Goal: Complete application form: Complete application form

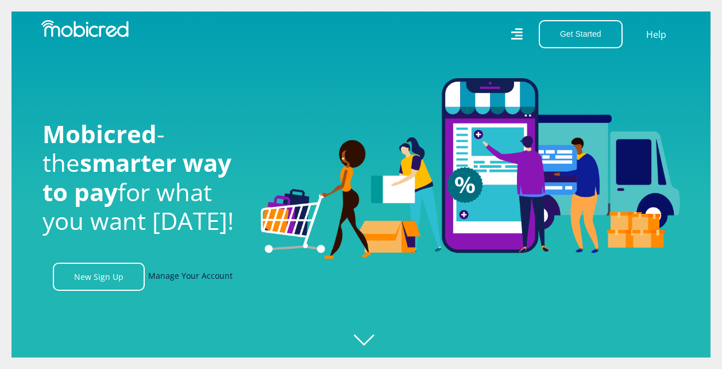
click at [205, 281] on link "Manage Your Account" at bounding box center [190, 277] width 84 height 28
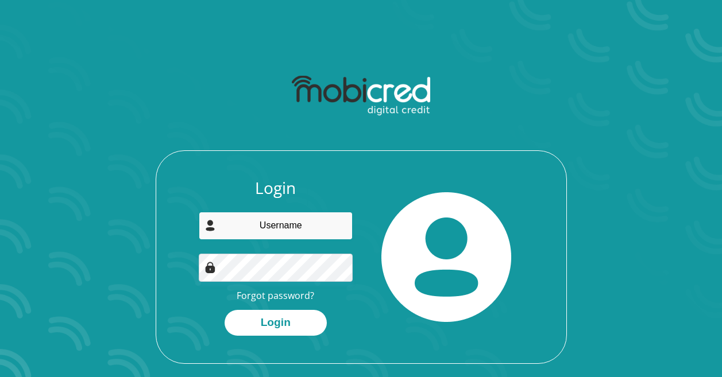
click at [288, 225] on input "email" at bounding box center [276, 226] width 154 height 28
type input "lorainemouton0@gmail.com"
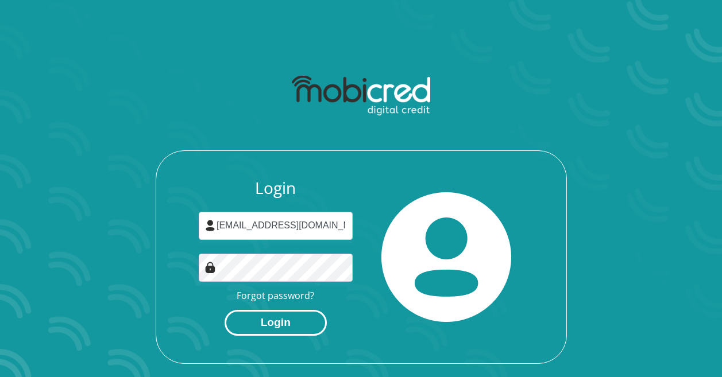
click at [290, 321] on button "Login" at bounding box center [276, 323] width 102 height 26
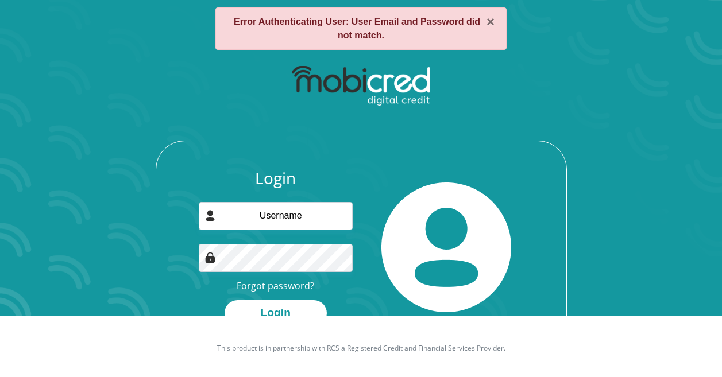
scroll to position [65, 0]
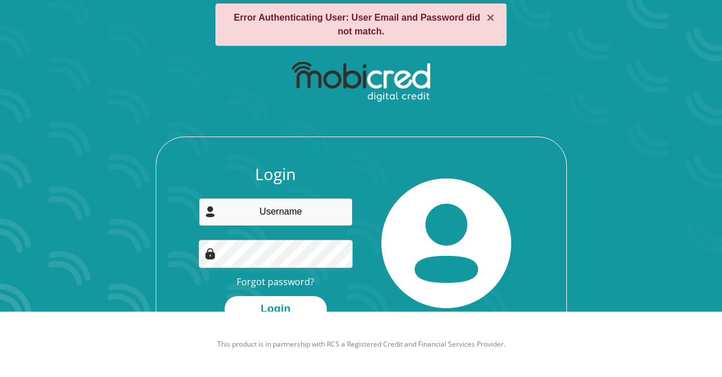
click at [283, 219] on input "email" at bounding box center [276, 212] width 154 height 28
type input "[EMAIL_ADDRESS][DOMAIN_NAME]"
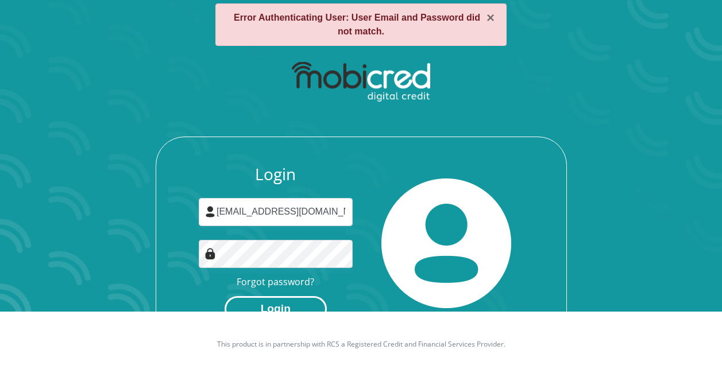
click at [297, 310] on button "Login" at bounding box center [276, 309] width 102 height 26
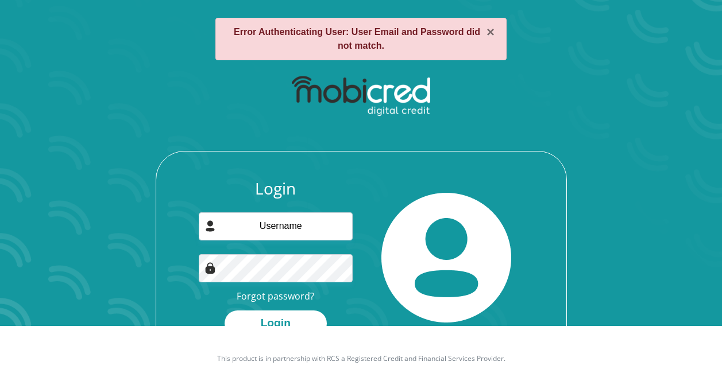
scroll to position [57, 0]
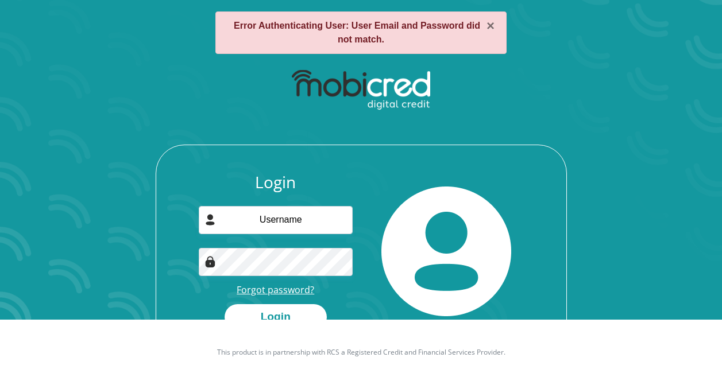
click at [292, 290] on link "Forgot password?" at bounding box center [276, 290] width 78 height 13
click at [309, 217] on input "email" at bounding box center [276, 220] width 154 height 28
type input "[EMAIL_ADDRESS][DOMAIN_NAME]"
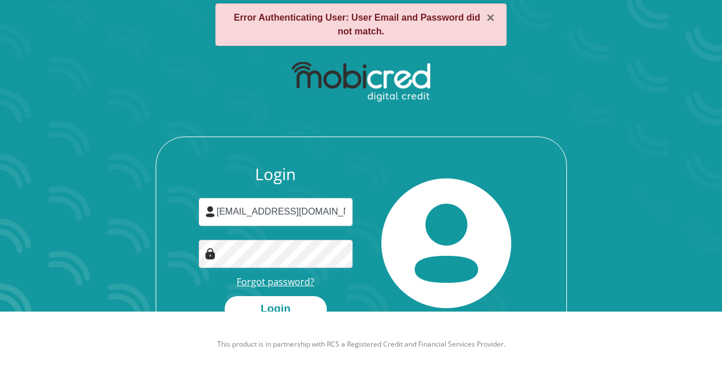
click at [294, 277] on link "Forgot password?" at bounding box center [276, 282] width 78 height 13
click at [296, 301] on button "Login" at bounding box center [276, 309] width 102 height 26
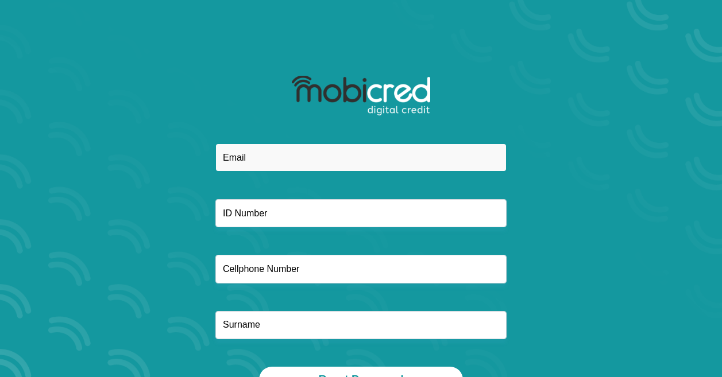
click at [261, 156] on input "email" at bounding box center [360, 158] width 291 height 28
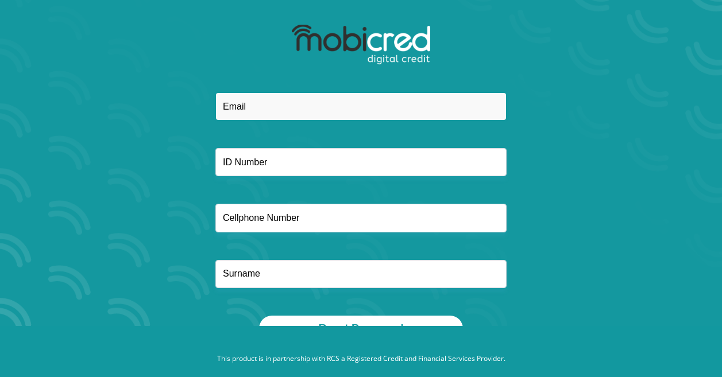
scroll to position [57, 0]
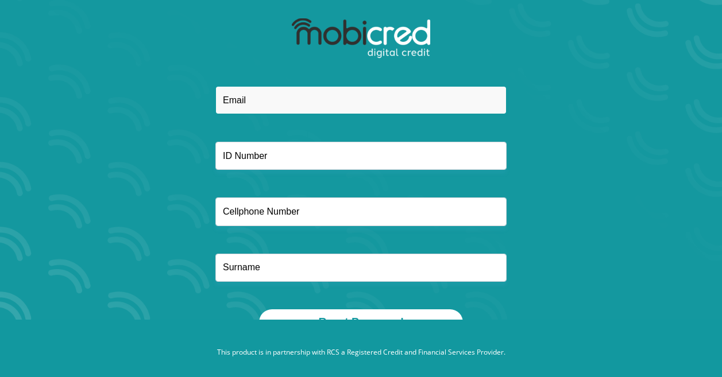
click at [277, 110] on input "email" at bounding box center [360, 100] width 291 height 28
type input "[EMAIL_ADDRESS][DOMAIN_NAME]"
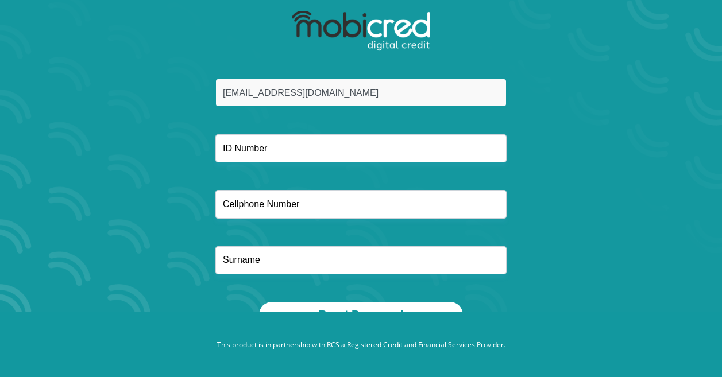
scroll to position [65, 0]
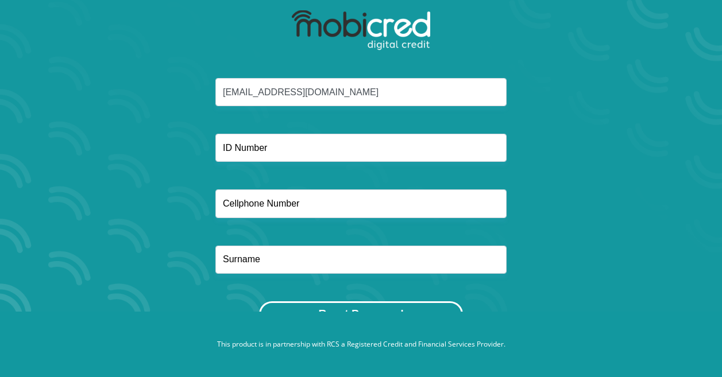
click at [396, 306] on button "Reset Password" at bounding box center [360, 315] width 203 height 26
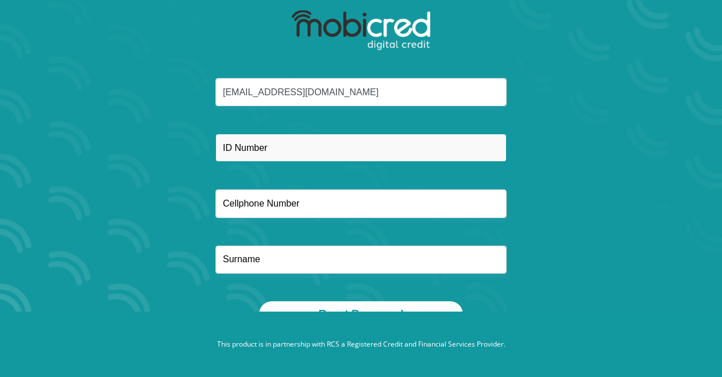
click at [280, 146] on input "text" at bounding box center [360, 148] width 291 height 28
type input "7304280027086"
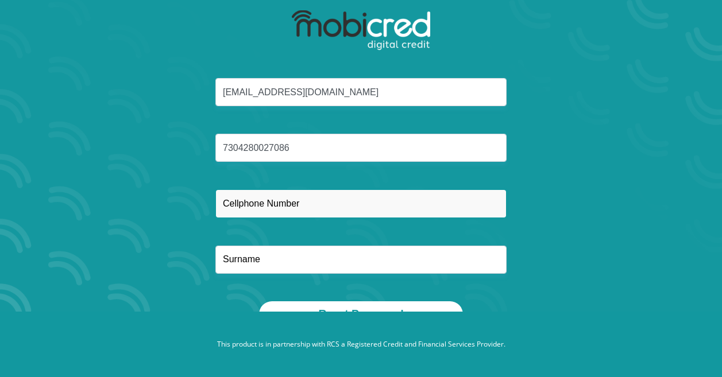
click at [306, 199] on input "text" at bounding box center [360, 204] width 291 height 28
type input "0848342944"
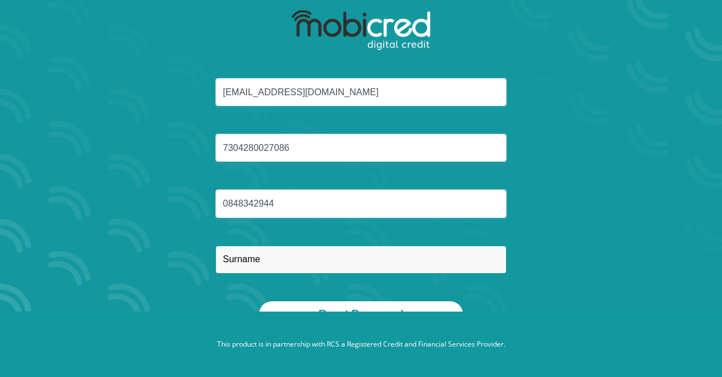
click at [290, 255] on input "text" at bounding box center [360, 260] width 291 height 28
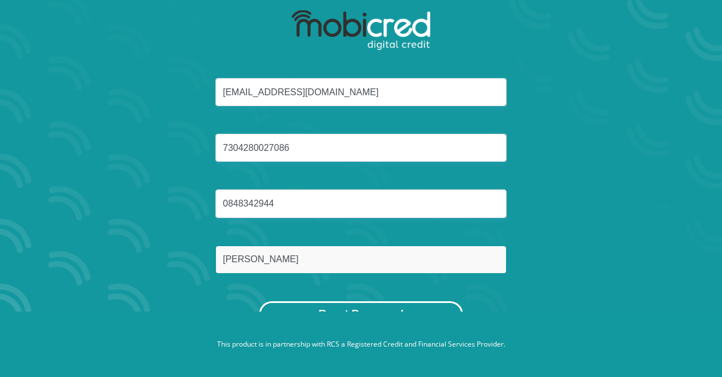
type input "mouton"
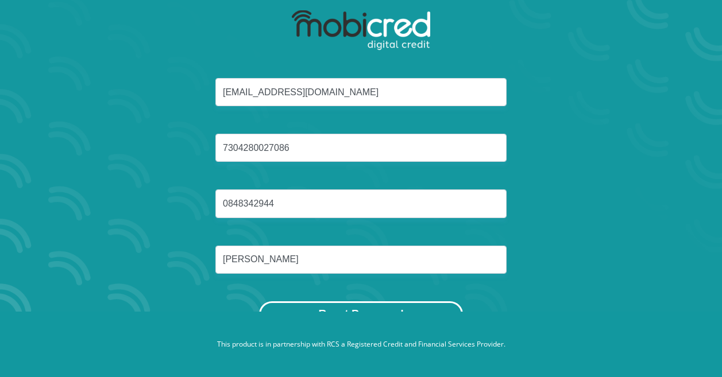
click at [314, 308] on button "Reset Password" at bounding box center [360, 315] width 203 height 26
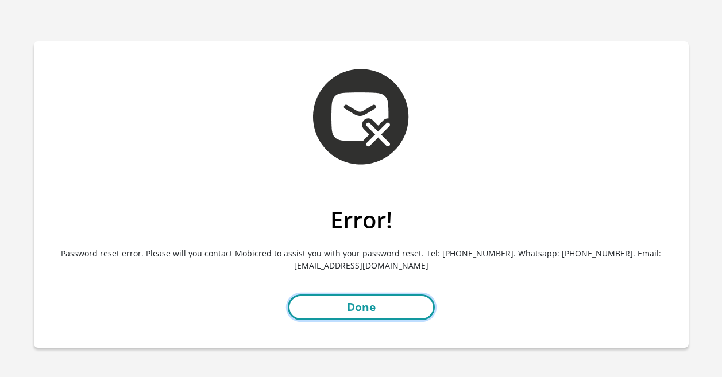
click at [379, 306] on link "Done" at bounding box center [361, 308] width 147 height 26
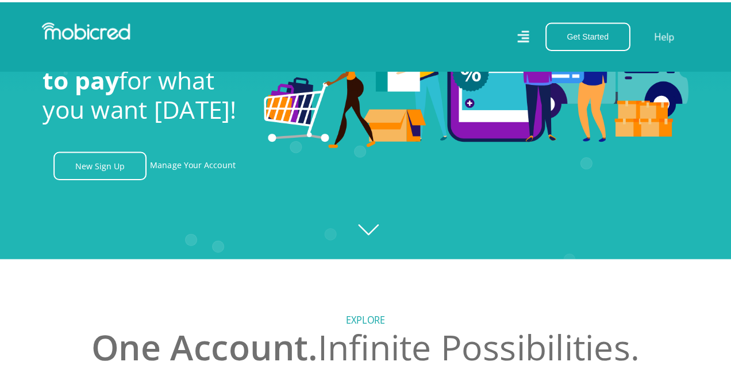
scroll to position [0, 1]
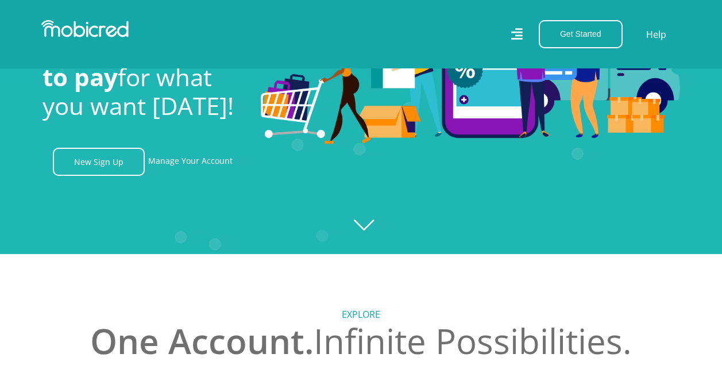
click at [522, 40] on icon at bounding box center [516, 34] width 11 height 16
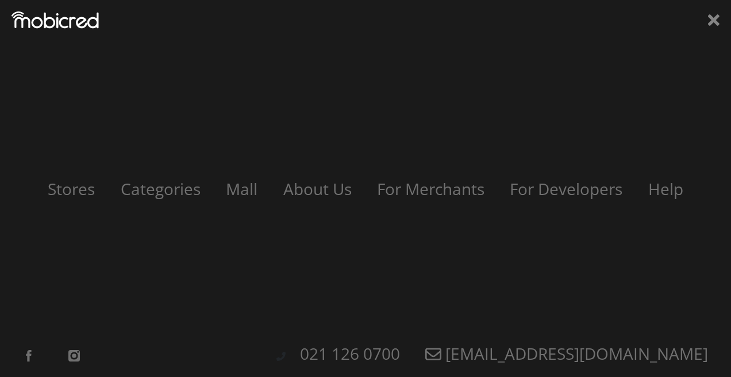
scroll to position [0, 1310]
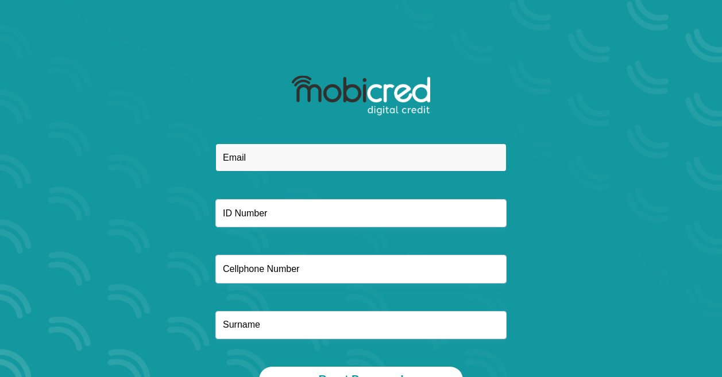
click at [270, 163] on input "email" at bounding box center [360, 158] width 291 height 28
type input "lorainemouton0@gmail.com"
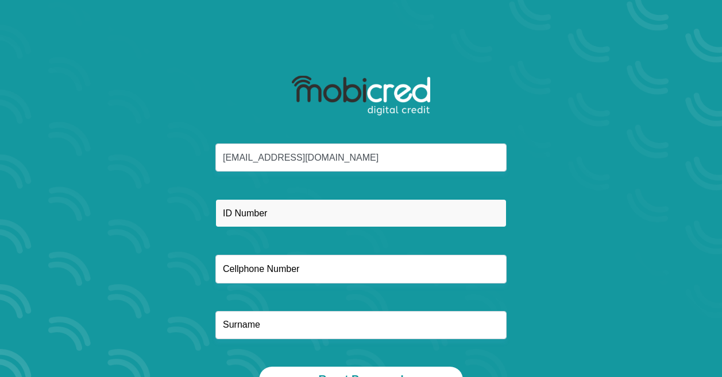
click at [279, 214] on input "text" at bounding box center [360, 213] width 291 height 28
type input "7304280027086"
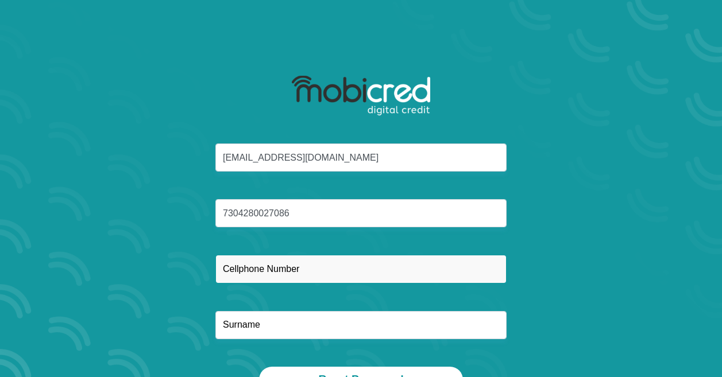
drag, startPoint x: 241, startPoint y: 271, endPoint x: 226, endPoint y: 271, distance: 14.9
click at [237, 271] on input "text" at bounding box center [360, 269] width 291 height 28
type input "0848342944"
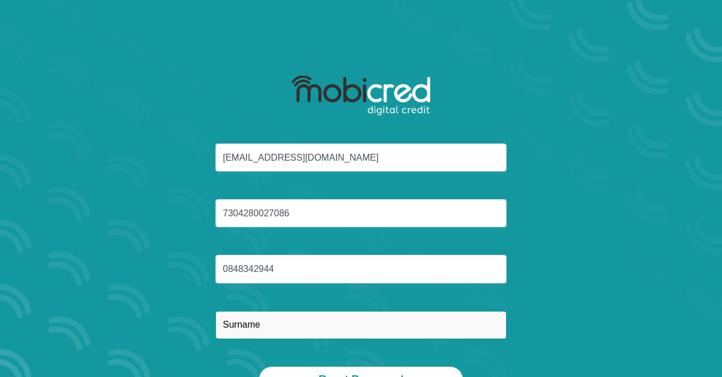
click at [259, 326] on input "text" at bounding box center [360, 325] width 291 height 28
type input "mouton"
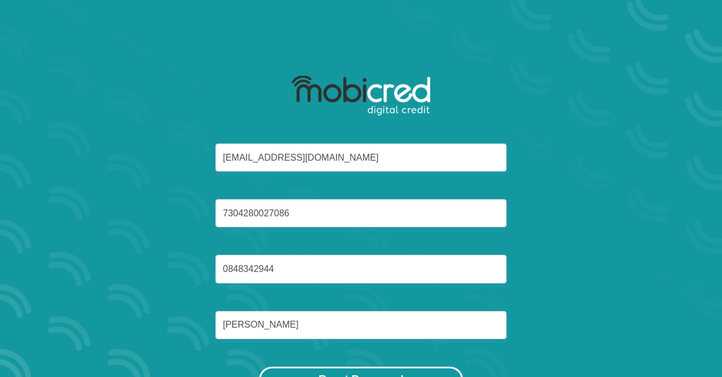
click at [316, 372] on button "Reset Password" at bounding box center [360, 380] width 203 height 26
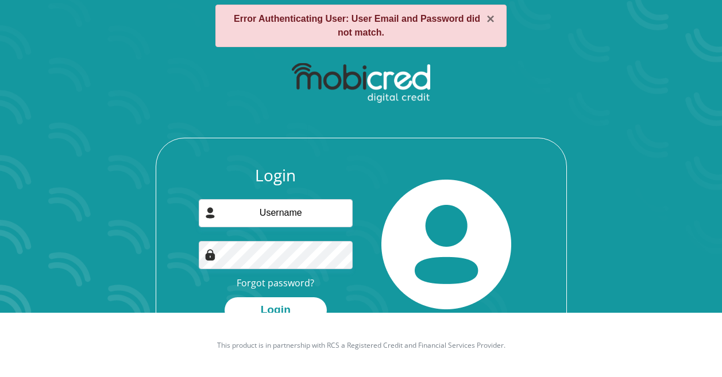
scroll to position [65, 0]
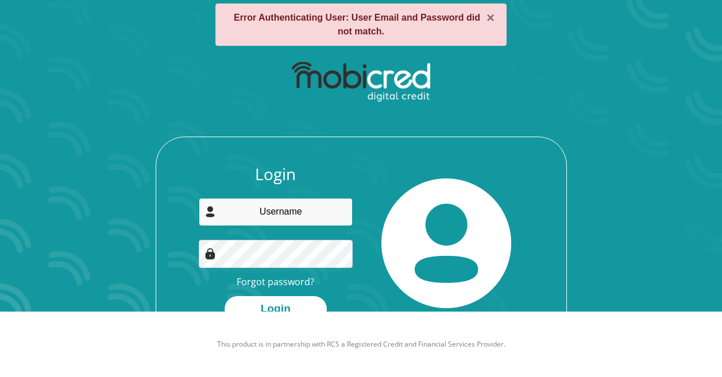
click at [282, 213] on input "email" at bounding box center [276, 212] width 154 height 28
type input "[EMAIL_ADDRESS][DOMAIN_NAME]"
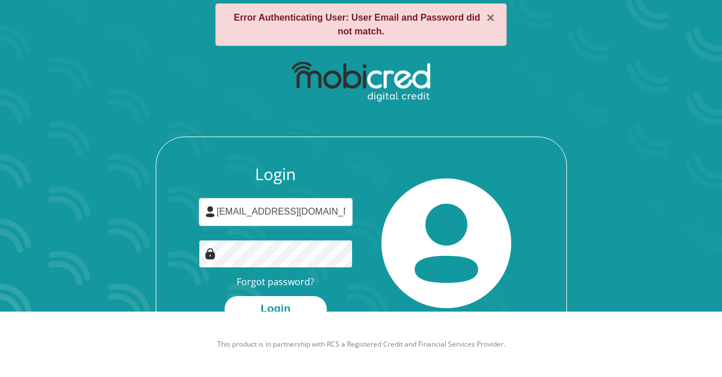
click at [225, 296] on button "Login" at bounding box center [276, 309] width 102 height 26
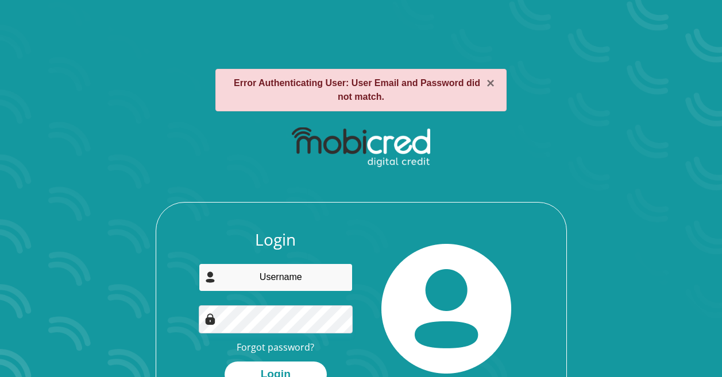
click at [276, 272] on input "email" at bounding box center [276, 278] width 154 height 28
type input "[EMAIL_ADDRESS][DOMAIN_NAME]"
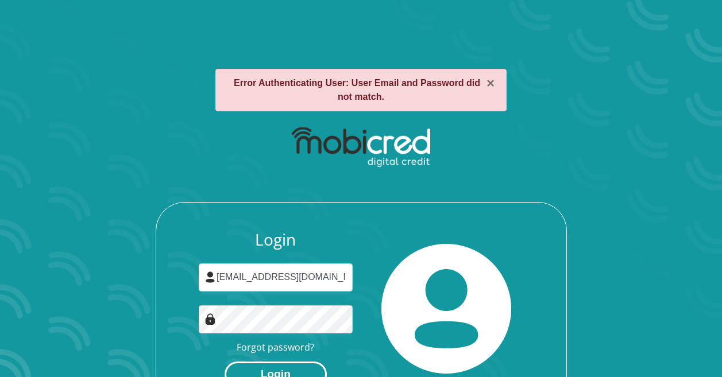
click at [286, 363] on button "Login" at bounding box center [276, 375] width 102 height 26
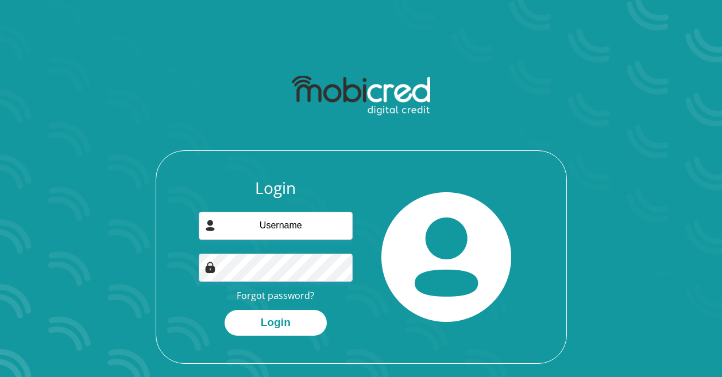
click at [327, 83] on img at bounding box center [361, 96] width 138 height 40
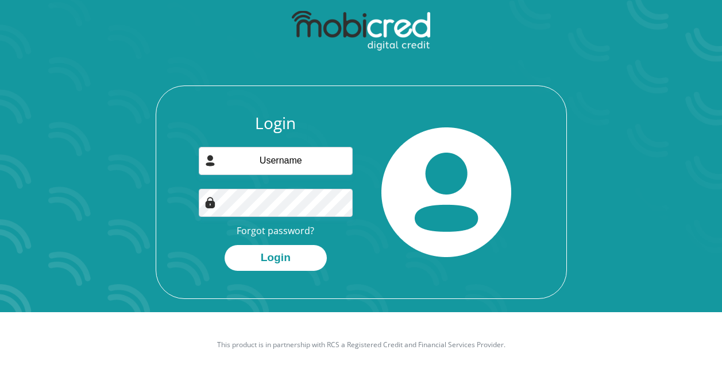
scroll to position [65, 0]
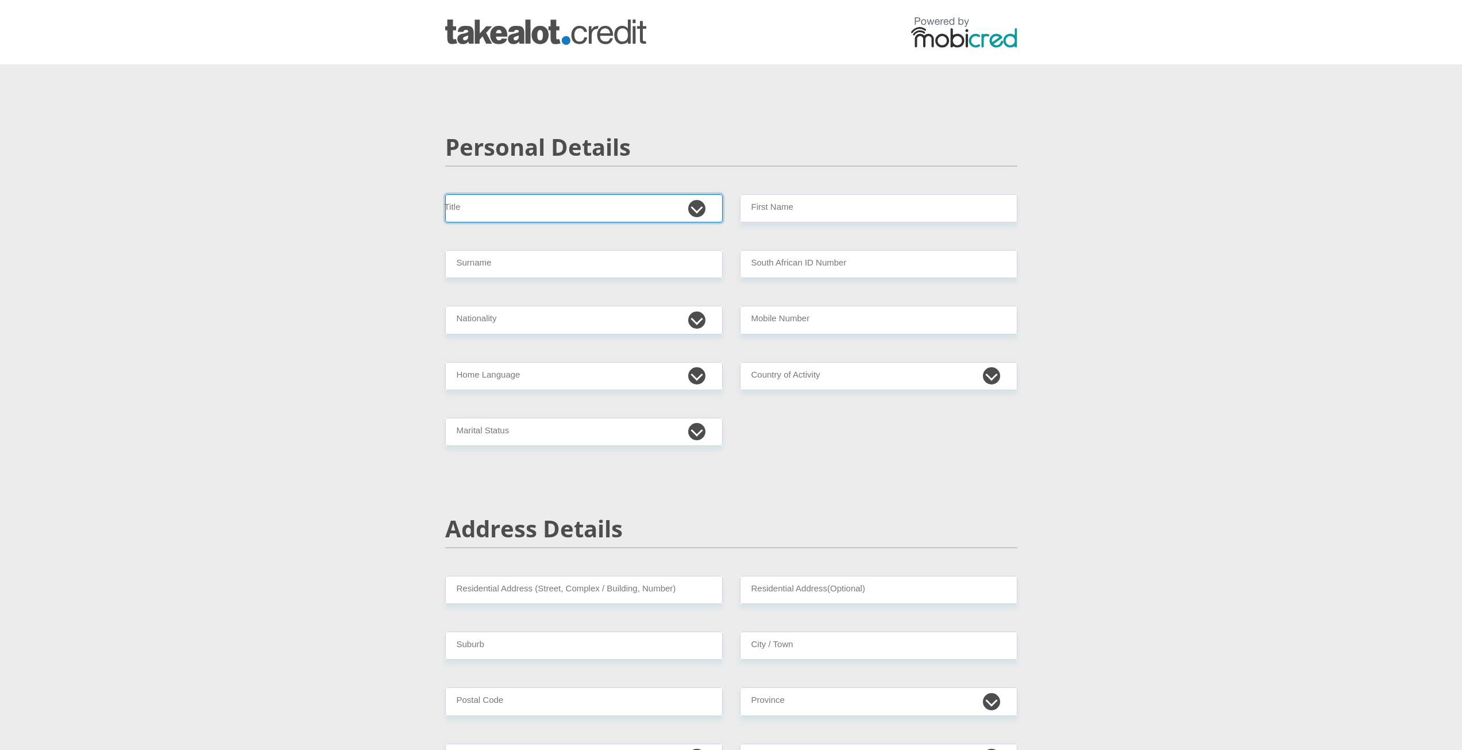
click at [708, 200] on select "Mr Ms Mrs Dr Other" at bounding box center [583, 208] width 277 height 28
select select "Ms"
click at [445, 194] on select "Mr Ms Mrs Dr Other" at bounding box center [583, 208] width 277 height 28
click at [830, 207] on input "First Name" at bounding box center [878, 208] width 277 height 28
type input "loraine"
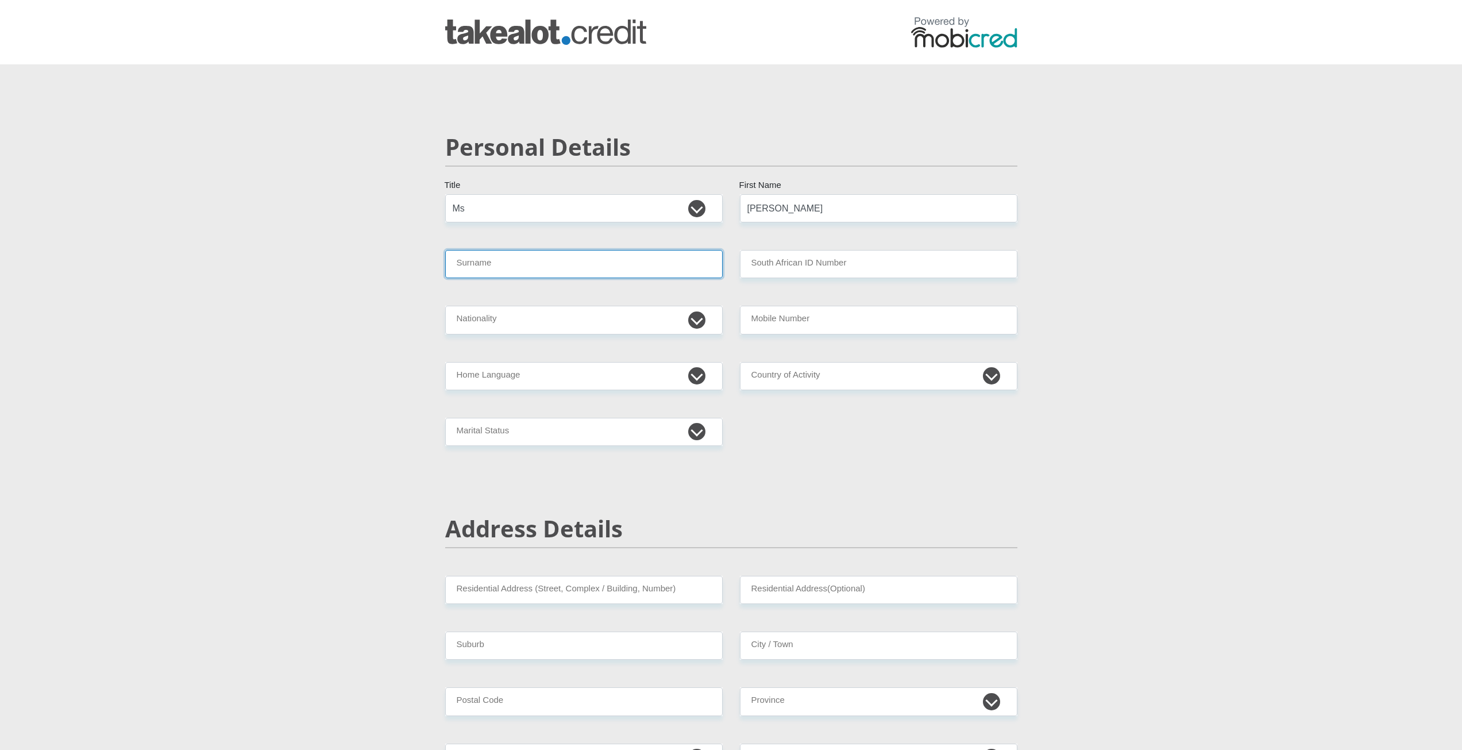
click at [638, 257] on input "Surname" at bounding box center [583, 264] width 277 height 28
type input "mouton"
click at [780, 268] on input "South African ID Number" at bounding box center [878, 264] width 277 height 28
type input "7304280027086"
click at [610, 323] on select "South Africa Afghanistan Aland Islands Albania Algeria America Samoa American V…" at bounding box center [583, 320] width 277 height 28
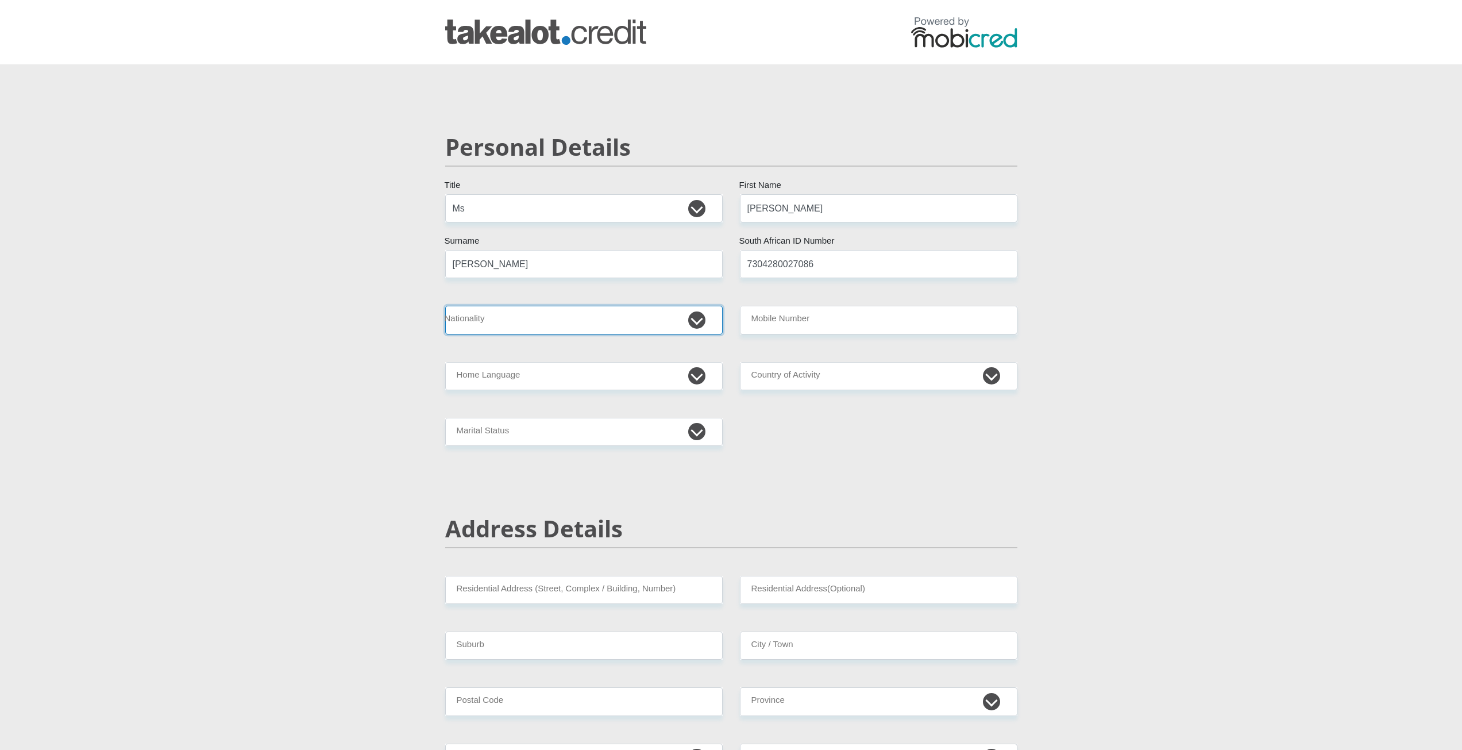
select select "ZAF"
click at [445, 306] on select "South Africa Afghanistan Aland Islands Albania Algeria America Samoa American V…" at bounding box center [583, 320] width 277 height 28
click at [757, 319] on input "Mobile Number" at bounding box center [878, 320] width 277 height 28
type input "0848342944"
click at [802, 374] on select "South Africa Afghanistan Aland Islands Albania Algeria America Samoa American V…" at bounding box center [878, 376] width 277 height 28
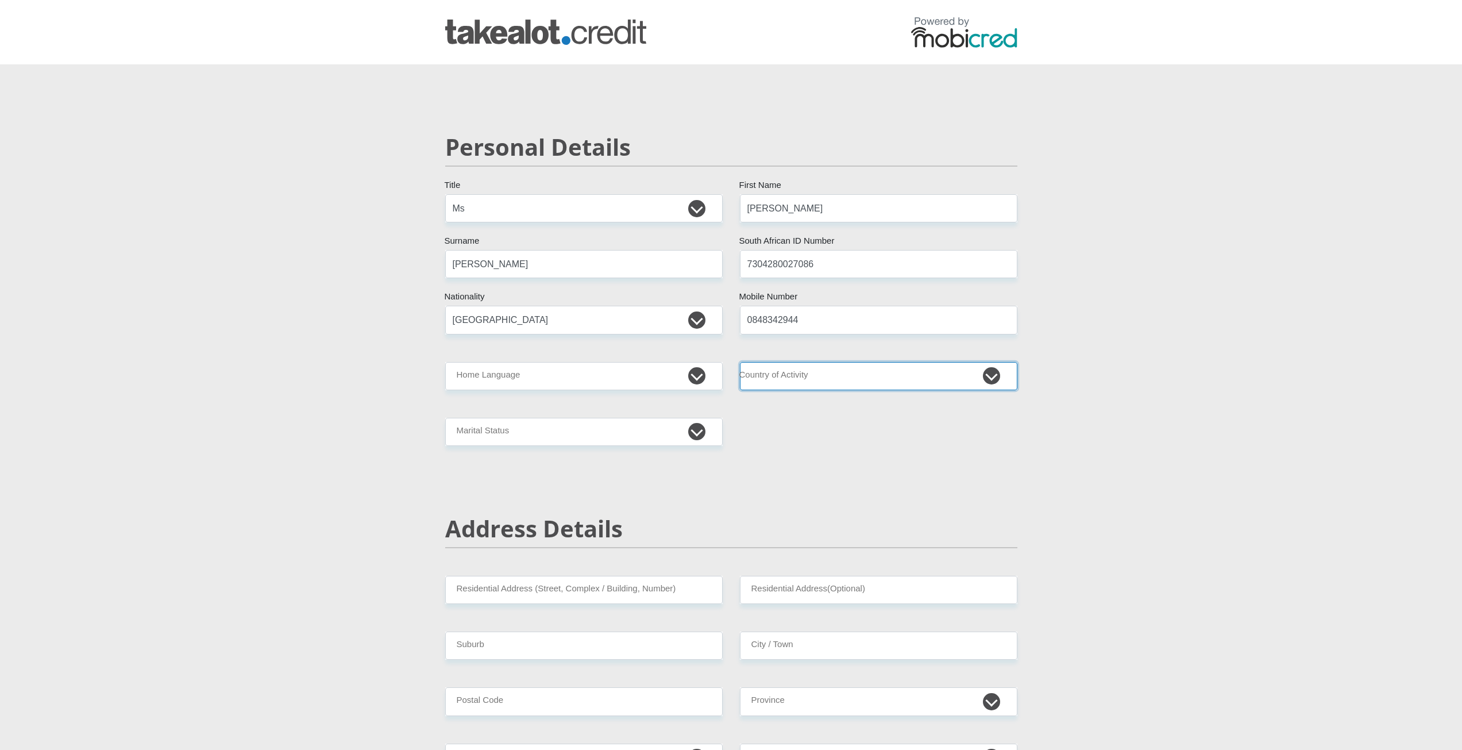
select select "ZAF"
click at [740, 362] on select "South Africa Afghanistan Aland Islands Albania Algeria America Samoa American V…" at bounding box center [878, 376] width 277 height 28
click at [613, 378] on select "Afrikaans English Sepedi South Ndebele Southern Sotho Swati Tsonga Tswana Venda…" at bounding box center [583, 376] width 277 height 28
select select "eng"
click at [445, 362] on select "Afrikaans English Sepedi South Ndebele Southern Sotho Swati Tsonga Tswana Venda…" at bounding box center [583, 376] width 277 height 28
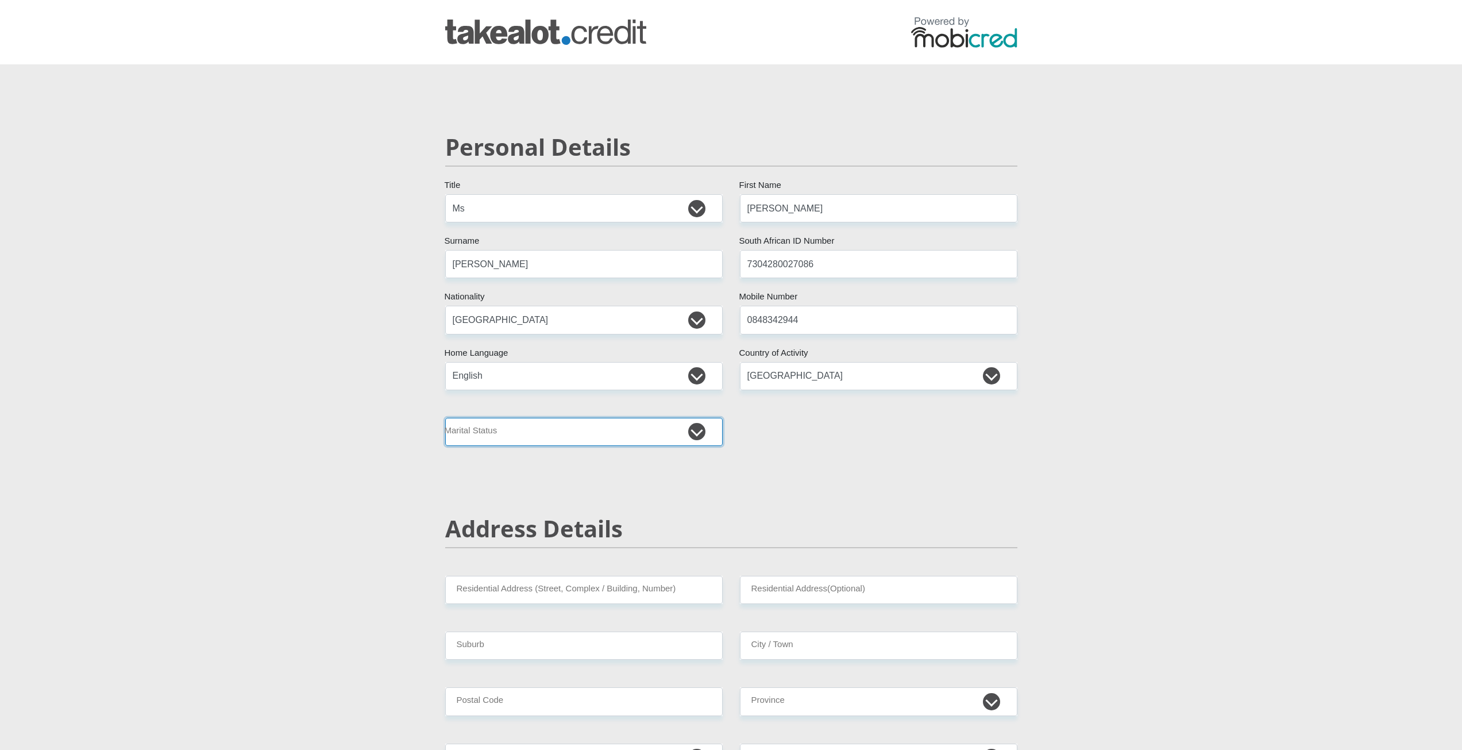
click at [596, 431] on select "Married ANC Single Divorced Widowed Married COP or Customary Law" at bounding box center [583, 432] width 277 height 28
select select "4"
click at [445, 418] on select "Married ANC Single Divorced Widowed Married COP or Customary Law" at bounding box center [583, 432] width 277 height 28
click at [531, 587] on input "Residential Address (Street, Complex / Building, Number)" at bounding box center [583, 590] width 277 height 28
type input "4 rhodes ave"
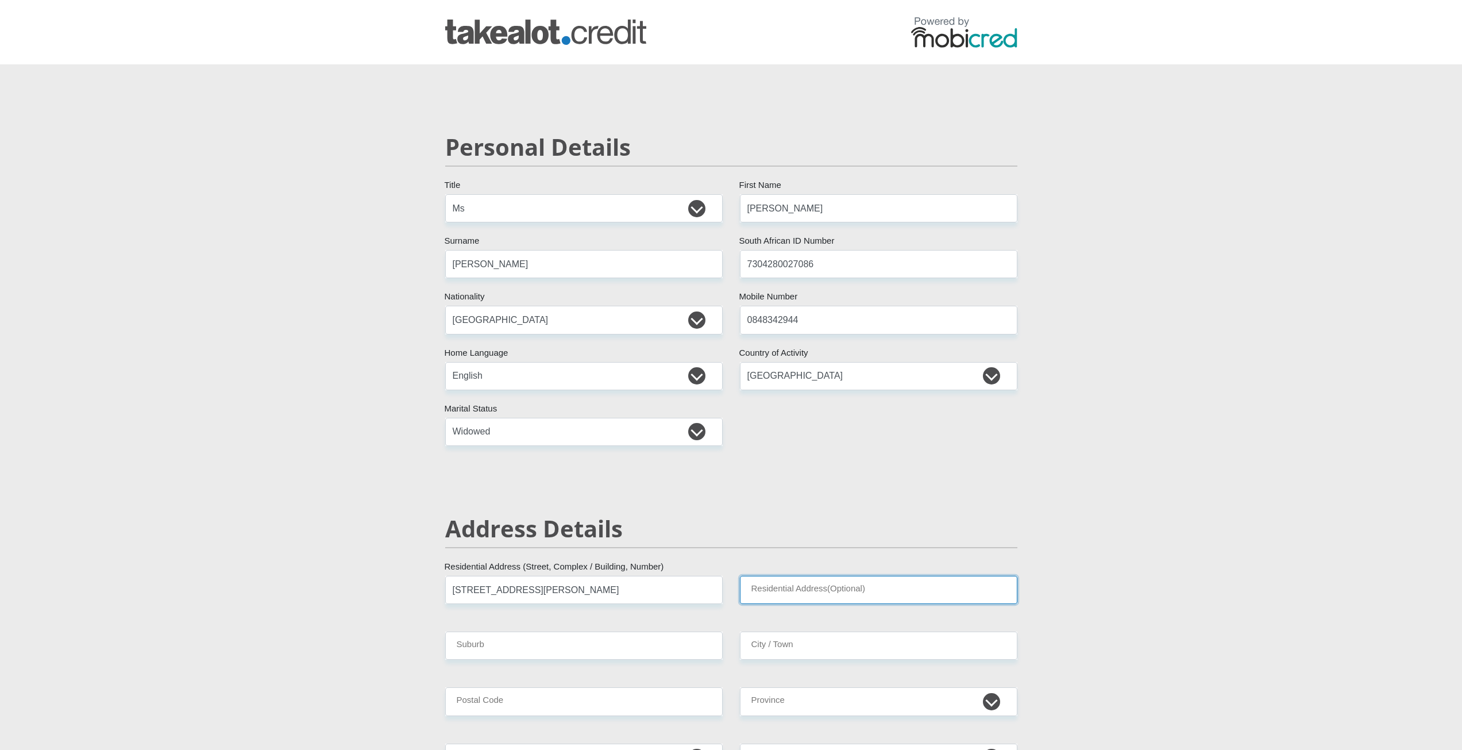
click at [774, 596] on input "Residential Address(Optional)" at bounding box center [878, 590] width 277 height 28
click at [675, 648] on input "Suburb" at bounding box center [583, 645] width 277 height 28
type input "dunnottar"
drag, startPoint x: 766, startPoint y: 649, endPoint x: 766, endPoint y: 668, distance: 19.0
click at [766, 650] on input "City / Town" at bounding box center [878, 645] width 277 height 28
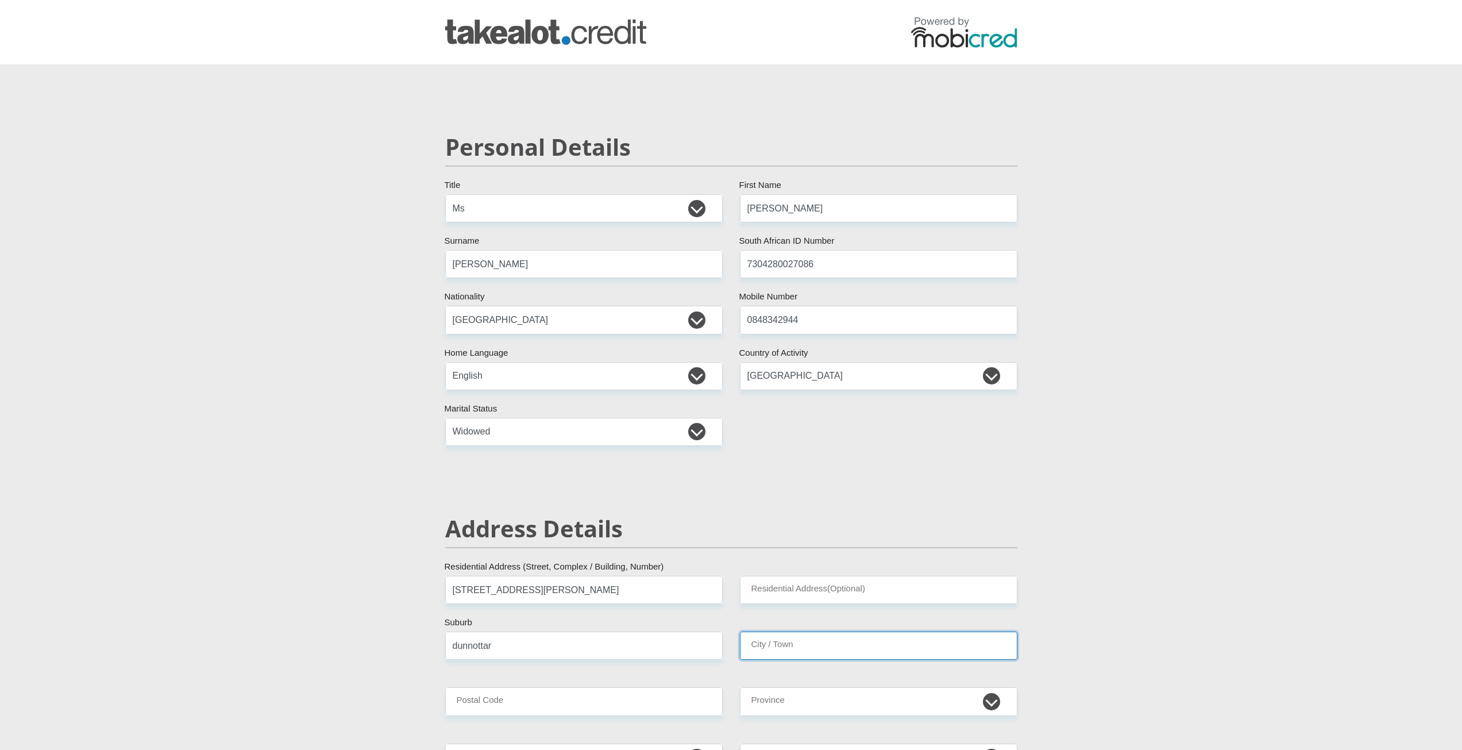
type input "nigel"
click at [666, 701] on input "Postal Code" at bounding box center [583, 701] width 277 height 28
type input "1590"
click at [775, 706] on select "Eastern Cape Free State Gauteng KwaZulu-Natal Limpopo Mpumalanga Northern Cape …" at bounding box center [878, 701] width 277 height 28
select select "Gauteng"
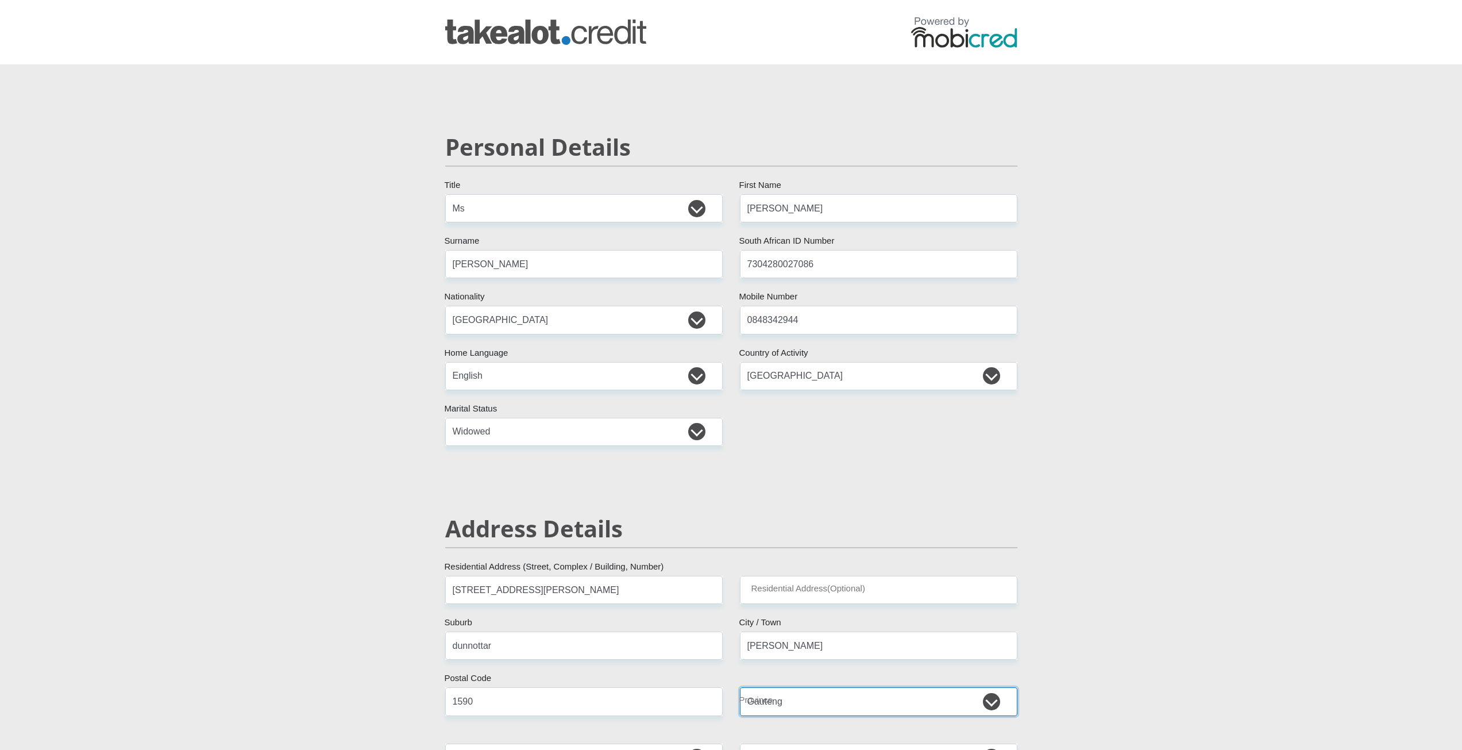
click at [740, 687] on select "Eastern Cape Free State Gauteng KwaZulu-Natal Limpopo Mpumalanga Northern Cape …" at bounding box center [878, 701] width 277 height 28
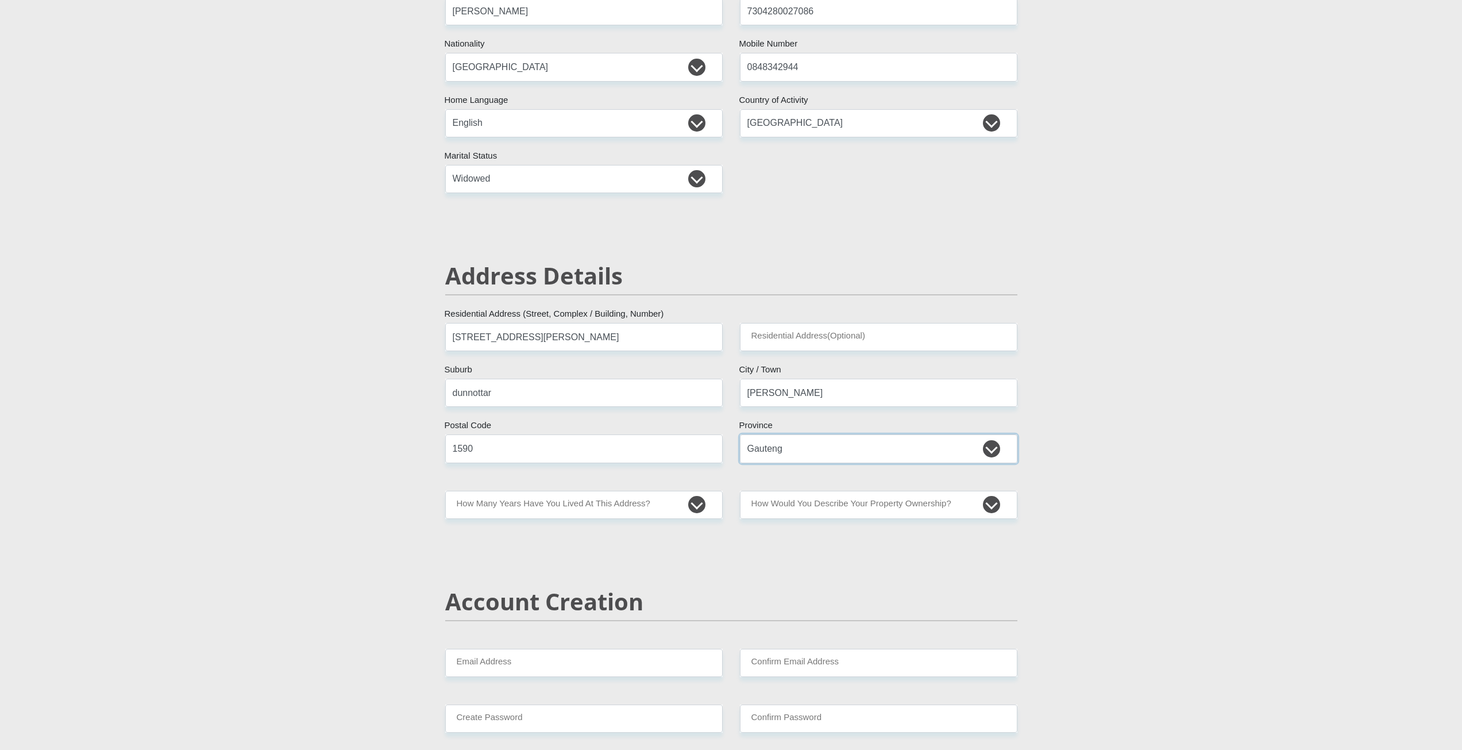
scroll to position [287, 0]
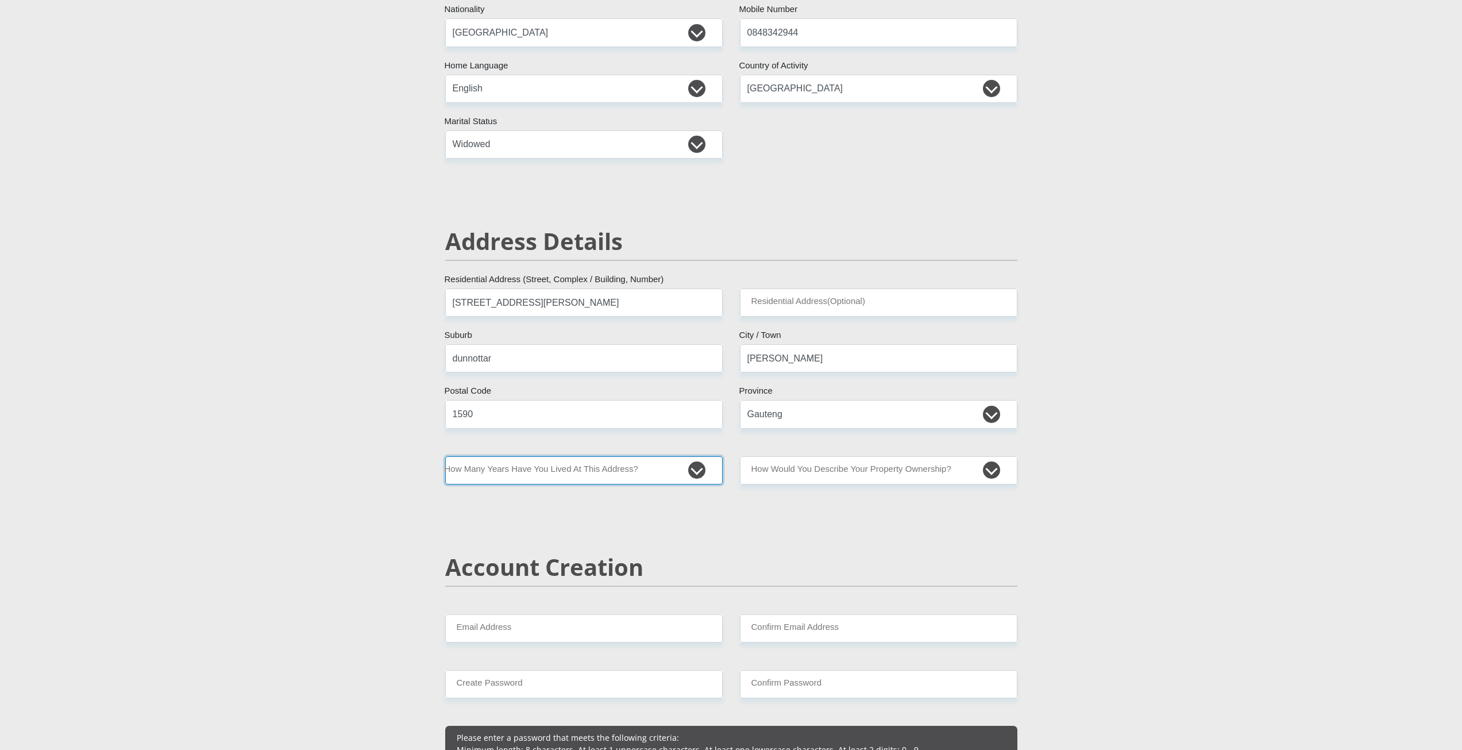
drag, startPoint x: 672, startPoint y: 470, endPoint x: 646, endPoint y: 484, distance: 29.3
click at [667, 473] on select "less than 1 year 1-3 years 3-5 years 5+ years" at bounding box center [583, 470] width 277 height 28
select select "2"
click at [445, 456] on select "less than 1 year 1-3 years 3-5 years 5+ years" at bounding box center [583, 470] width 277 height 28
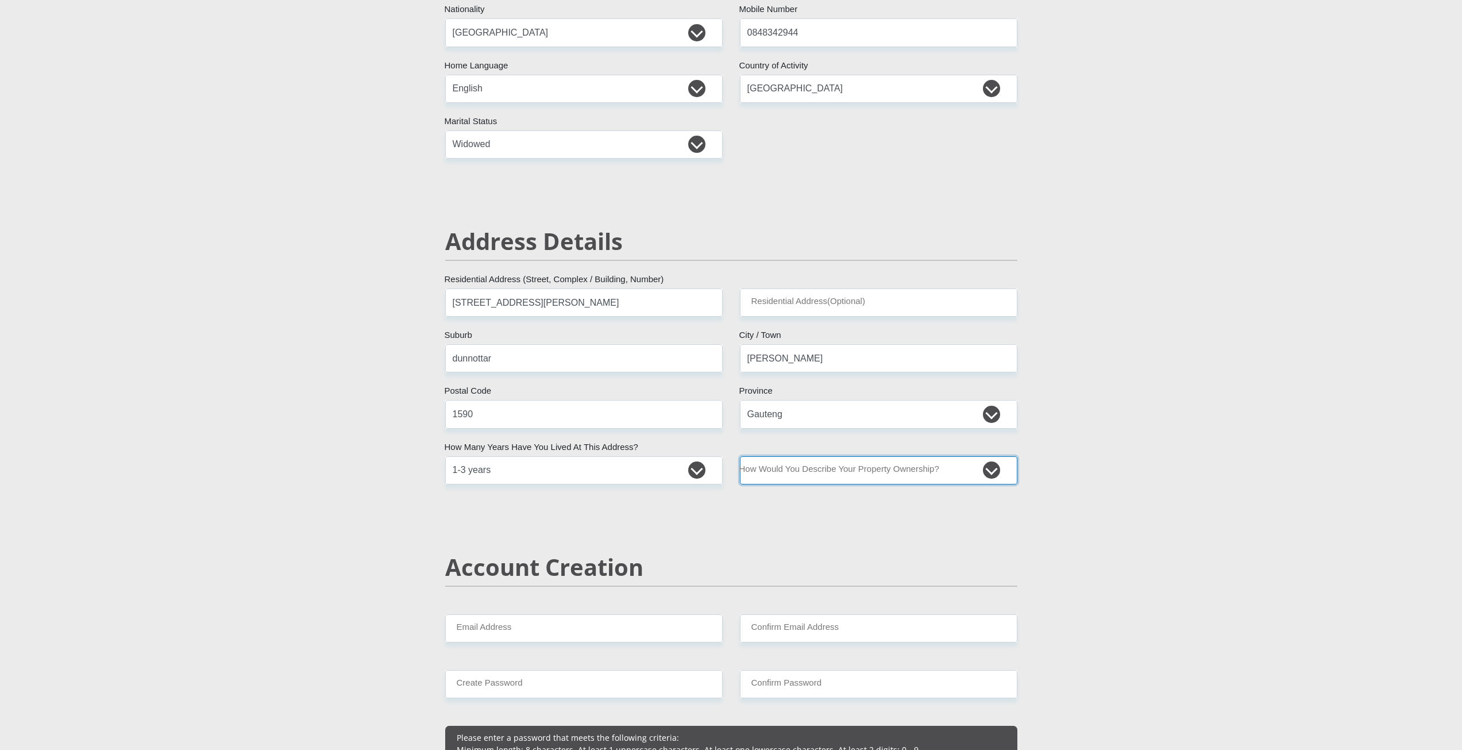
click at [802, 467] on select "Owned Rented Family Owned Company Dwelling" at bounding box center [878, 470] width 277 height 28
select select "Rented"
click at [740, 456] on select "Owned Rented Family Owned Company Dwelling" at bounding box center [878, 470] width 277 height 28
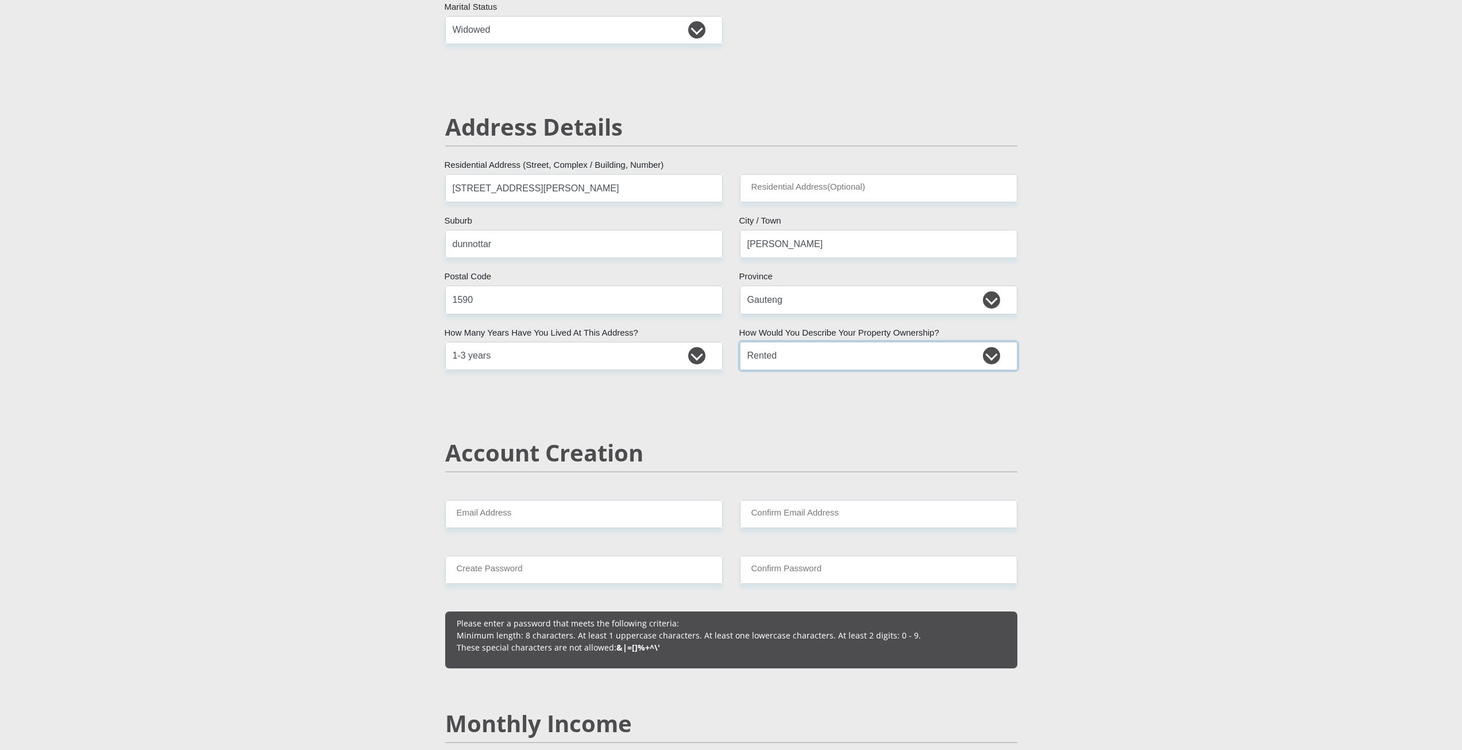
scroll to position [402, 0]
click at [529, 512] on input "Email Address" at bounding box center [583, 513] width 277 height 28
type input "[EMAIL_ADDRESS][DOMAIN_NAME]"
click at [769, 516] on input "Confirm Email Address" at bounding box center [878, 513] width 277 height 28
type input "[EMAIL_ADDRESS][DOMAIN_NAME]"
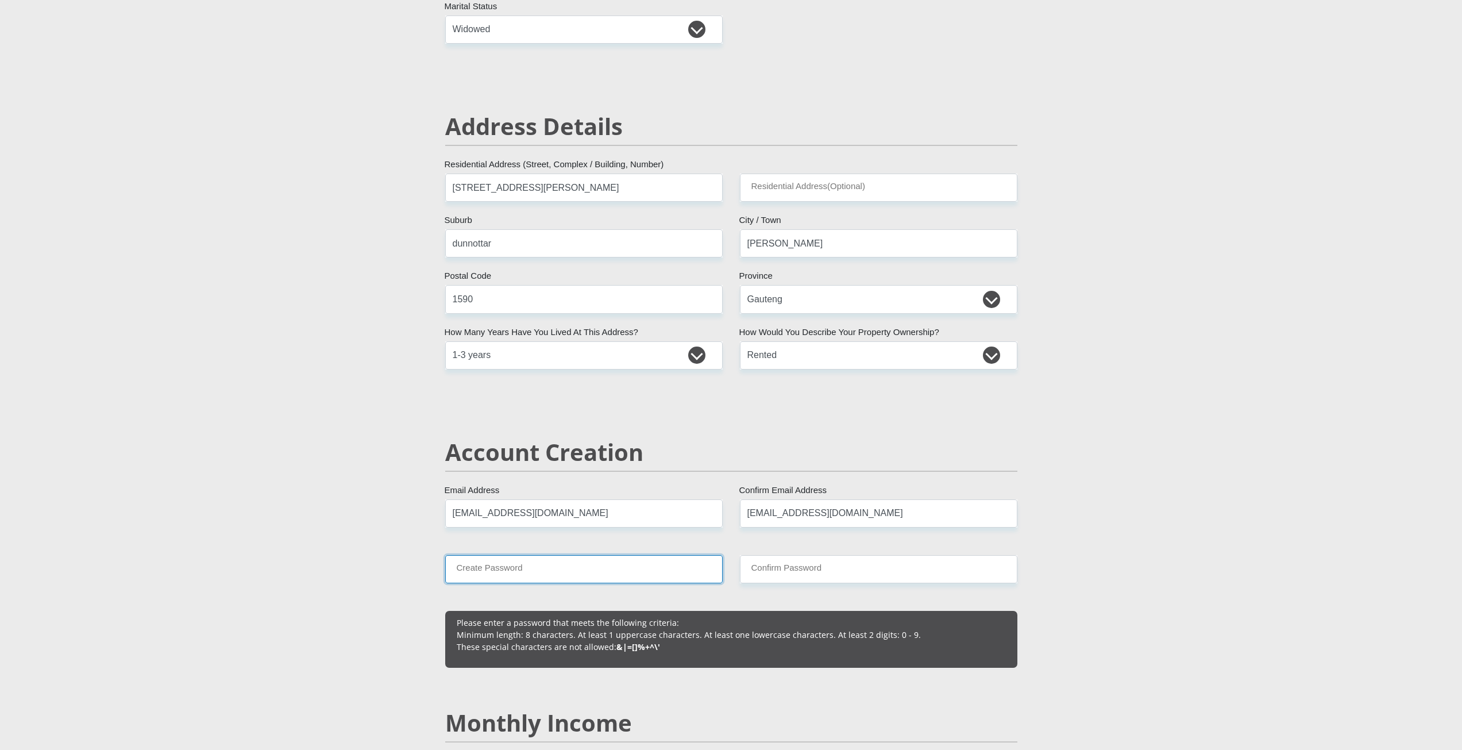
click at [538, 574] on input "Create Password" at bounding box center [583, 569] width 277 height 28
type input "Sheree@0410"
click at [789, 576] on input "Confirm Password" at bounding box center [878, 569] width 277 height 28
type input "Sheree@0410"
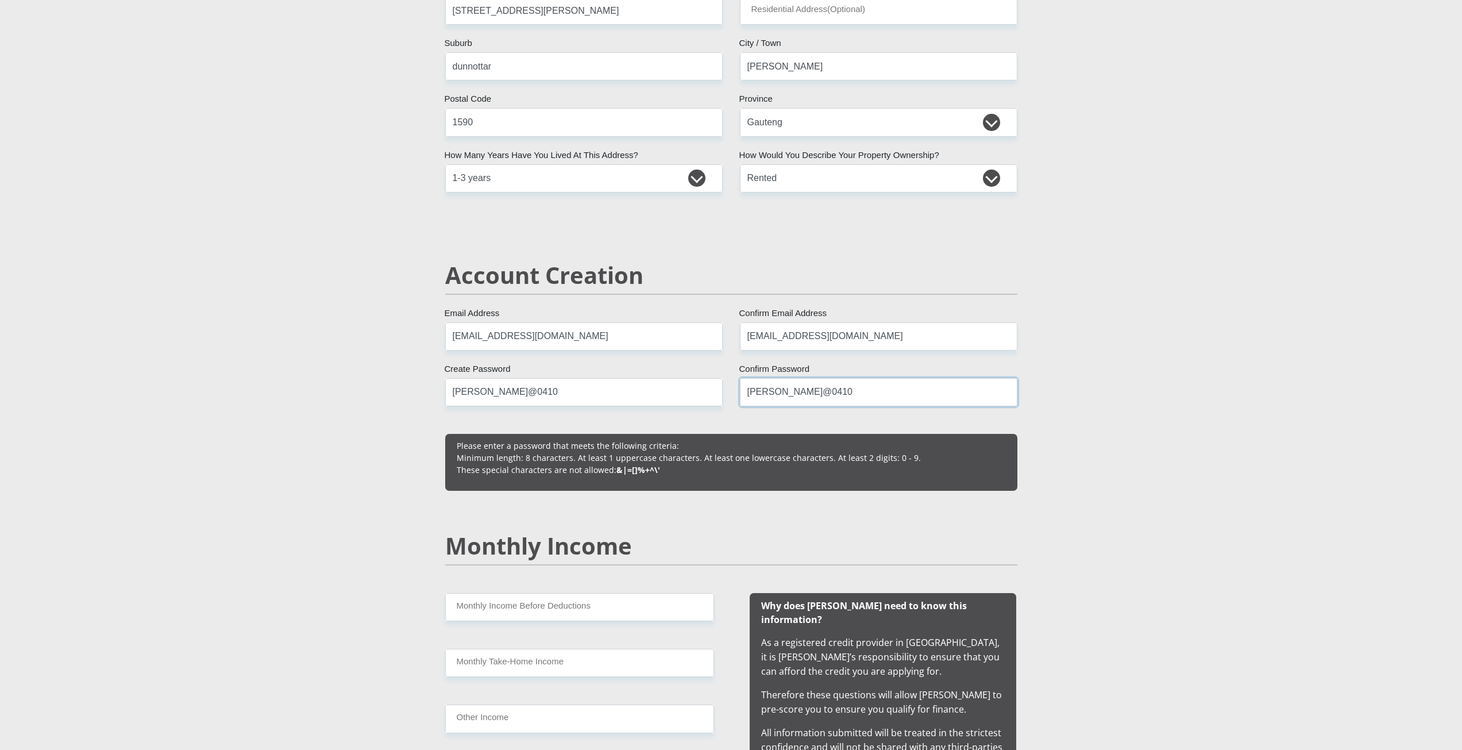
scroll to position [632, 0]
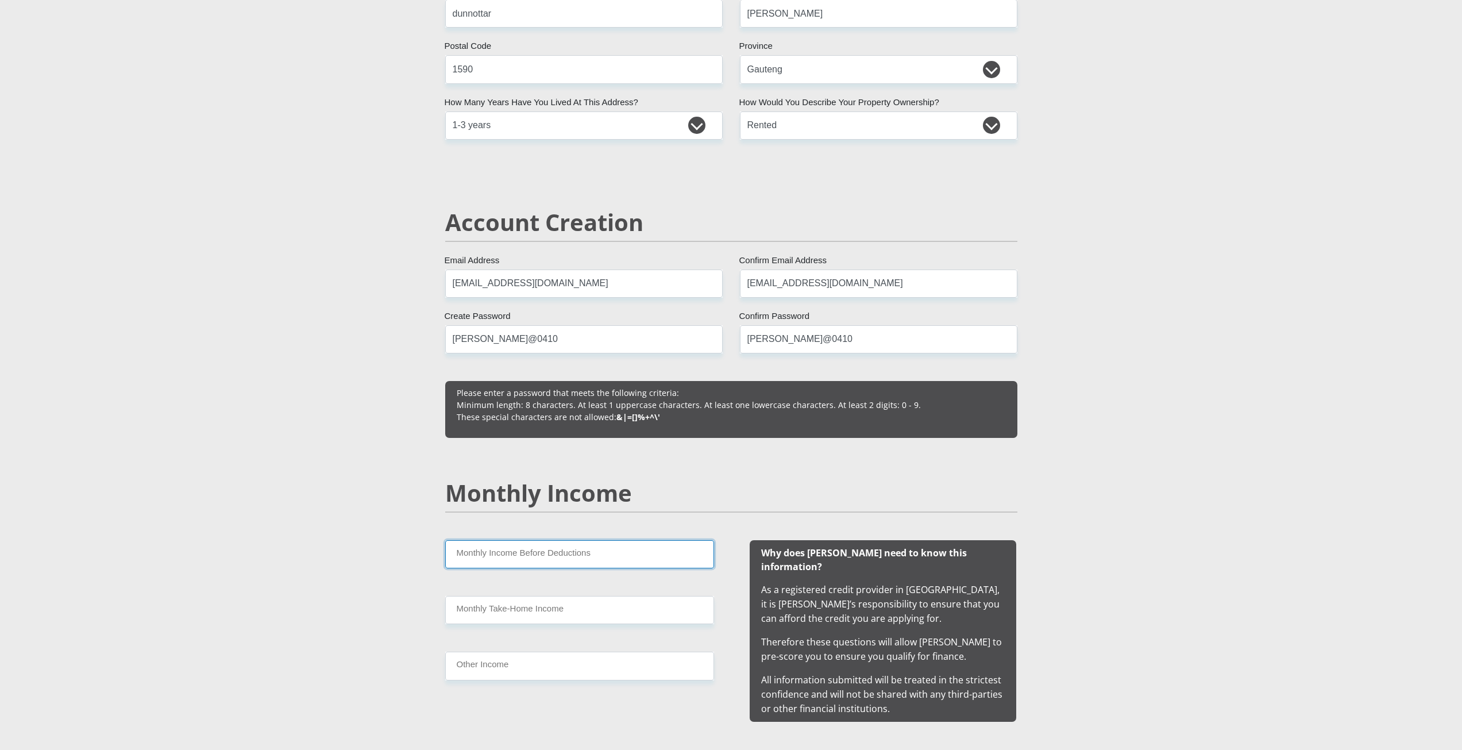
click at [561, 553] on input "Monthly Income Before Deductions" at bounding box center [579, 554] width 269 height 28
type input "19500"
drag, startPoint x: 534, startPoint y: 600, endPoint x: 534, endPoint y: 606, distance: 5.8
click at [534, 606] on input "Monthly Take-Home Income" at bounding box center [579, 610] width 269 height 28
type input "17500"
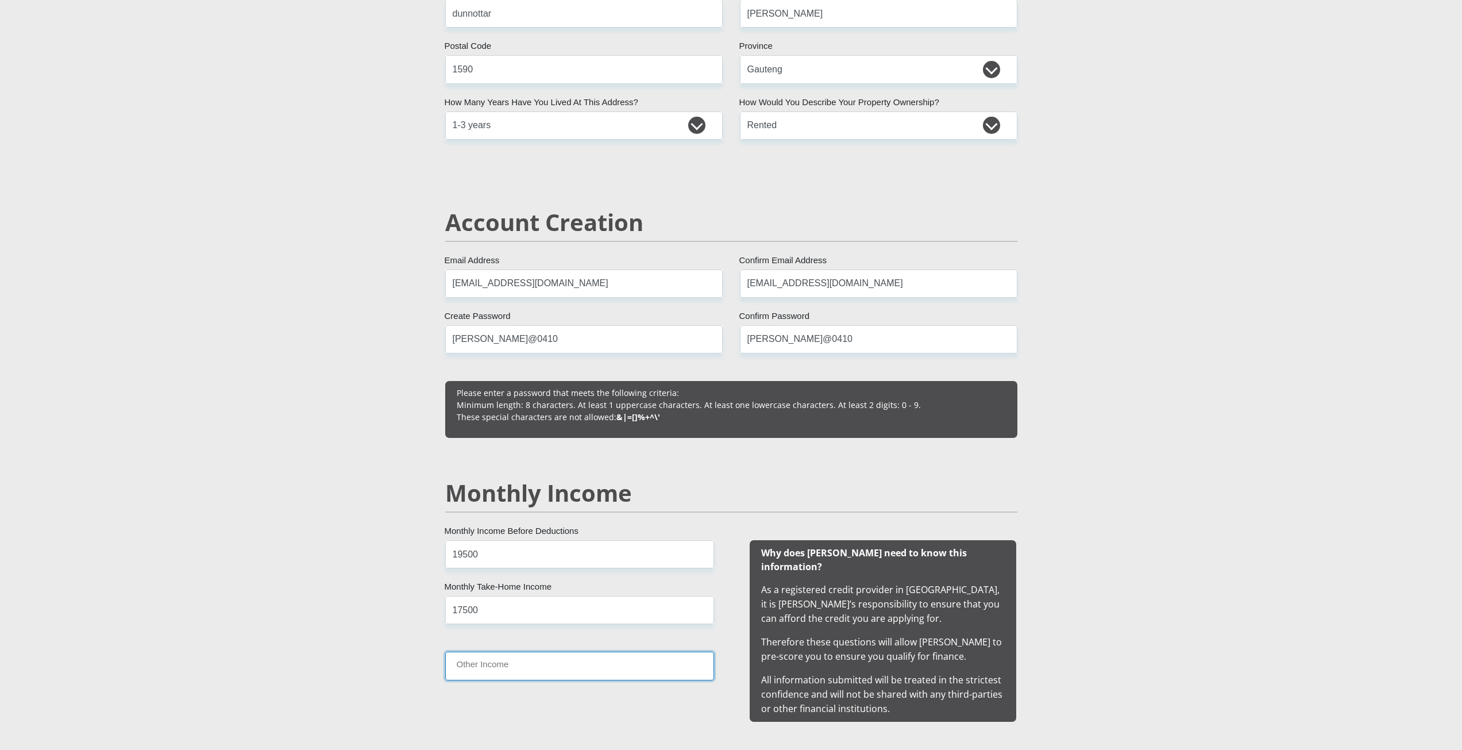
click at [525, 664] on input "Other Income" at bounding box center [579, 666] width 269 height 28
type input "0"
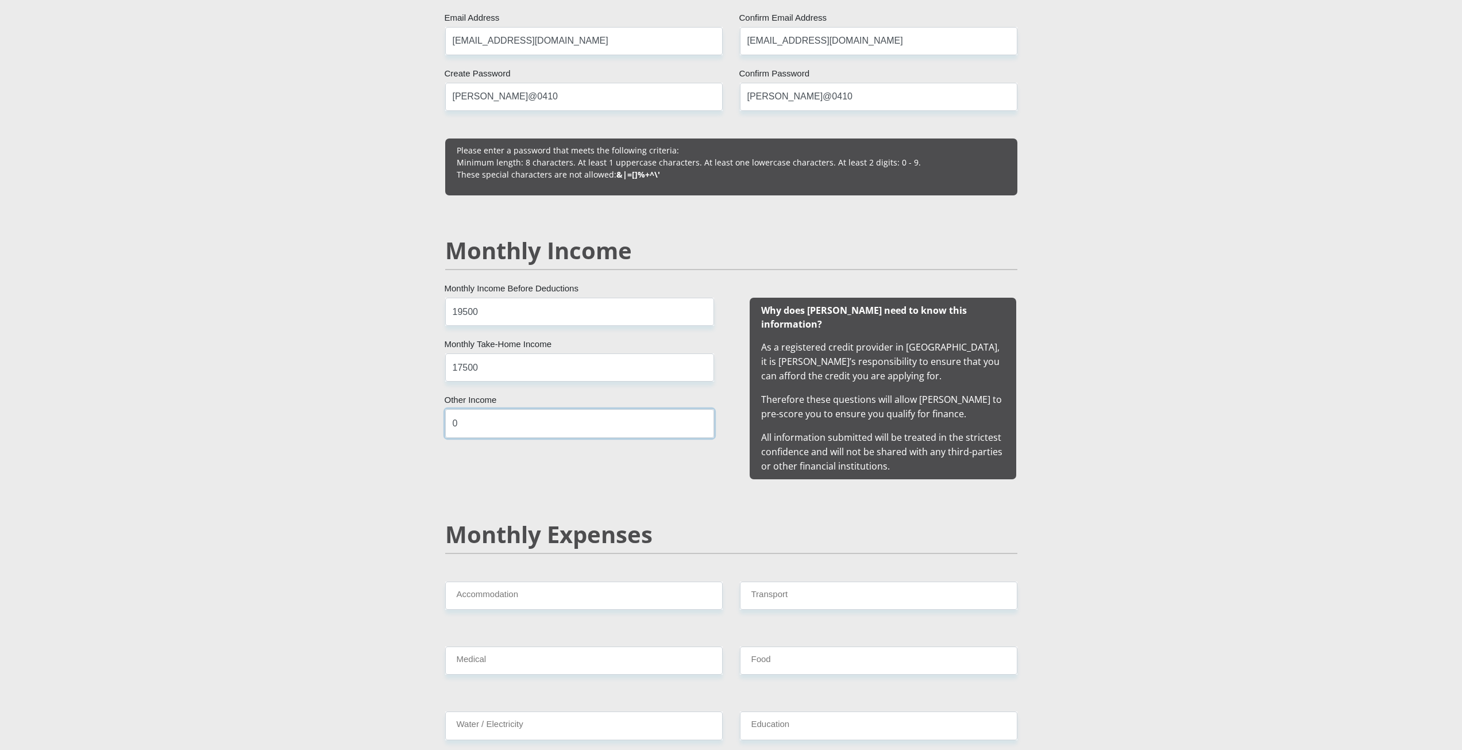
scroll to position [977, 0]
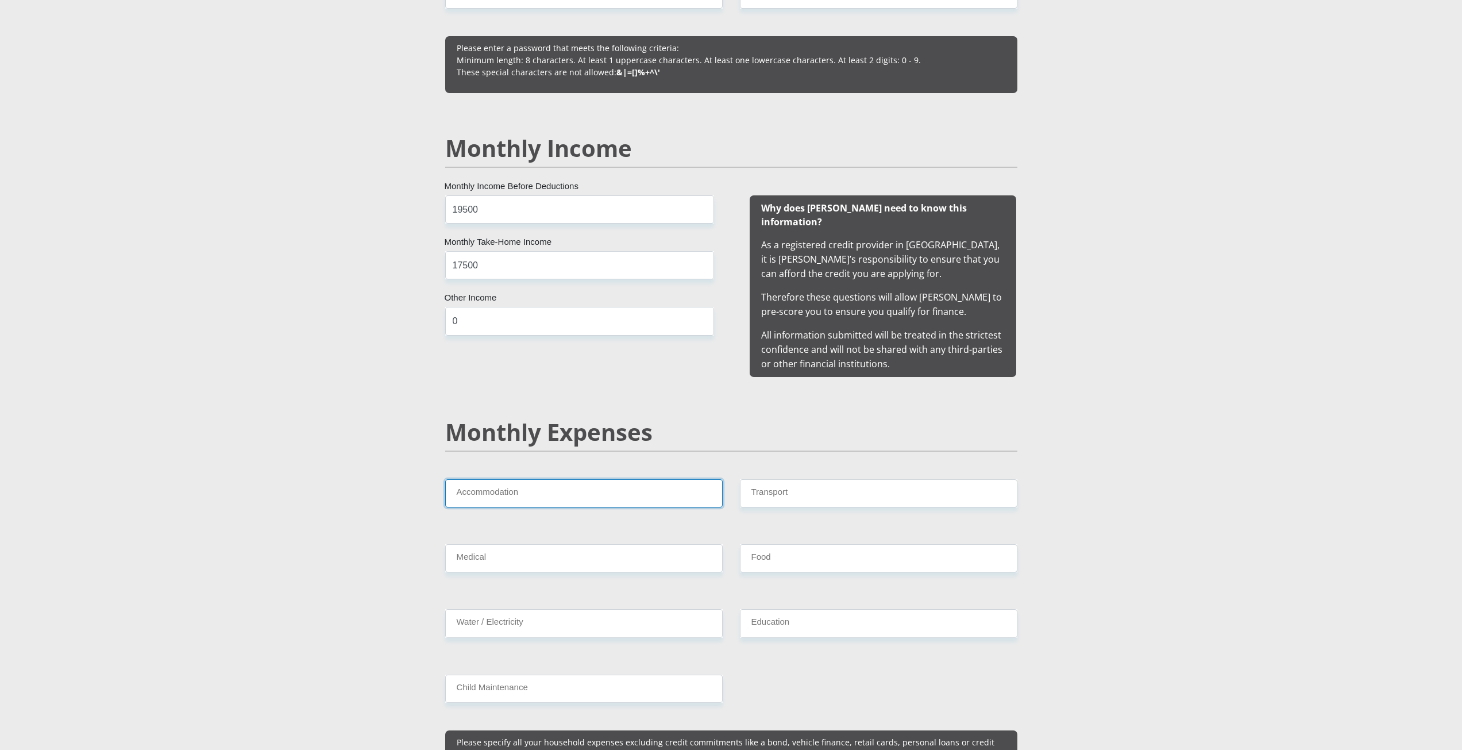
click at [536, 479] on input "Accommodation" at bounding box center [583, 493] width 277 height 28
click at [811, 487] on input "Transport" at bounding box center [878, 493] width 277 height 28
type input "1000"
click at [668, 545] on input "Medical" at bounding box center [583, 558] width 277 height 28
click at [554, 553] on input "Medical" at bounding box center [583, 558] width 277 height 28
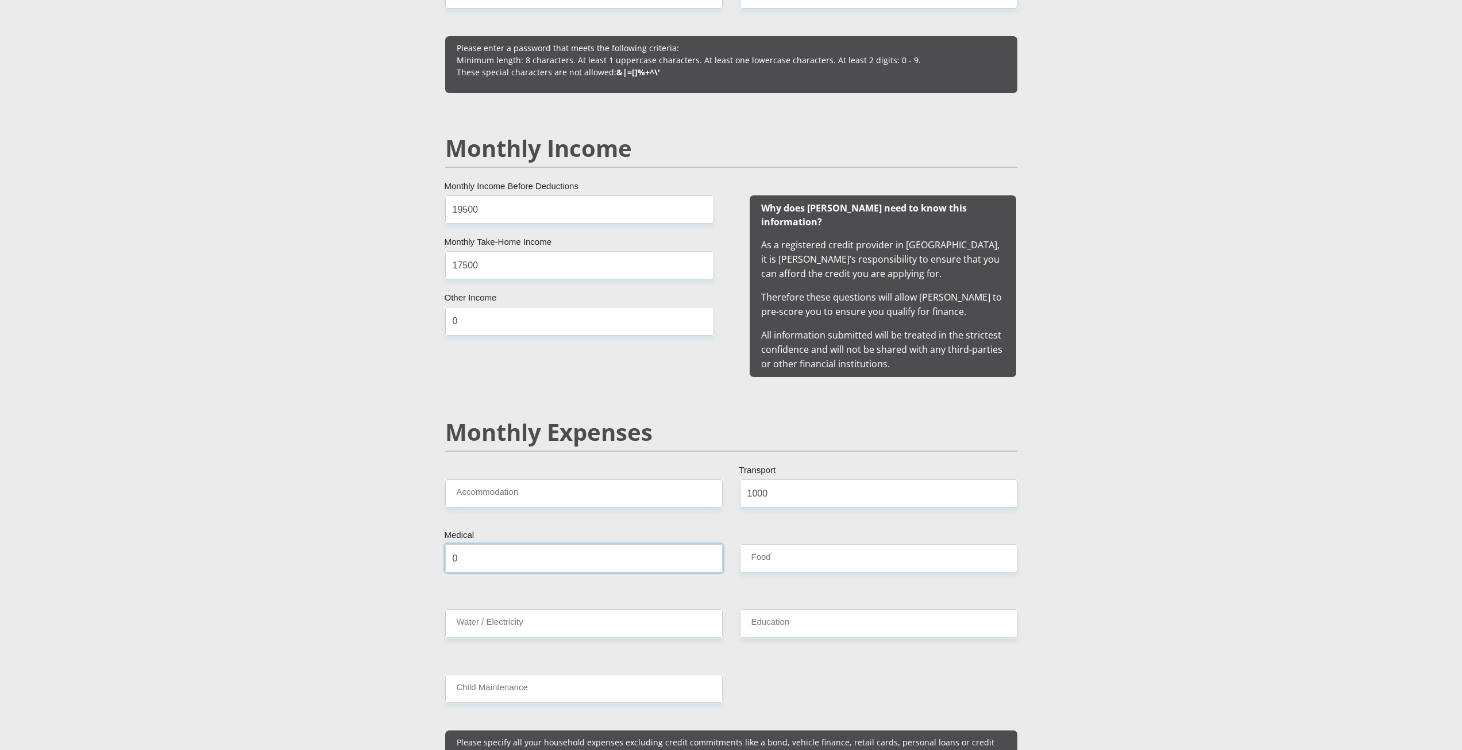
type input "0"
click at [769, 546] on input "Food" at bounding box center [878, 558] width 277 height 28
type input "1000"
drag, startPoint x: 790, startPoint y: 608, endPoint x: 793, endPoint y: 616, distance: 8.8
click at [790, 609] on input "Education" at bounding box center [878, 623] width 277 height 28
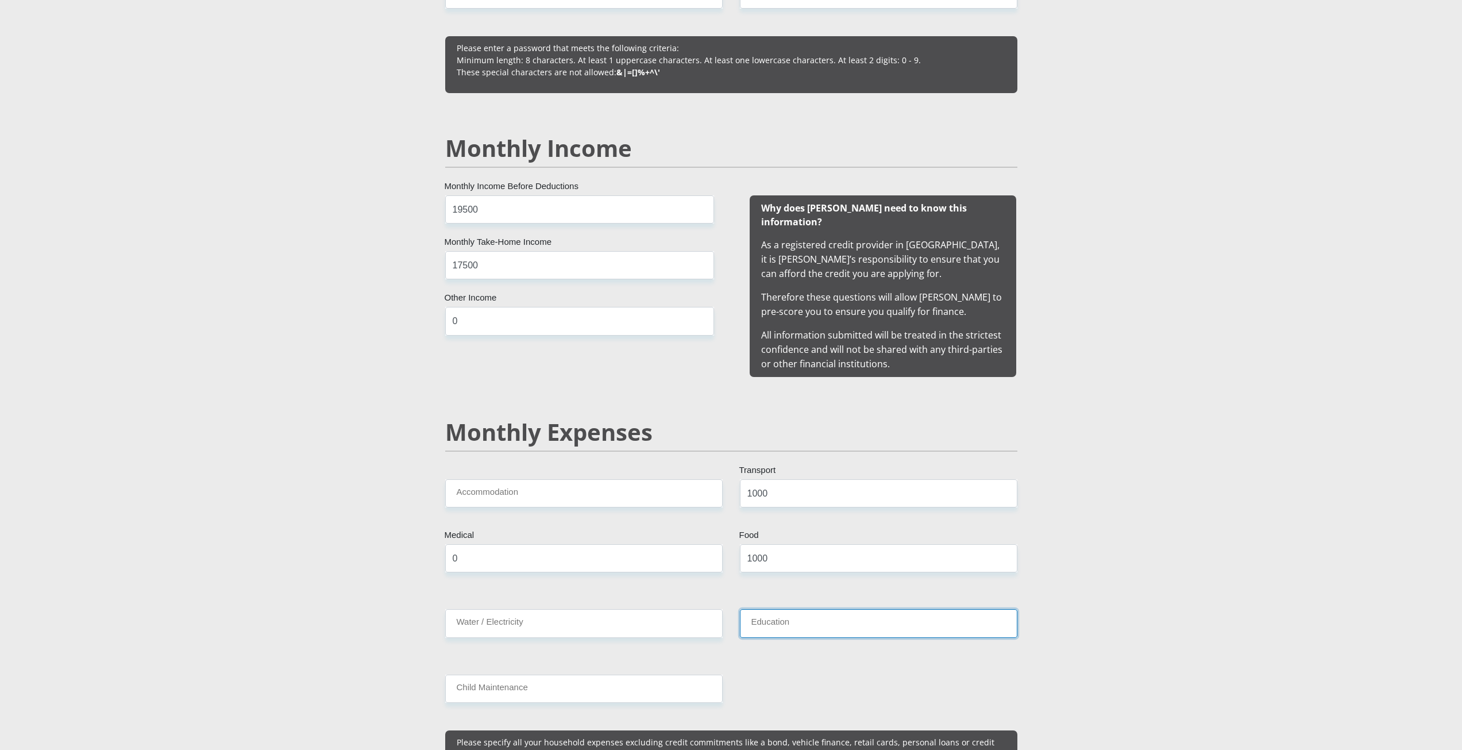
type input "0"
drag, startPoint x: 669, startPoint y: 610, endPoint x: 676, endPoint y: 617, distance: 9.4
click at [670, 611] on input "Water / Electricity" at bounding box center [583, 623] width 277 height 28
type input "0"
click at [530, 674] on input "Child Maintenance" at bounding box center [583, 688] width 277 height 28
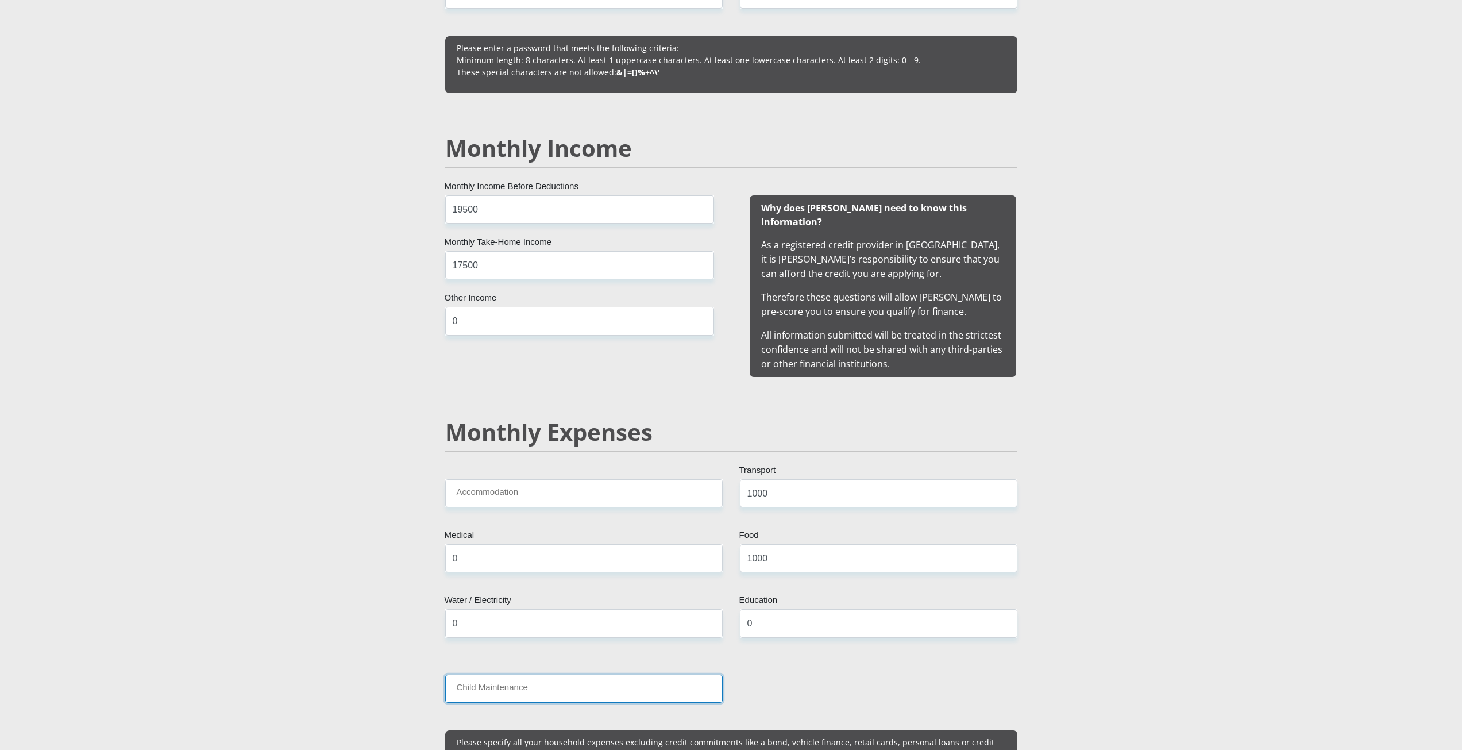
type input "0"
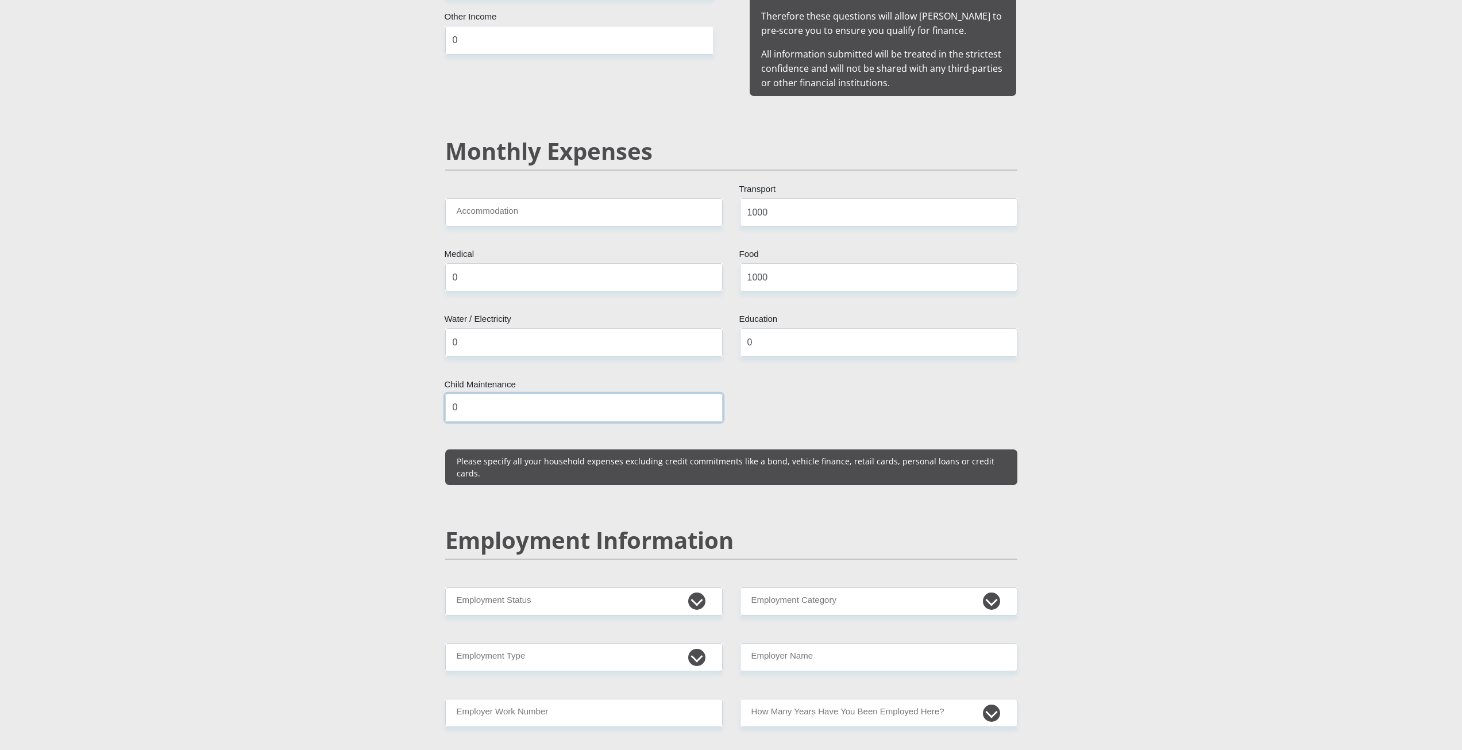
scroll to position [1264, 0]
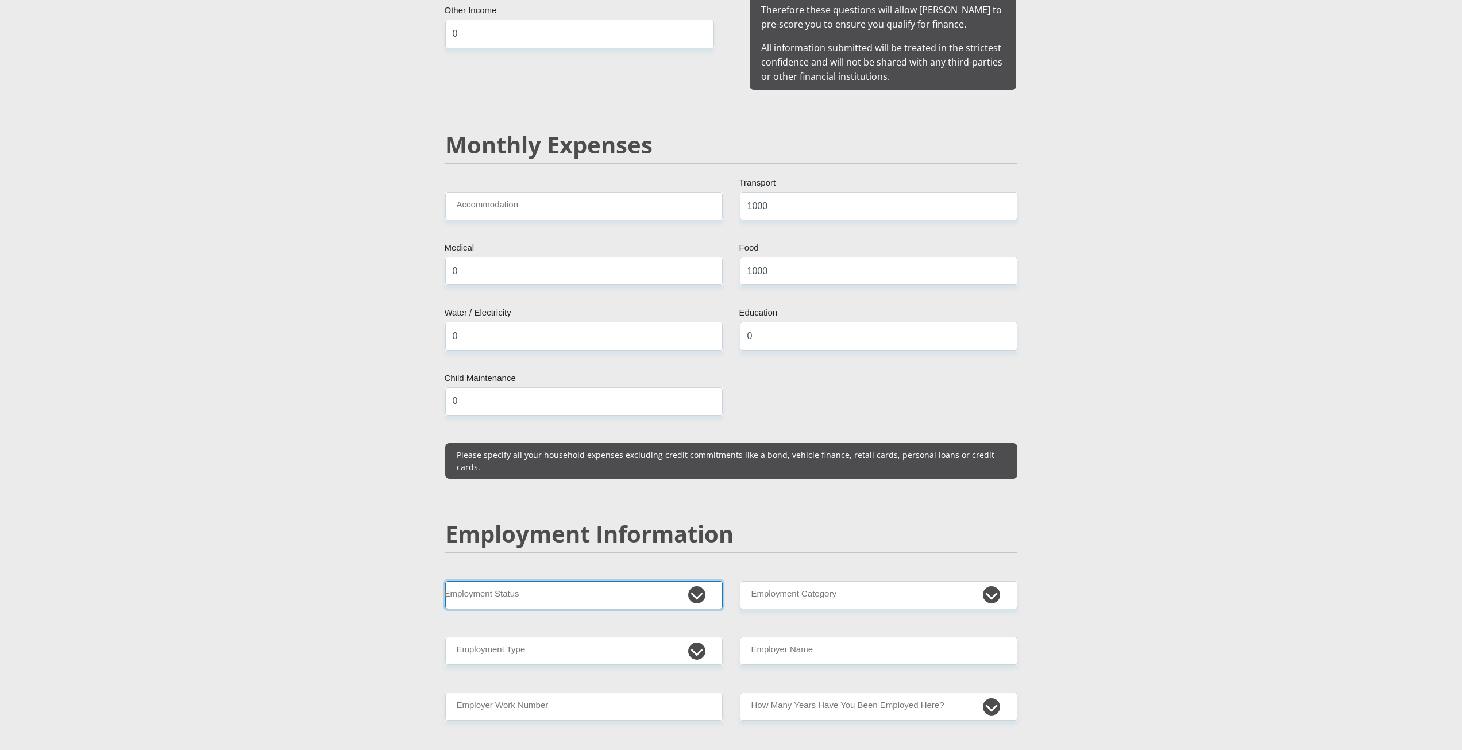
click at [574, 581] on select "Permanent/Full-time Part-time/Casual Contract Worker Self-Employed Housewife Re…" at bounding box center [583, 595] width 277 height 28
click at [699, 581] on select "Permanent/Full-time Part-time/Casual Contract Worker Self-Employed Housewife Re…" at bounding box center [583, 595] width 277 height 28
select select "6"
click at [445, 581] on select "Permanent/Full-time Part-time/Casual Contract Worker Self-Employed Housewife Re…" at bounding box center [583, 595] width 277 height 28
click at [530, 637] on select "College/Lecturer Craft Seller Creative Driver Executive Farmer Forces - Non Com…" at bounding box center [583, 651] width 277 height 28
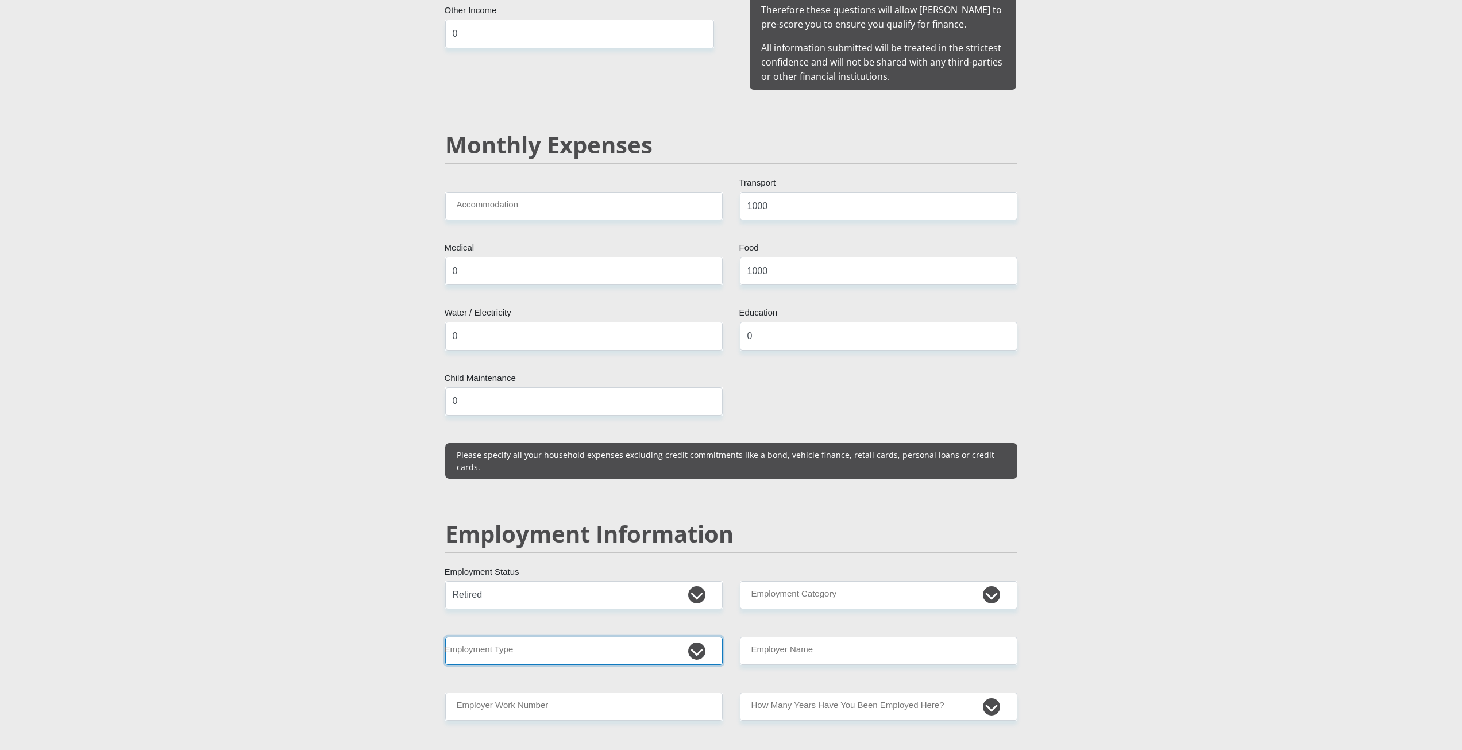
select select "Pensioner"
click at [445, 637] on select "College/Lecturer Craft Seller Creative Driver Executive Farmer Forces - Non Com…" at bounding box center [583, 651] width 277 height 28
click at [630, 692] on input "Employer Work Number" at bounding box center [583, 706] width 277 height 28
click at [822, 581] on select "AGRICULTURE ALCOHOL & TOBACCO CONSTRUCTION MATERIALS METALLURGY EQUIPMENT FOR R…" at bounding box center [878, 595] width 277 height 28
select select "14"
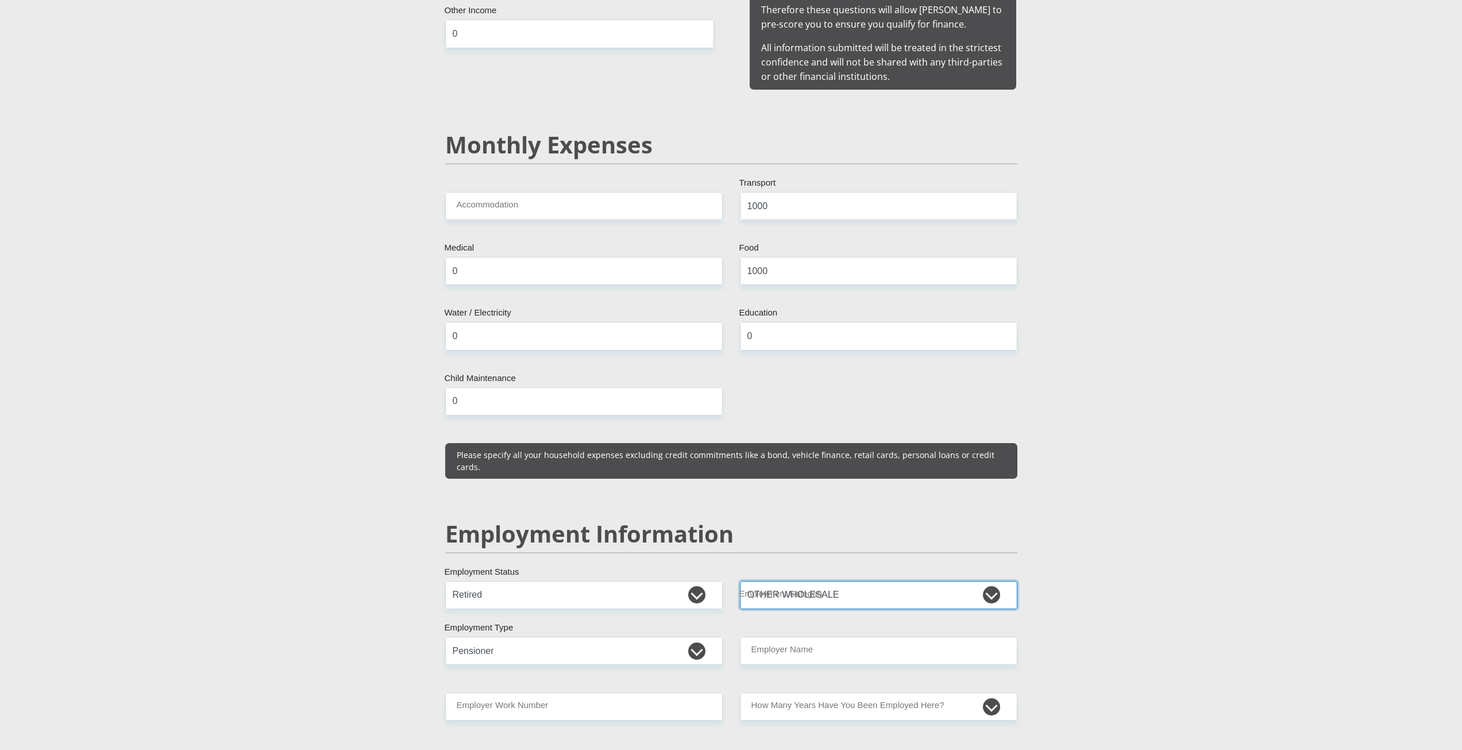
click at [740, 581] on select "AGRICULTURE ALCOHOL & TOBACCO CONSTRUCTION MATERIALS METALLURGY EQUIPMENT FOR R…" at bounding box center [878, 595] width 277 height 28
click at [545, 637] on select "College/Lecturer Craft Seller Creative Driver Executive Farmer Forces - Non Com…" at bounding box center [583, 651] width 277 height 28
click at [819, 637] on input "Employer Name" at bounding box center [878, 651] width 277 height 28
type input "eskom"
click at [801, 692] on select "less than 1 year 1-3 years 3-5 years 5+ years" at bounding box center [878, 706] width 277 height 28
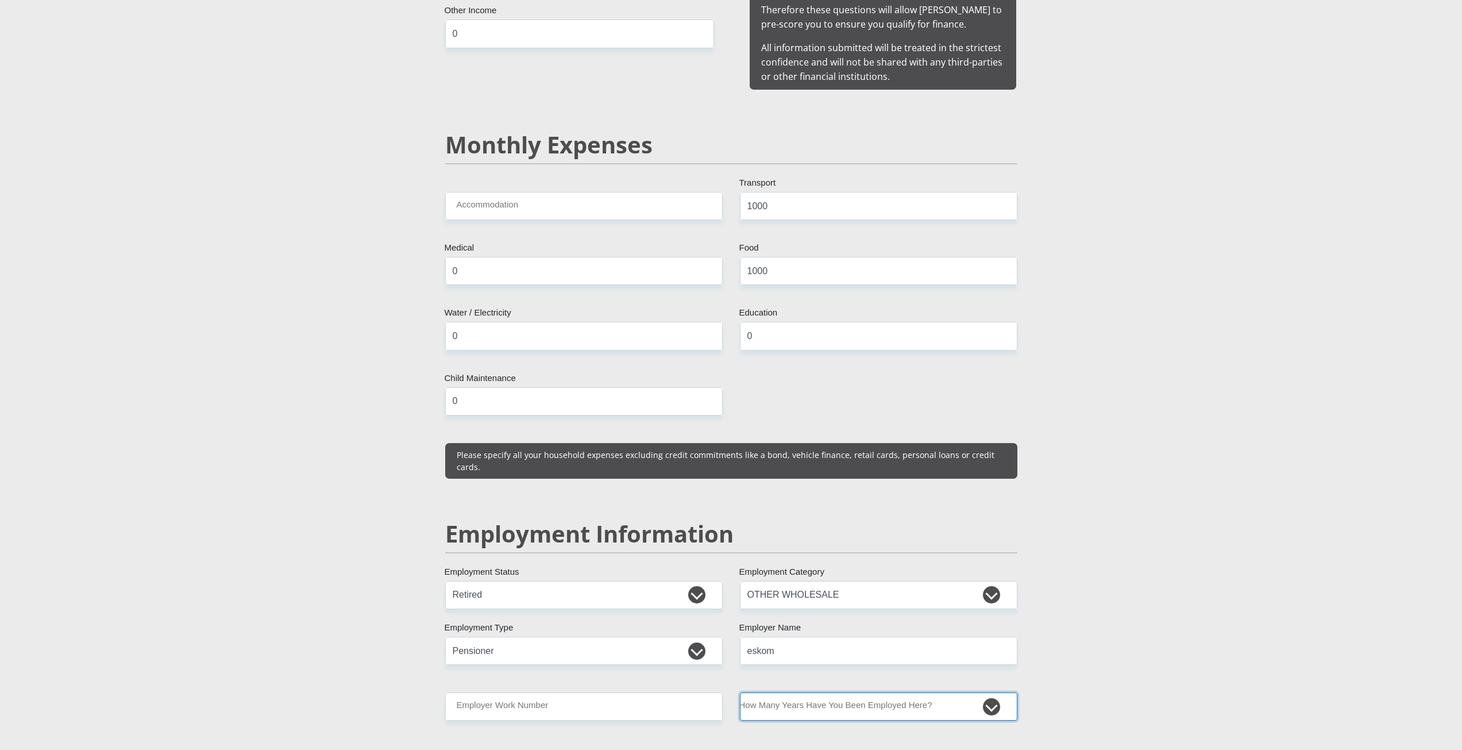
select select "60"
click at [740, 692] on select "less than 1 year 1-3 years 3-5 years 5+ years" at bounding box center [878, 706] width 277 height 28
click at [659, 692] on input "Employer Work Number" at bounding box center [583, 706] width 277 height 28
paste input "011 709 7400"
click at [489, 692] on input "011 709 7400" at bounding box center [583, 706] width 277 height 28
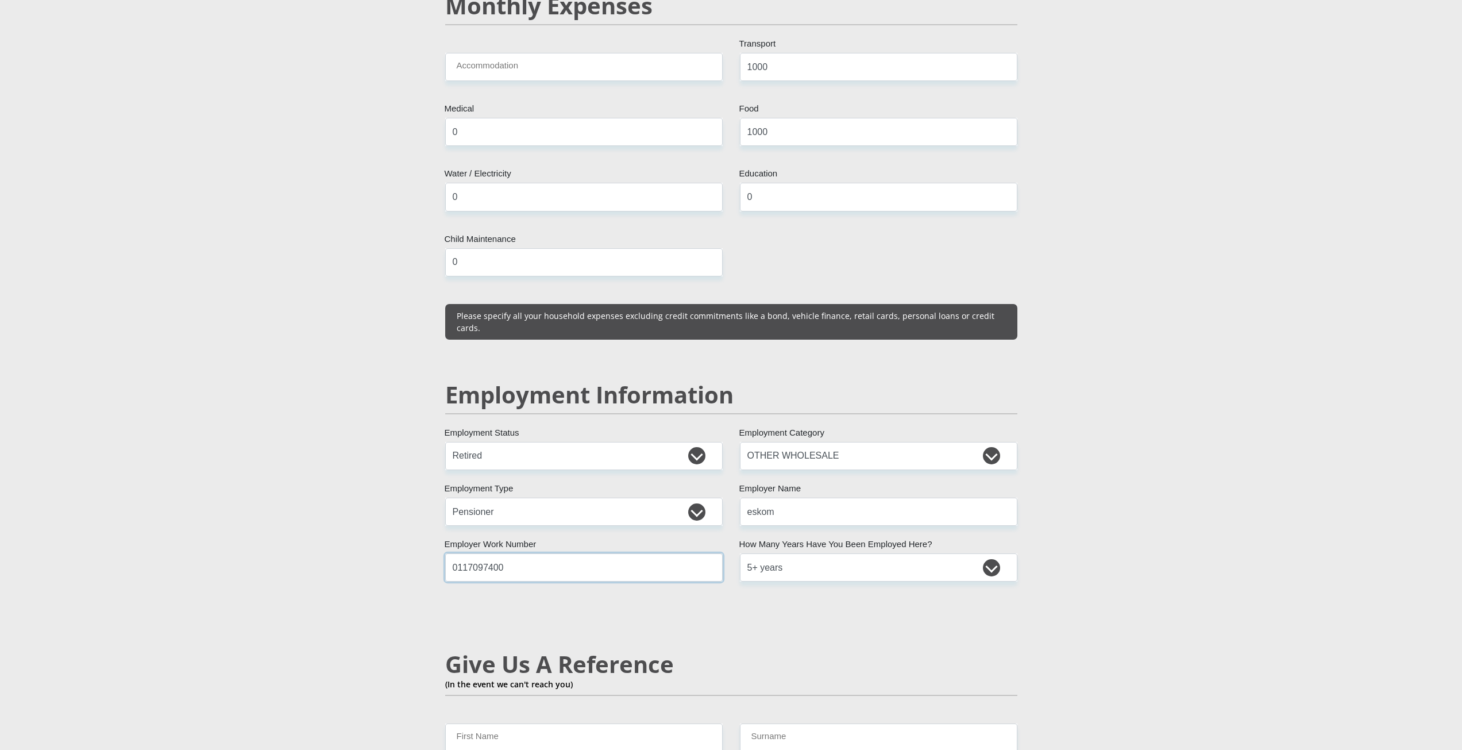
scroll to position [1494, 0]
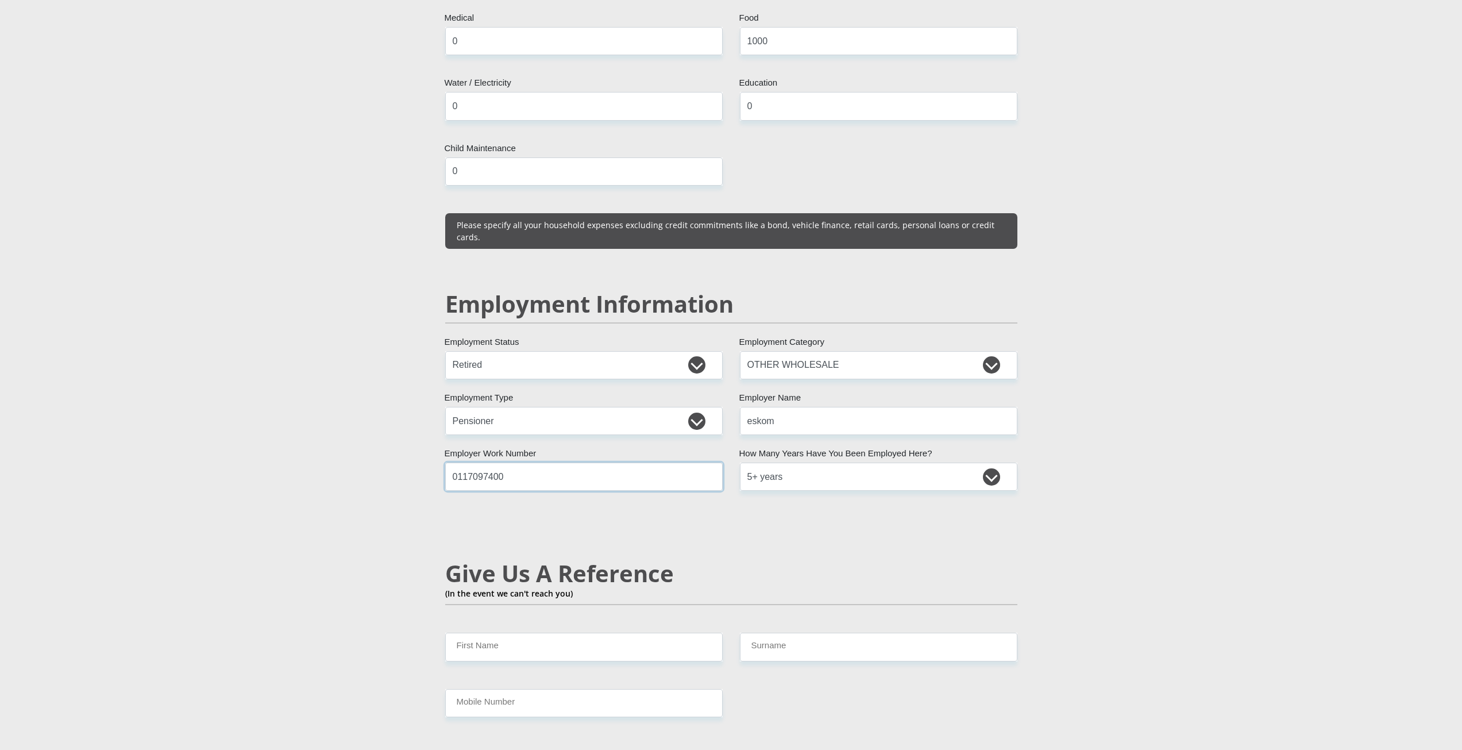
type input "0117097400"
click at [482, 633] on input "First Name" at bounding box center [583, 647] width 277 height 28
type input "gert"
click at [770, 633] on input "Surname" at bounding box center [878, 647] width 277 height 28
click at [593, 689] on input "Mobile Number" at bounding box center [583, 703] width 277 height 28
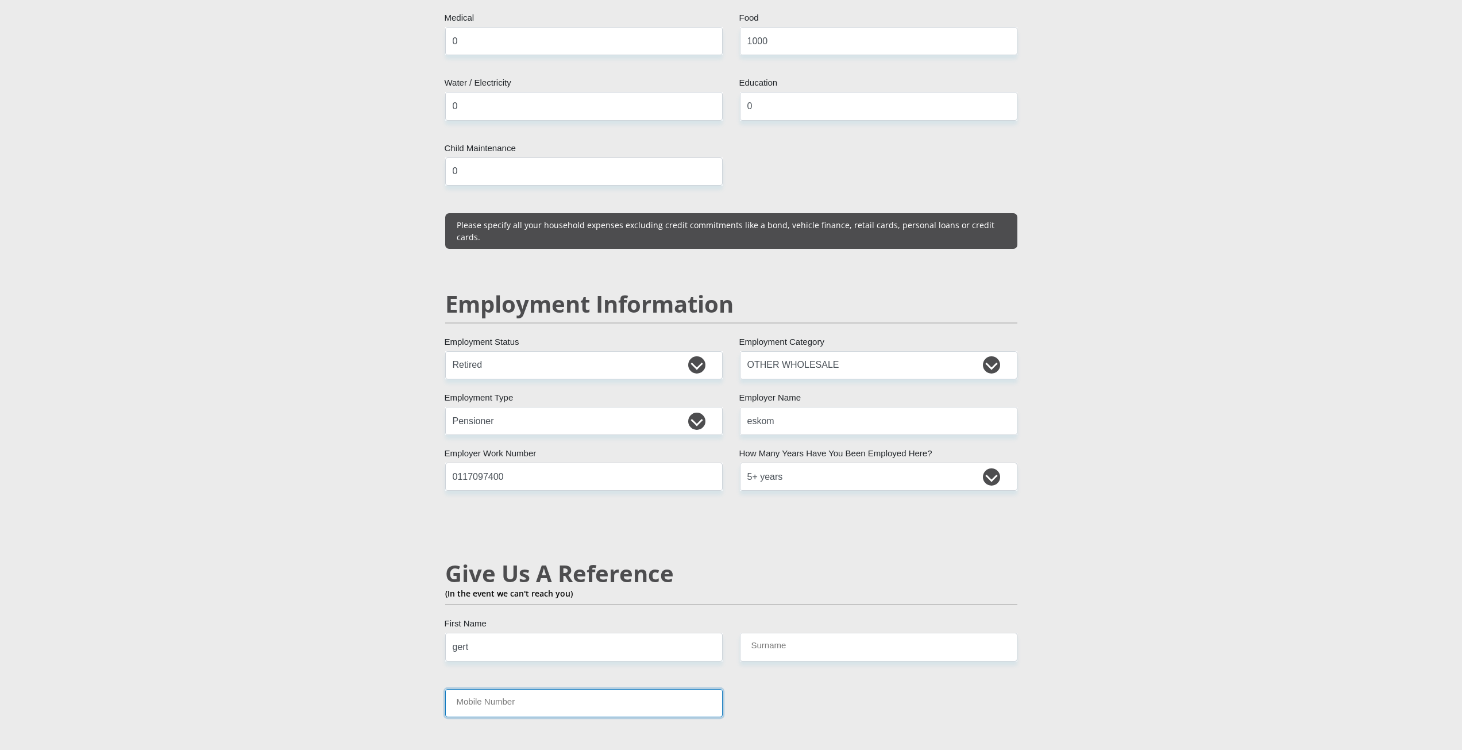
type input "0848342944"
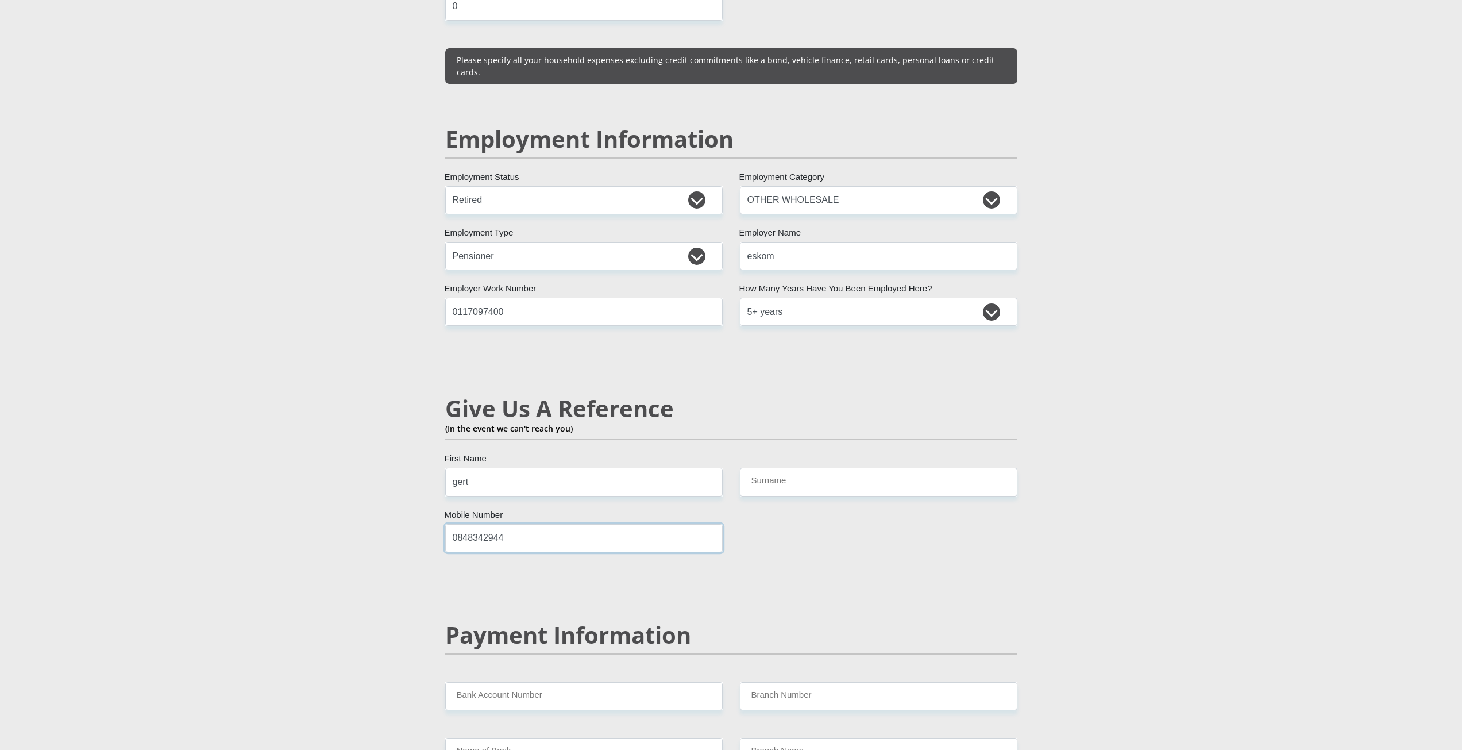
scroll to position [1666, 0]
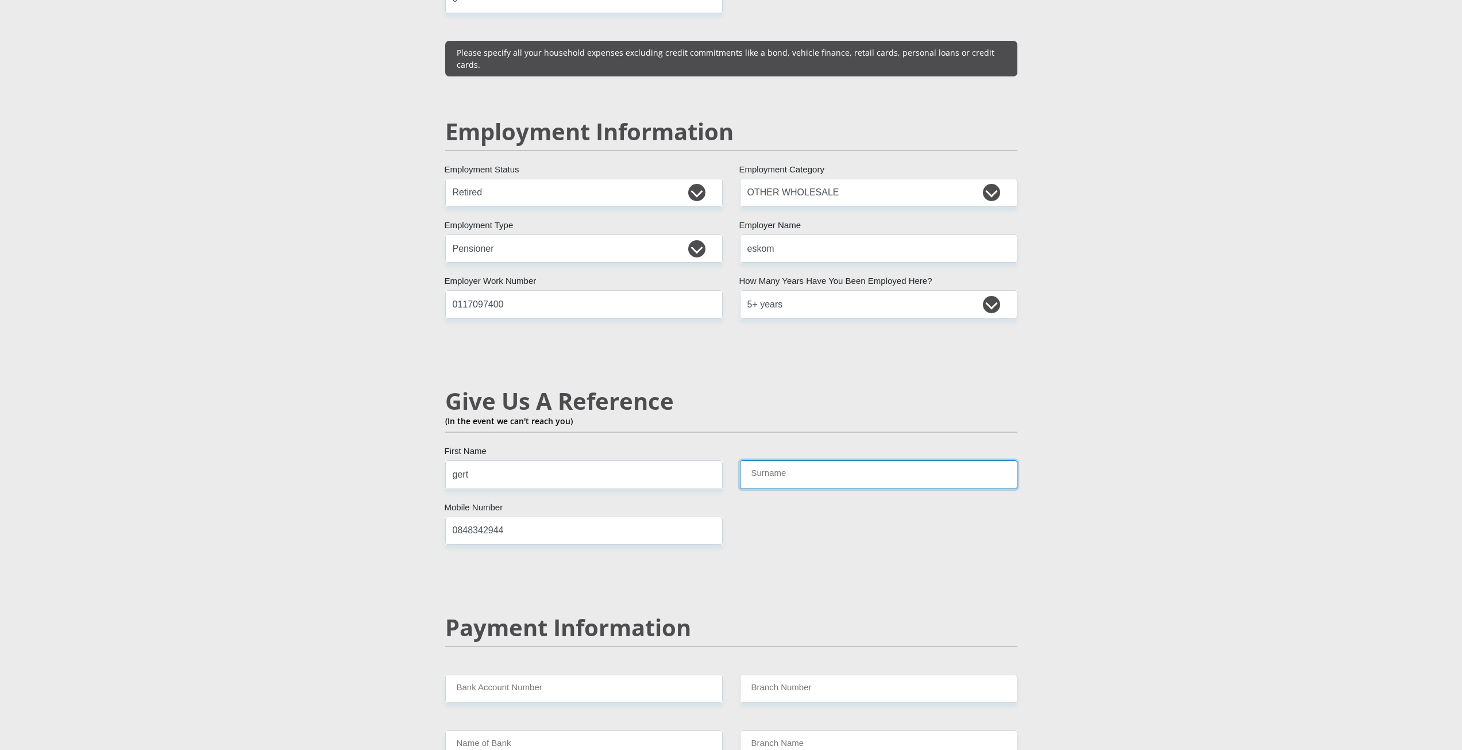
drag, startPoint x: 797, startPoint y: 459, endPoint x: 803, endPoint y: 463, distance: 7.5
click at [797, 460] on input "Surname" at bounding box center [878, 474] width 277 height 28
type input "haasbroek"
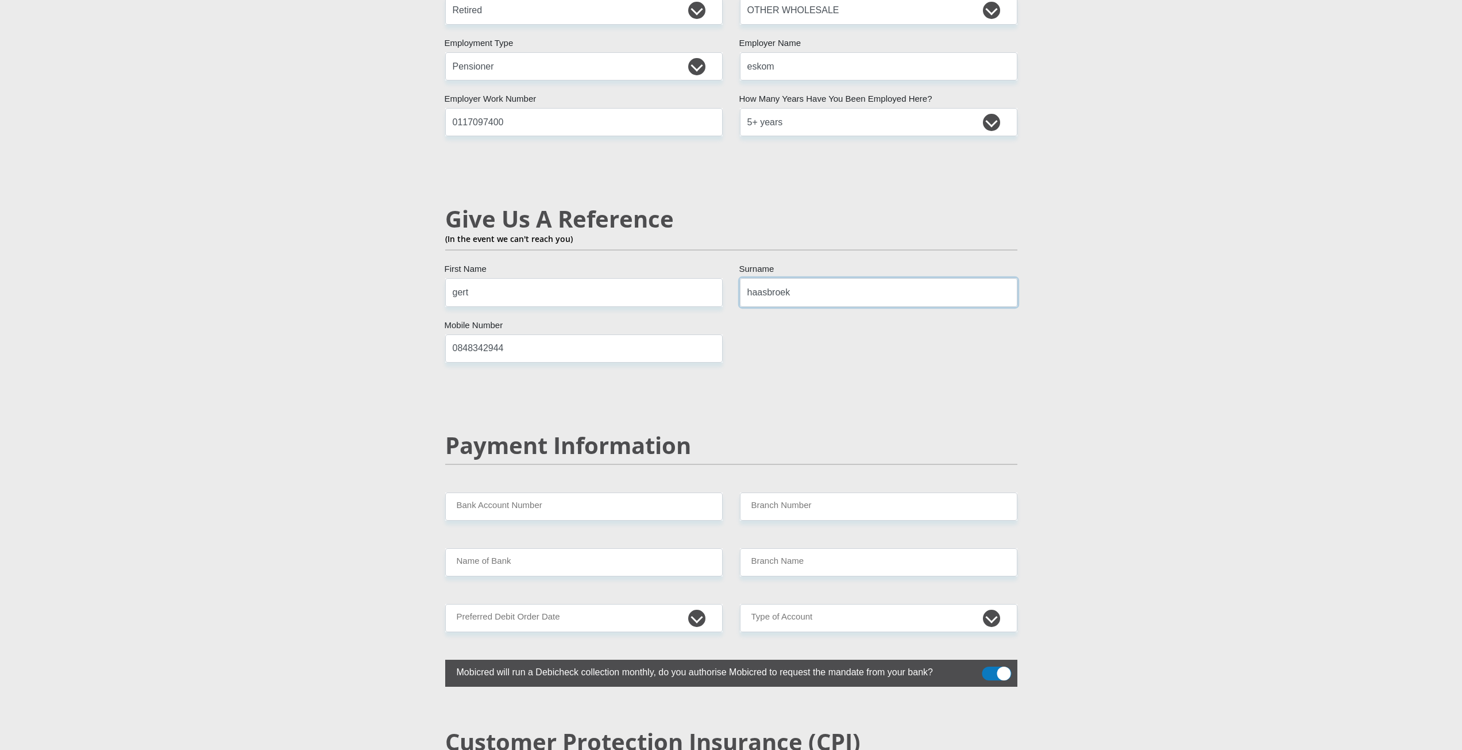
scroll to position [1896, 0]
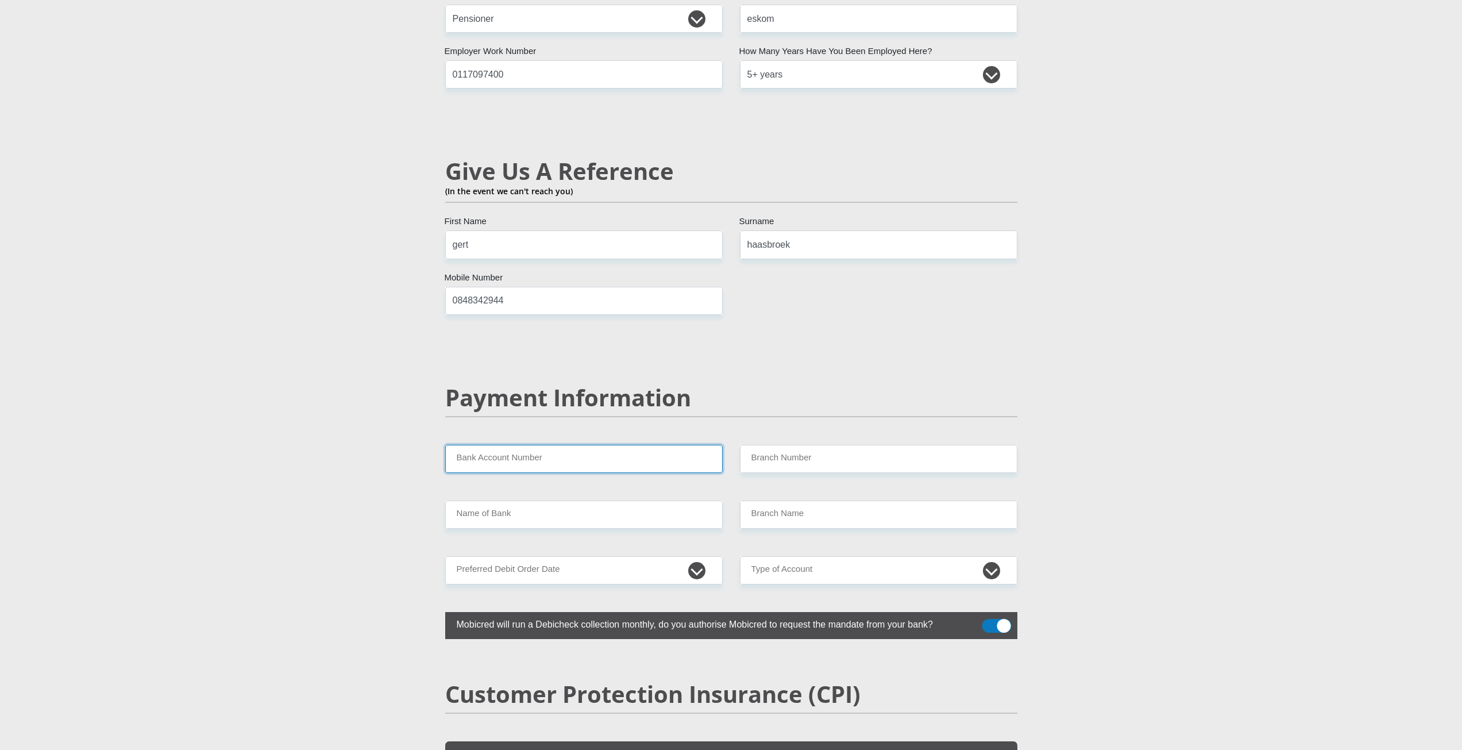
click at [572, 445] on input "Bank Account Number" at bounding box center [583, 459] width 277 height 28
type input "63134718725"
click at [802, 445] on input "Branch Number" at bounding box center [878, 459] width 277 height 28
type input "250655"
click at [627, 500] on input "Name of Bank" at bounding box center [583, 514] width 277 height 28
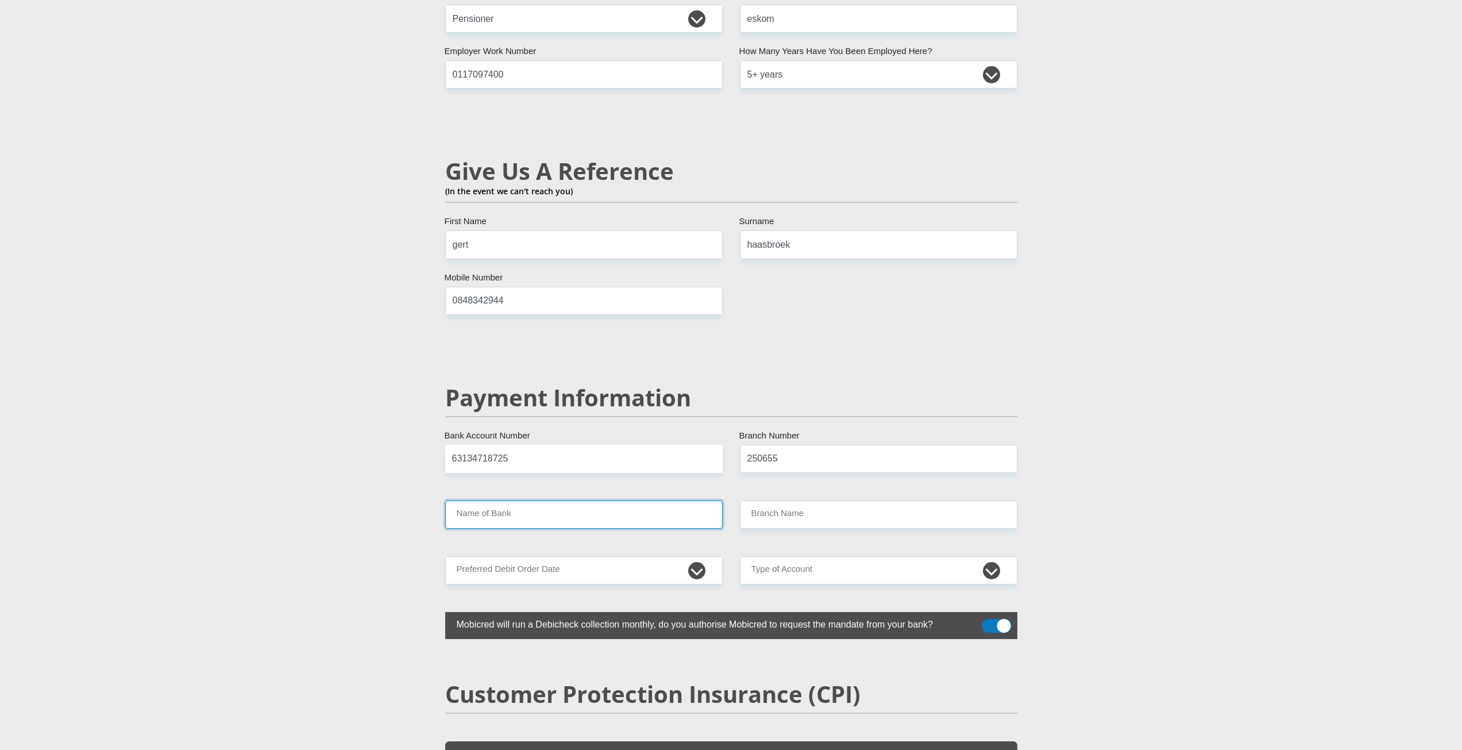
type input "FIRSTRAND BANK"
type input "BRANCH 560"
click at [677, 556] on select "1st 2nd 3rd 4th 5th 7th 18th 19th 20th 21st 22nd 23rd 24th 25th 26th 27th 28th …" at bounding box center [583, 570] width 277 height 28
select select "1"
click at [445, 556] on select "1st 2nd 3rd 4th 5th 7th 18th 19th 20th 21st 22nd 23rd 24th 25th 26th 27th 28th …" at bounding box center [583, 570] width 277 height 28
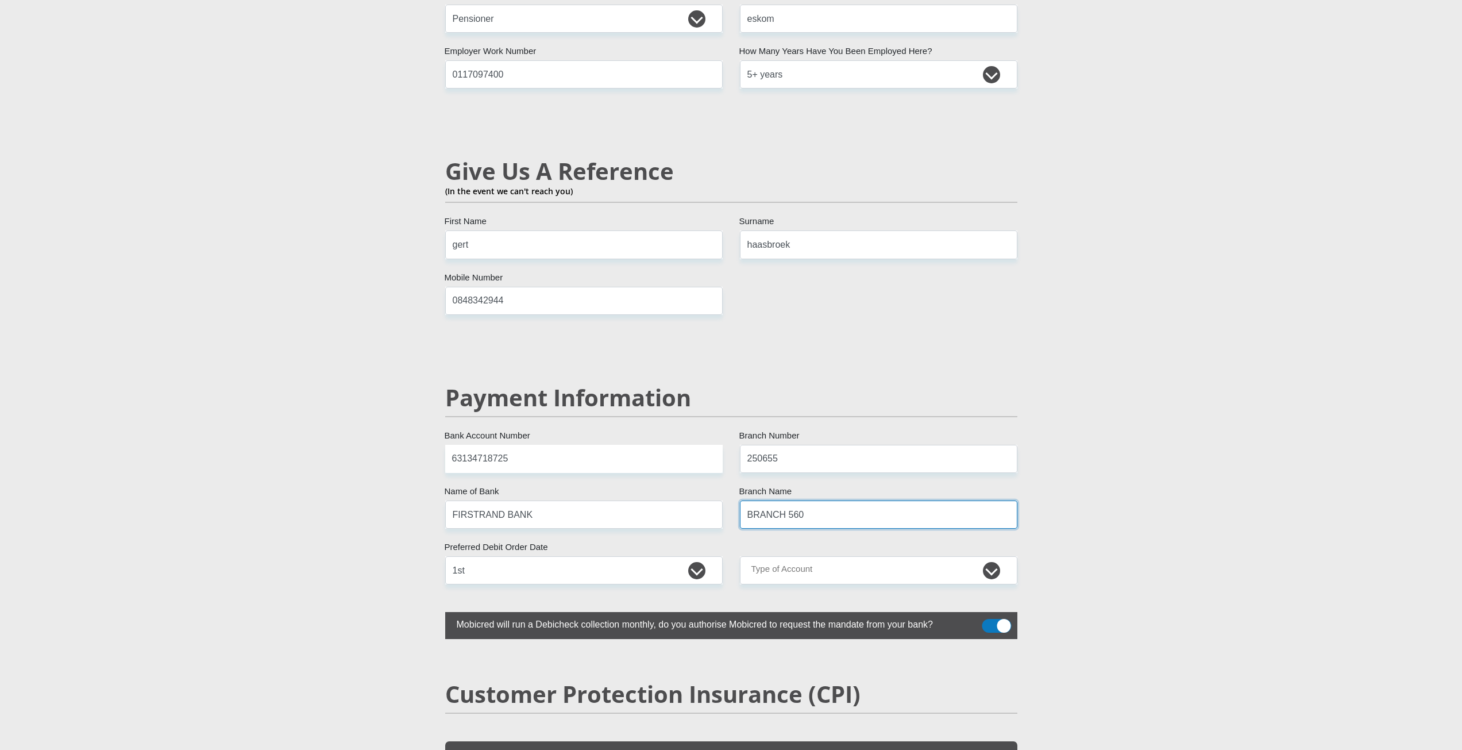
click at [828, 500] on input "BRANCH 560" at bounding box center [878, 514] width 277 height 28
click at [816, 556] on select "Cheque Savings" at bounding box center [878, 570] width 277 height 28
select select "CUR"
click at [740, 556] on select "Cheque Savings" at bounding box center [878, 570] width 277 height 28
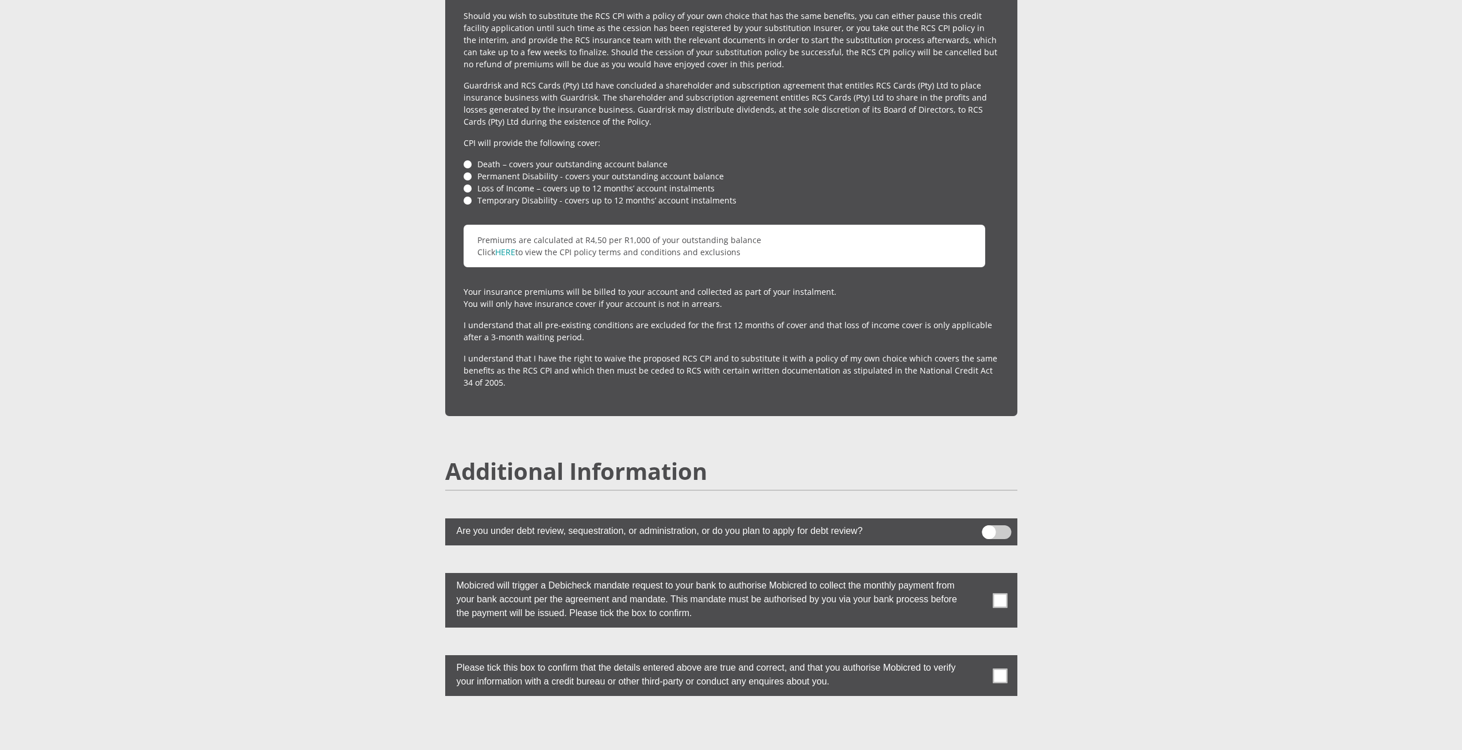
scroll to position [2758, 0]
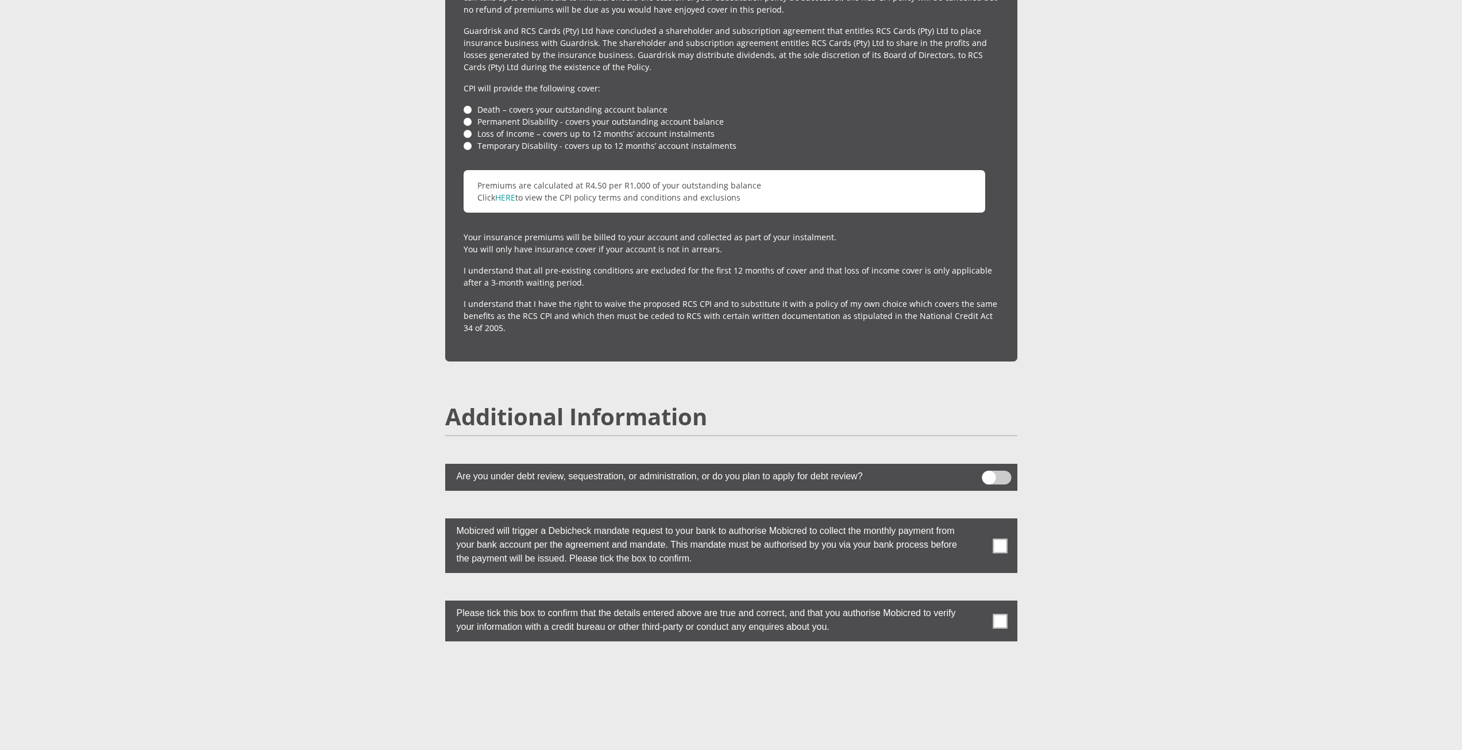
click at [1000, 538] on span at bounding box center [1000, 545] width 14 height 14
click at [977, 521] on input "checkbox" at bounding box center [977, 521] width 0 height 0
click at [1003, 614] on span at bounding box center [1000, 621] width 14 height 14
click at [977, 603] on input "checkbox" at bounding box center [977, 603] width 0 height 0
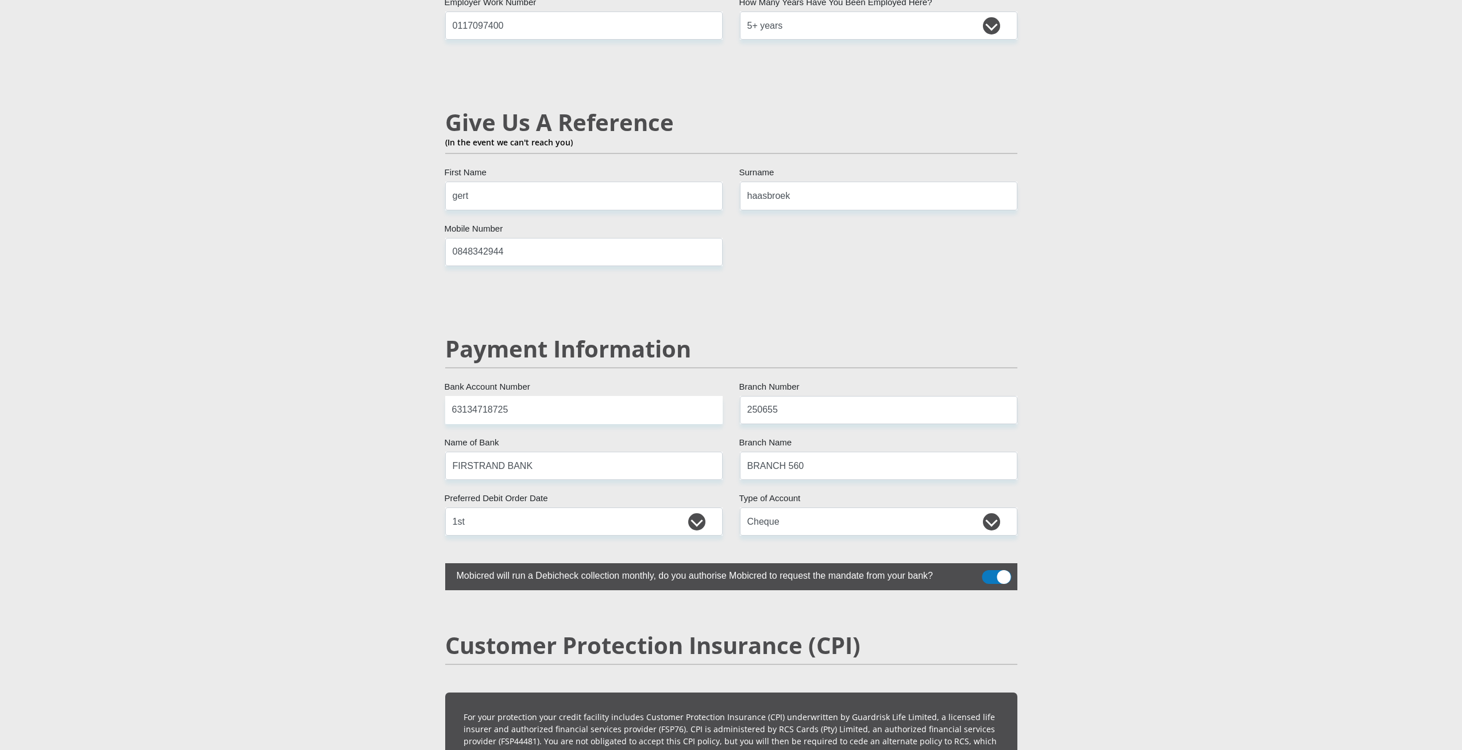
scroll to position [1896, 0]
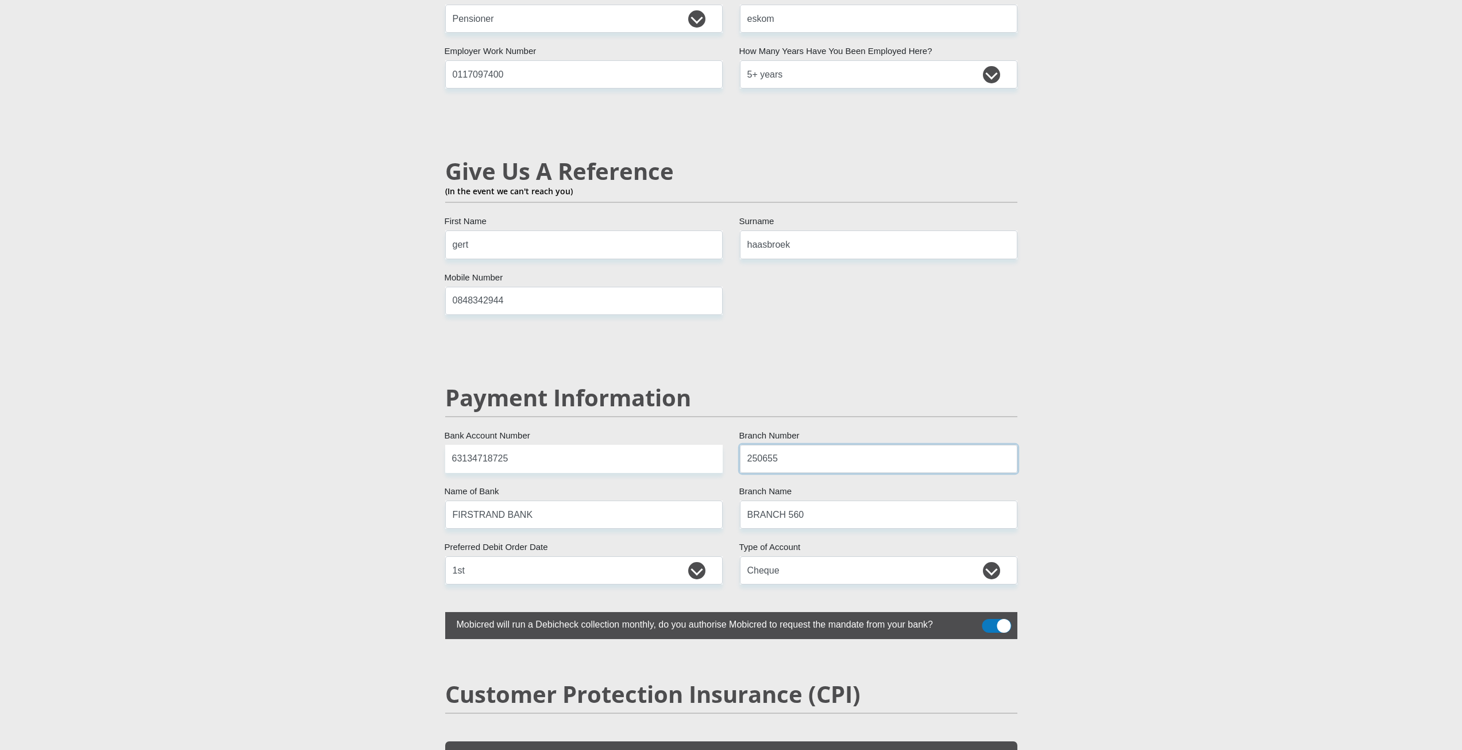
click at [803, 445] on input "250655" at bounding box center [878, 459] width 277 height 28
type input "250655"
click at [560, 445] on input "63134718725" at bounding box center [583, 459] width 277 height 28
type input "63134718725"
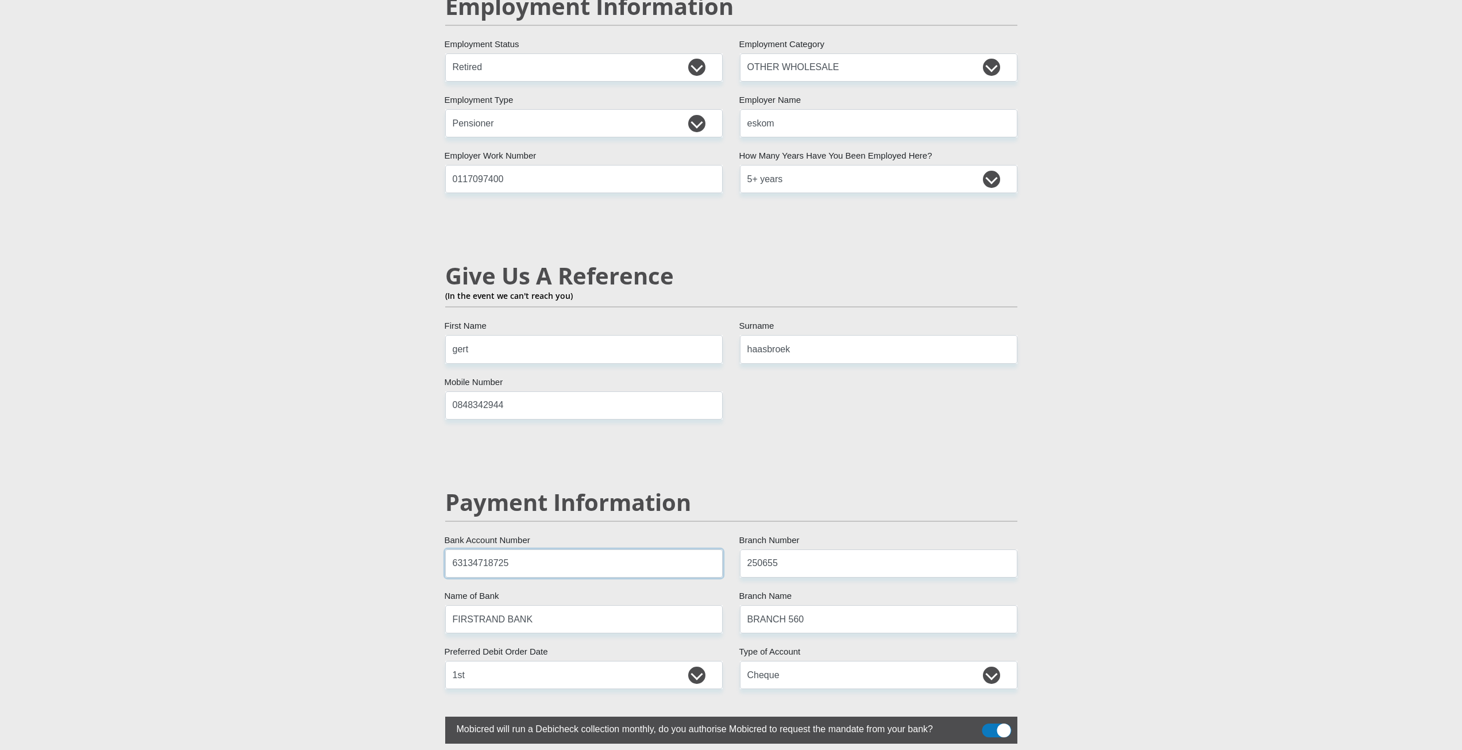
scroll to position [1724, 0]
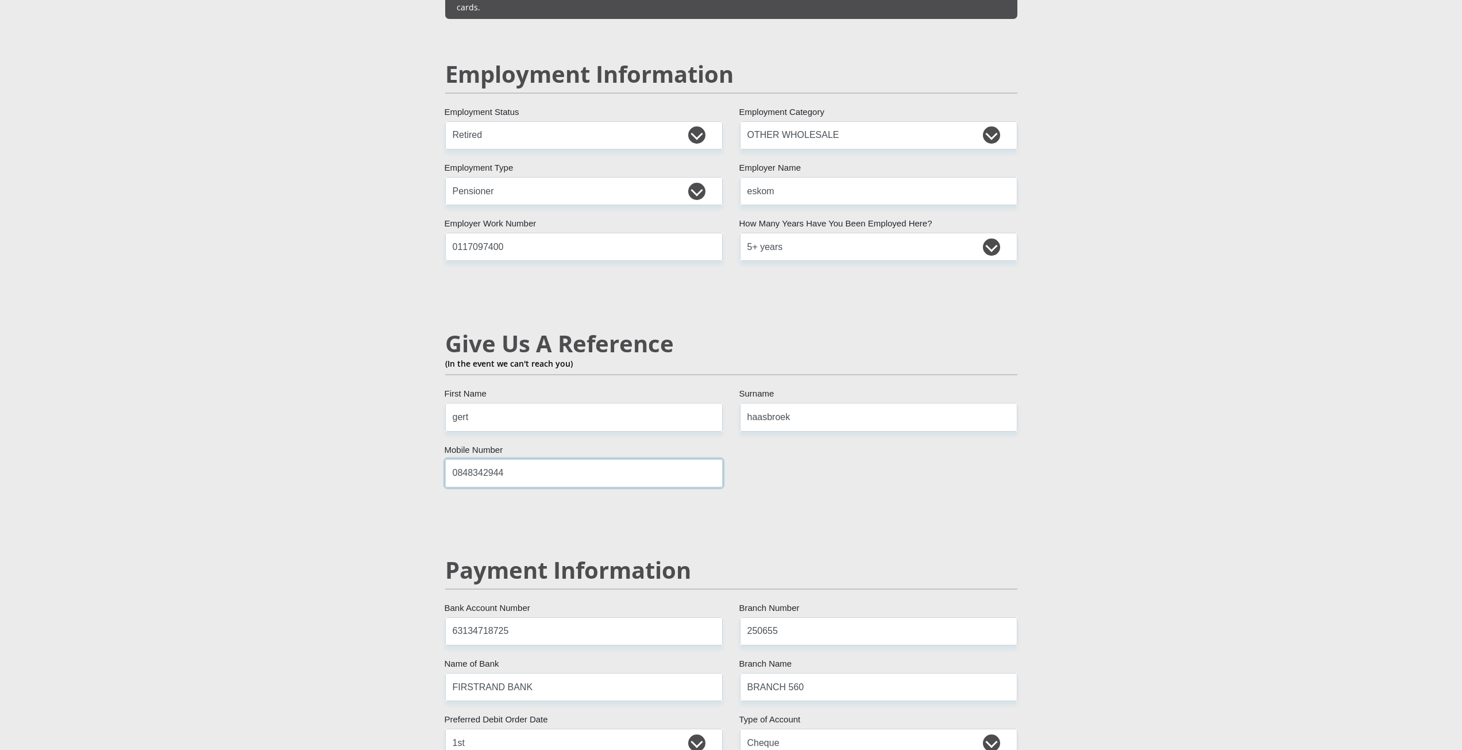
click at [520, 459] on input "0848342944" at bounding box center [583, 473] width 277 height 28
type input "0848342944"
click at [512, 403] on input "gert" at bounding box center [583, 417] width 277 height 28
type input "gert"
click at [798, 403] on input "haasbroek" at bounding box center [878, 417] width 277 height 28
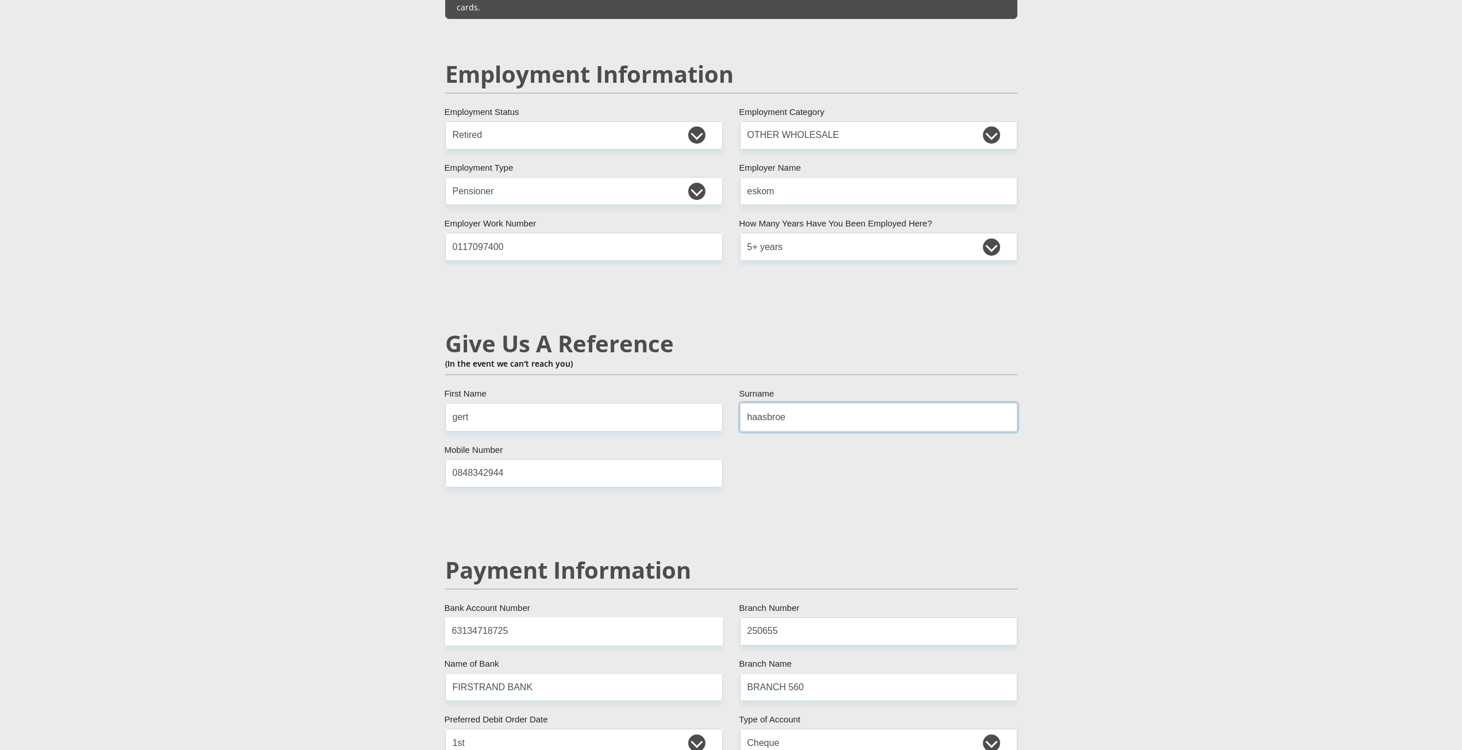
type input "haasbroek"
click at [788, 177] on input "eskom" at bounding box center [878, 191] width 277 height 28
type input "eskom"
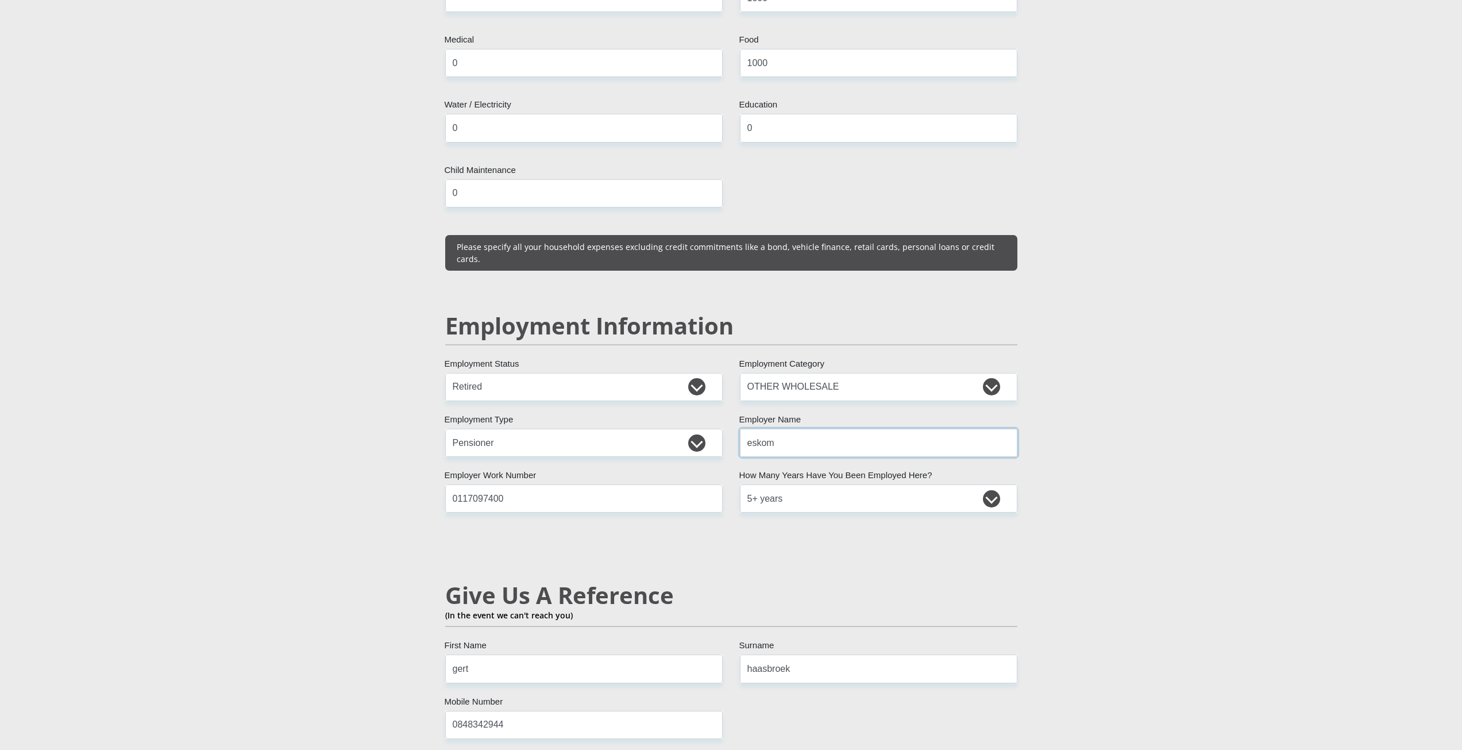
scroll to position [1206, 0]
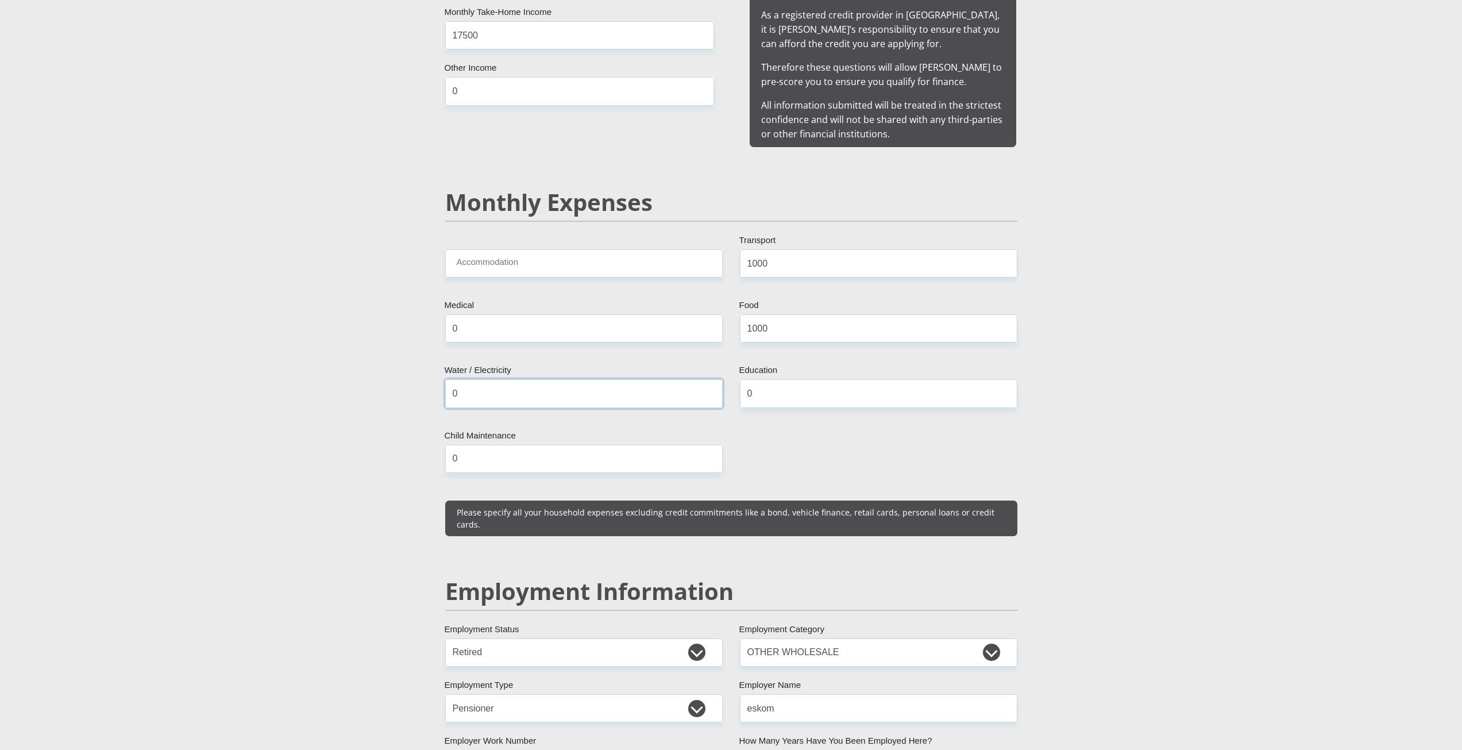
click at [508, 382] on input "0" at bounding box center [583, 393] width 277 height 28
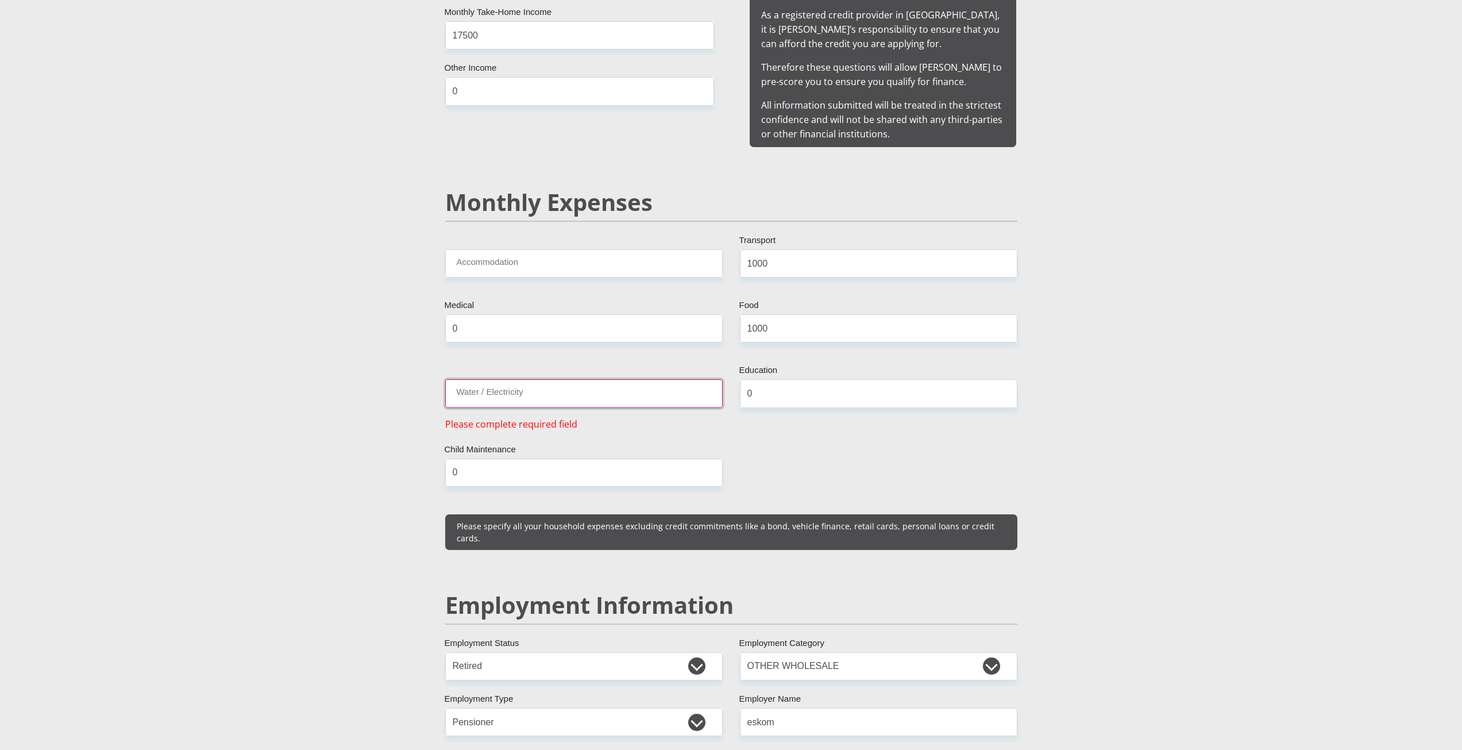
type input "0"
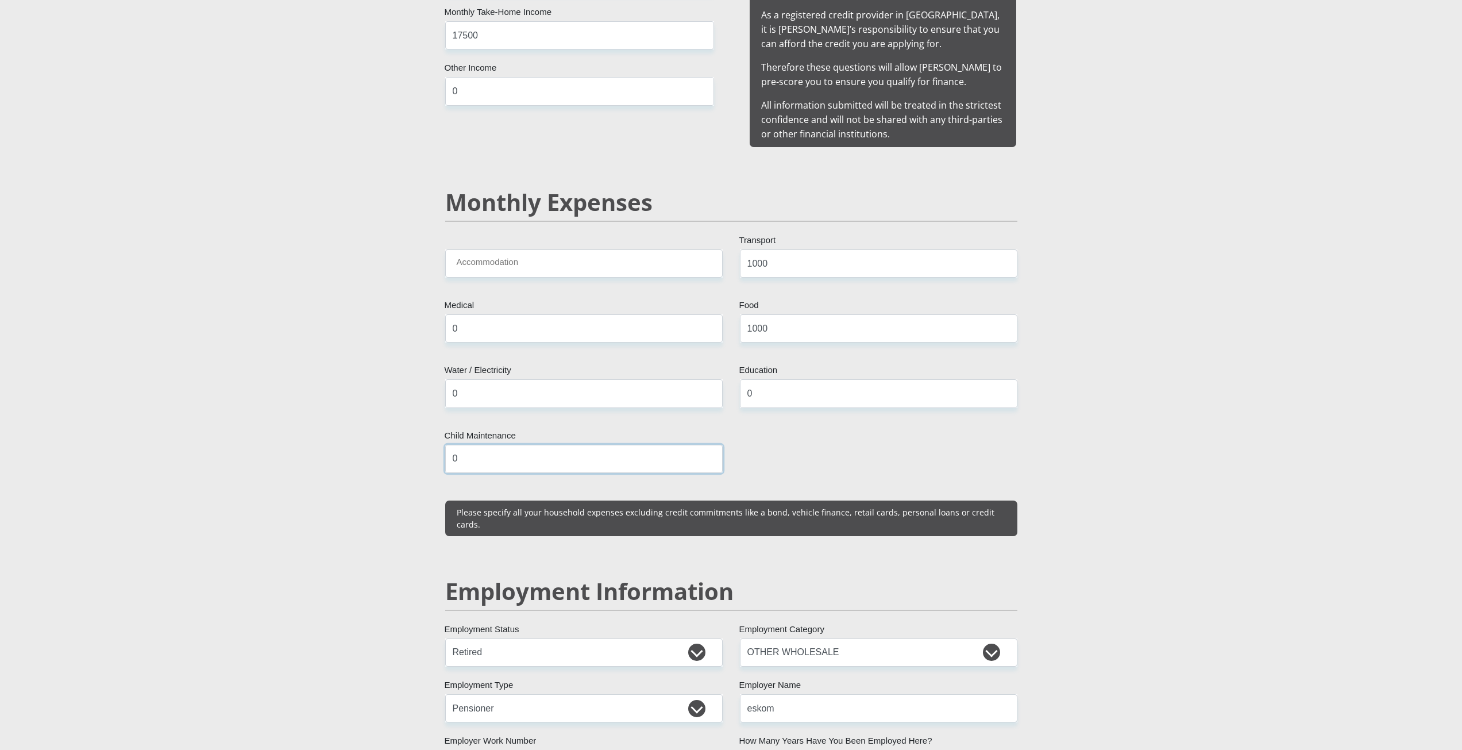
click at [494, 445] on input "0" at bounding box center [583, 459] width 277 height 28
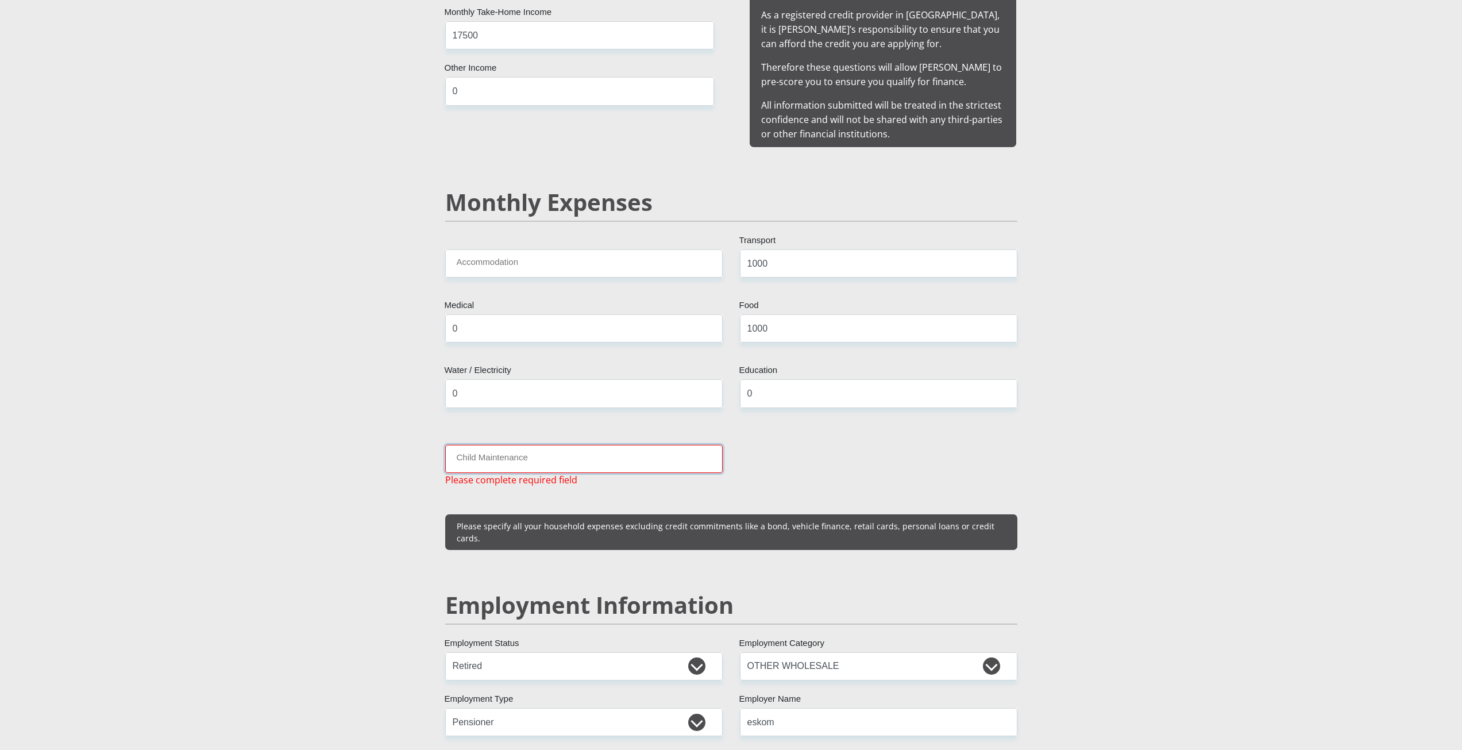
type input "0"
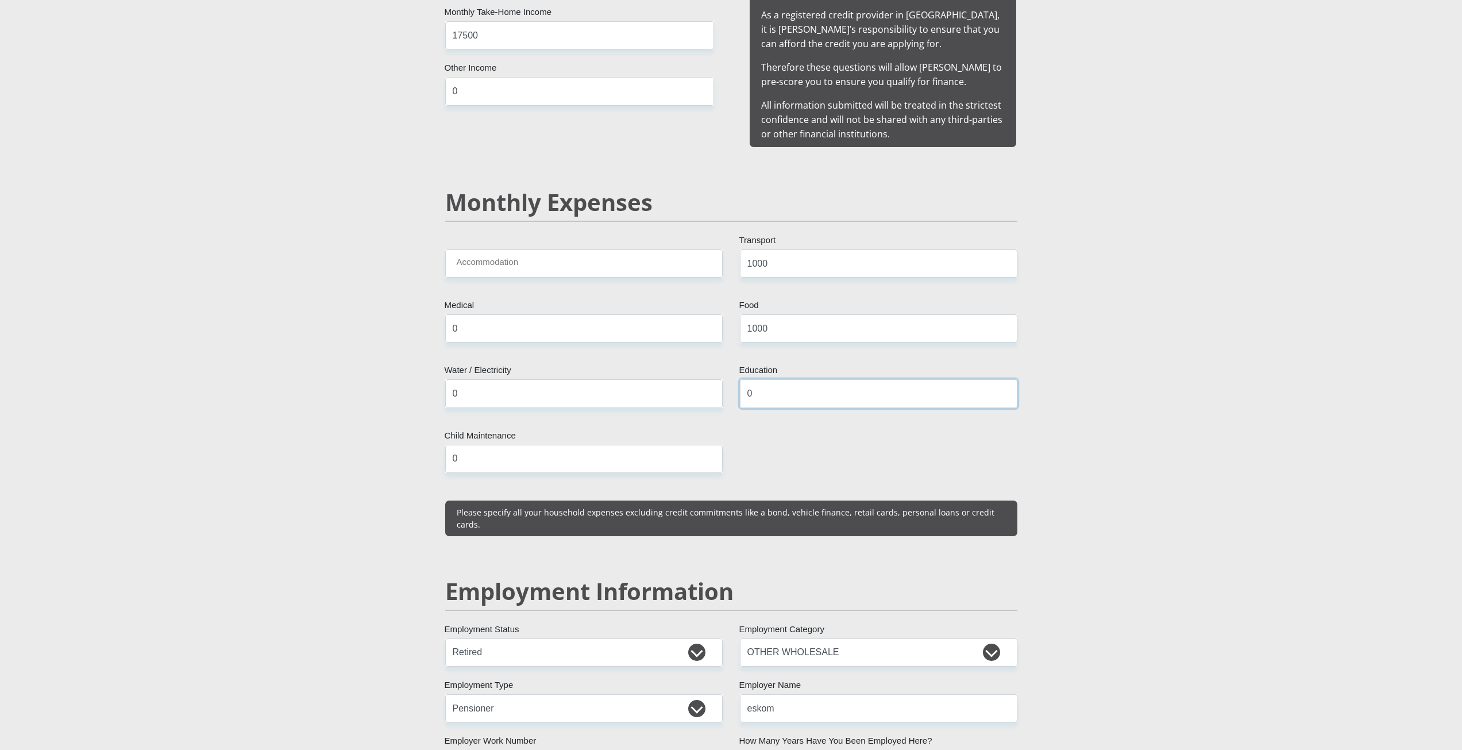
click at [777, 381] on input "0" at bounding box center [878, 393] width 277 height 28
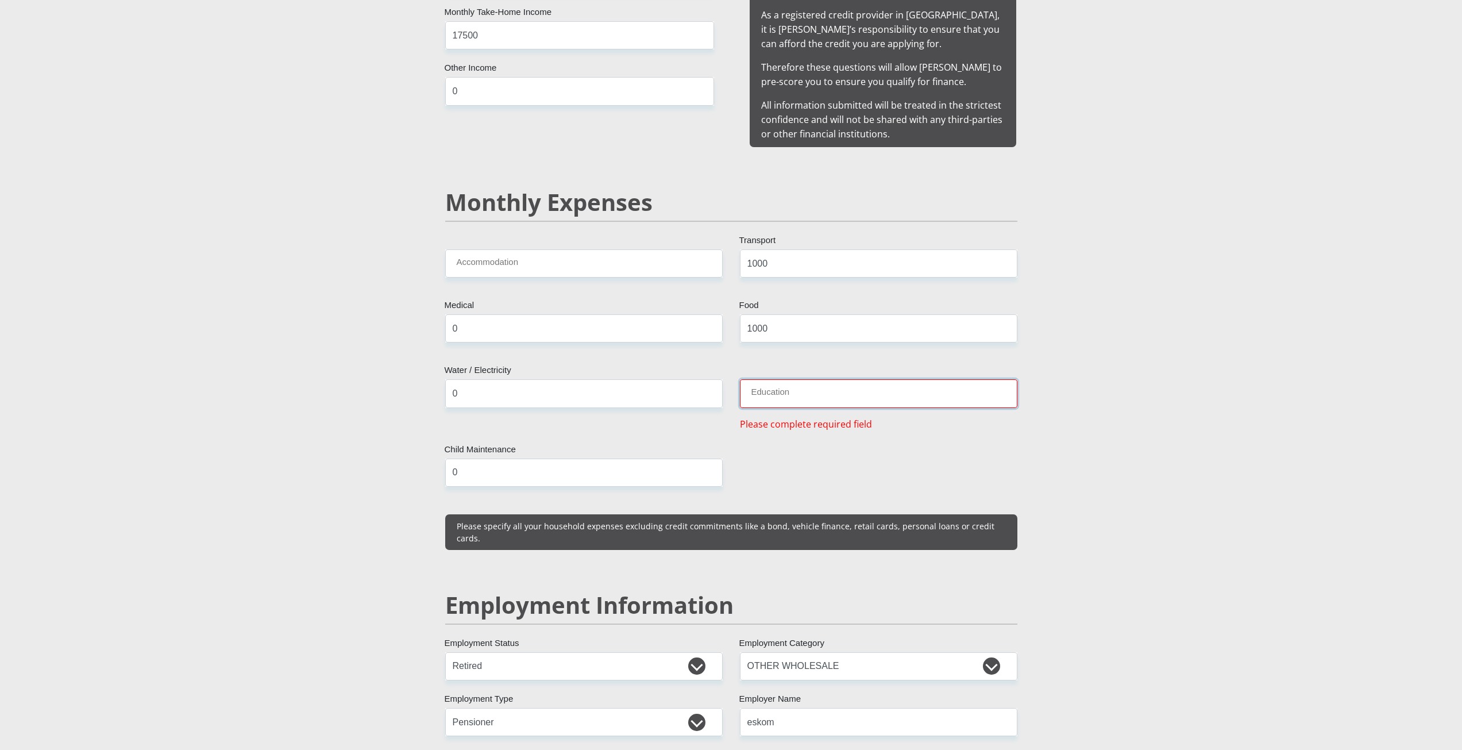
type input "0"
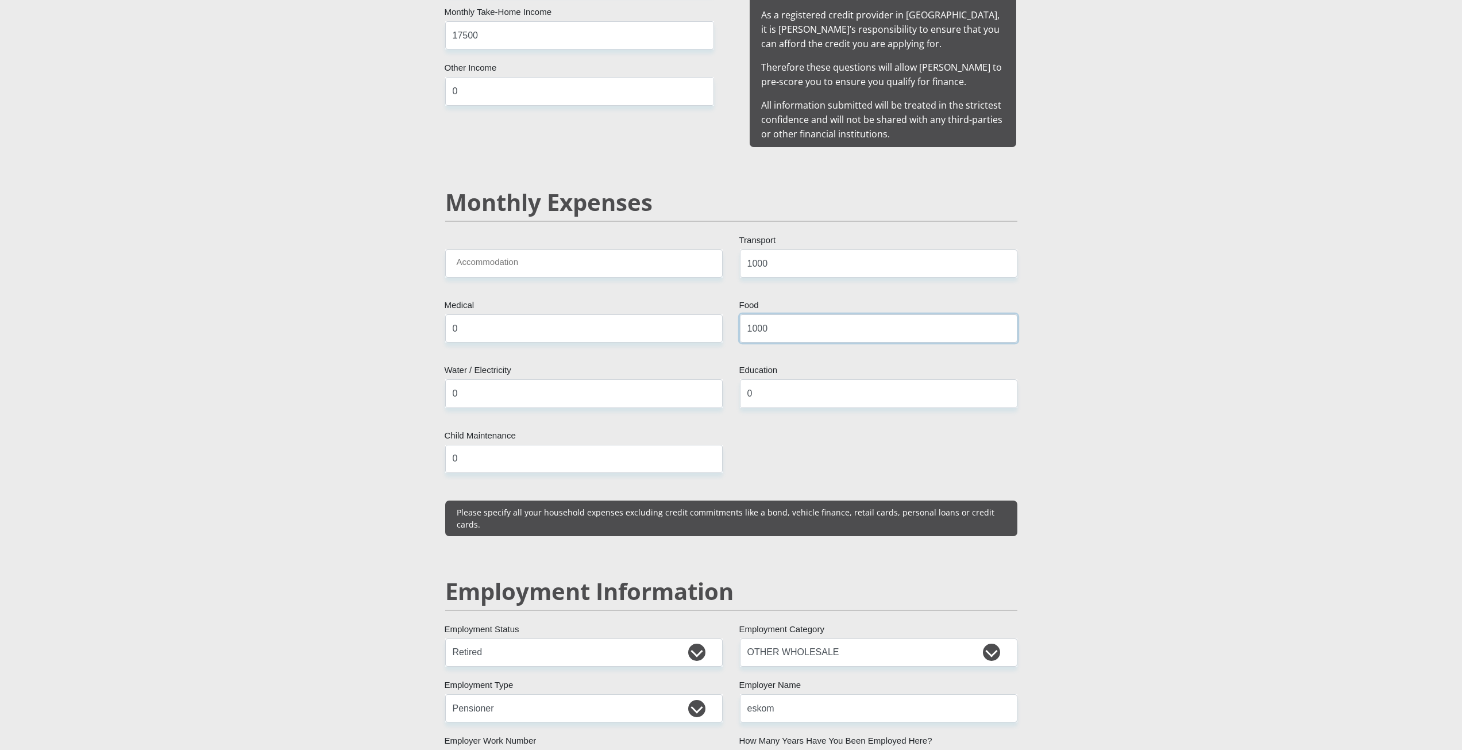
click at [801, 321] on input "1000" at bounding box center [878, 328] width 277 height 28
type input "1000"
click at [801, 249] on input "1000" at bounding box center [878, 263] width 277 height 28
type input "1000"
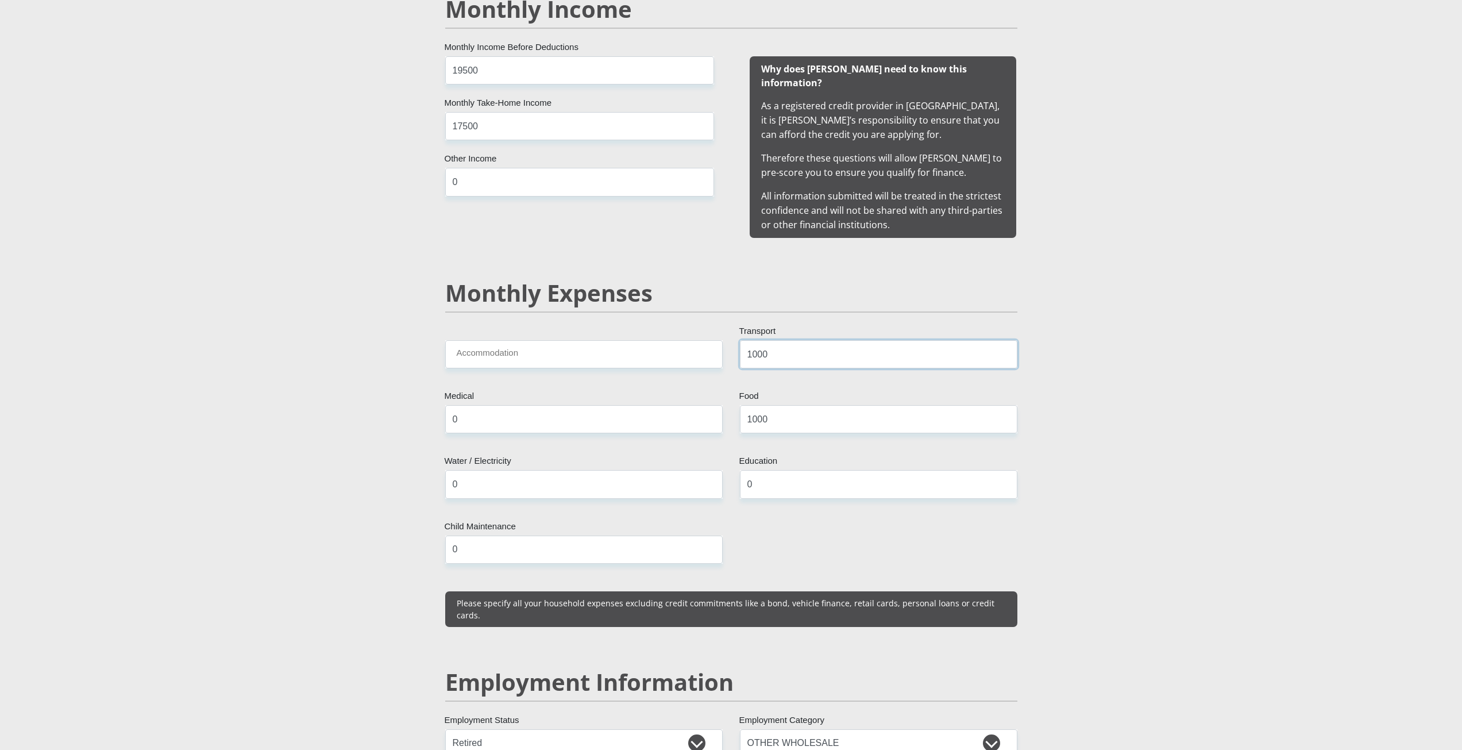
scroll to position [1092, 0]
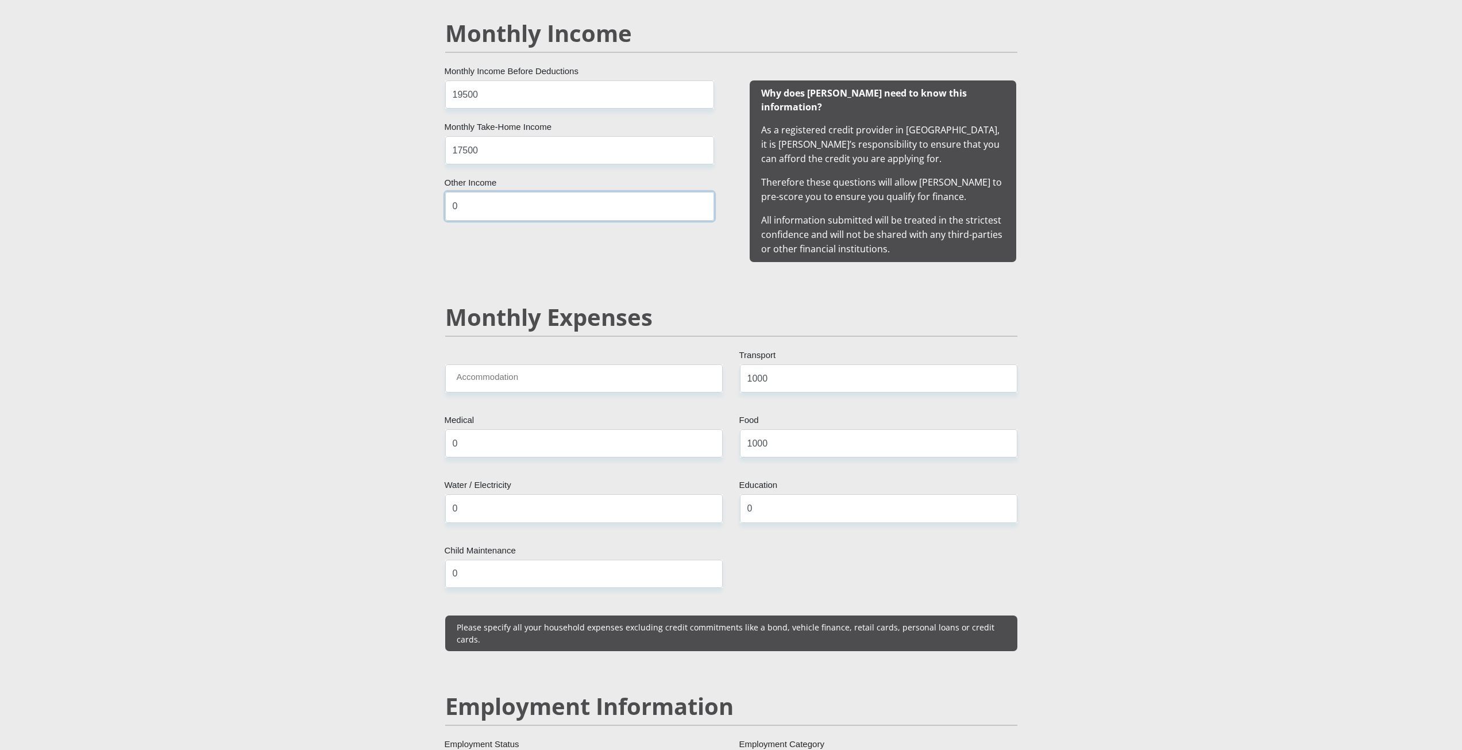
click at [561, 204] on input "0" at bounding box center [579, 206] width 269 height 28
type input "0"
click at [577, 144] on input "17500" at bounding box center [579, 150] width 269 height 28
type input "17500"
click at [576, 99] on input "19500" at bounding box center [579, 94] width 269 height 28
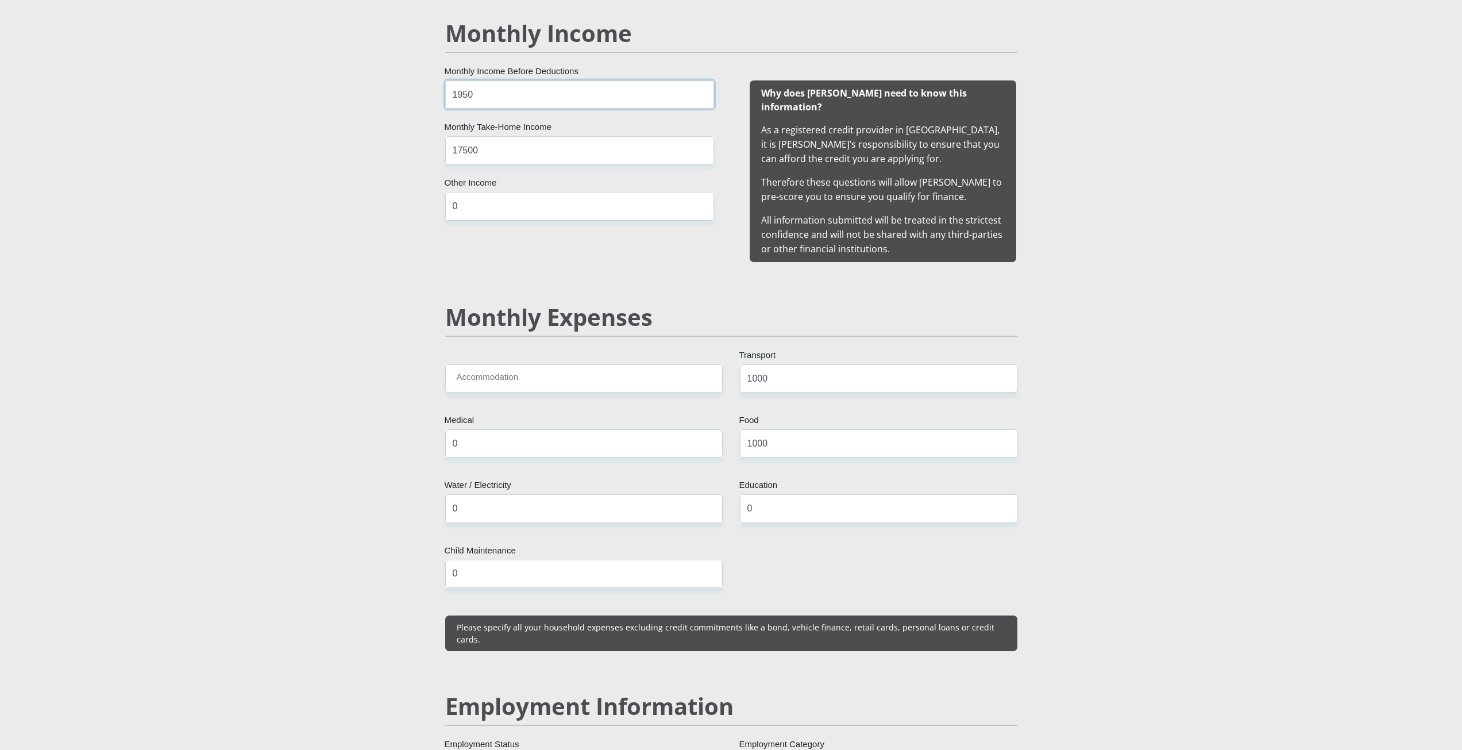
type input "19500"
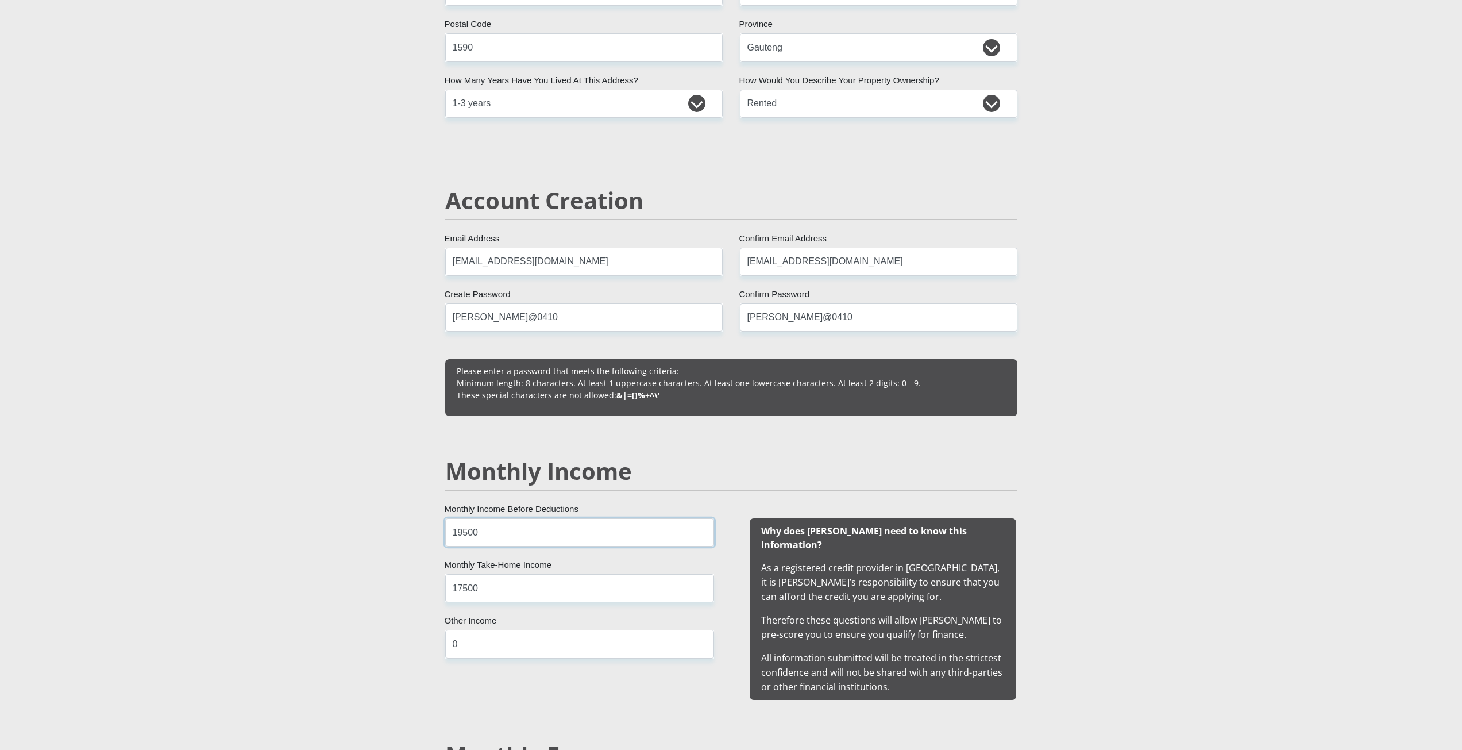
scroll to position [632, 0]
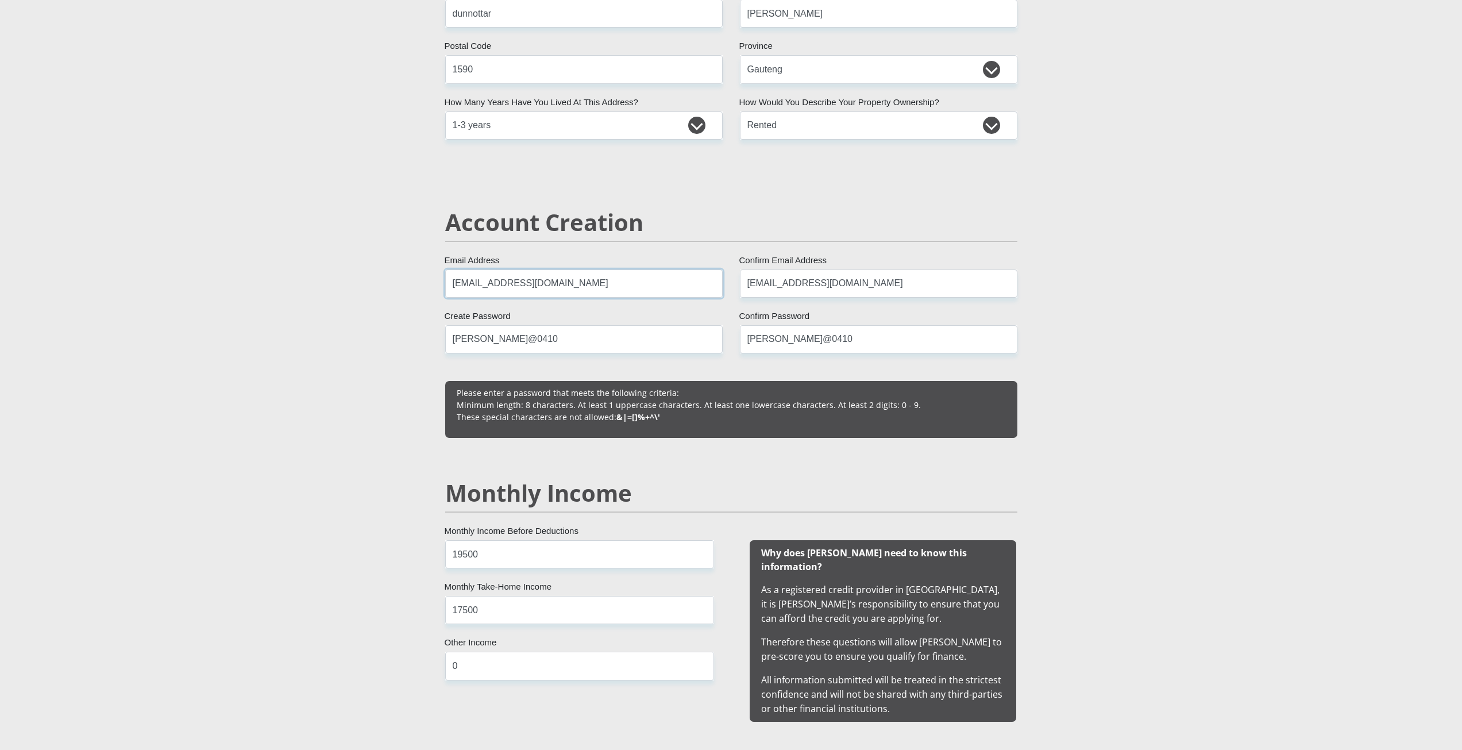
click at [614, 283] on input "[EMAIL_ADDRESS][DOMAIN_NAME]" at bounding box center [583, 283] width 277 height 28
type input "[EMAIL_ADDRESS][DOMAIN_NAME]"
click at [886, 281] on input "[EMAIL_ADDRESS][DOMAIN_NAME]" at bounding box center [878, 283] width 277 height 28
type input "[EMAIL_ADDRESS][DOMAIN_NAME]"
click at [836, 333] on input "Sheree@0410" at bounding box center [878, 339] width 277 height 28
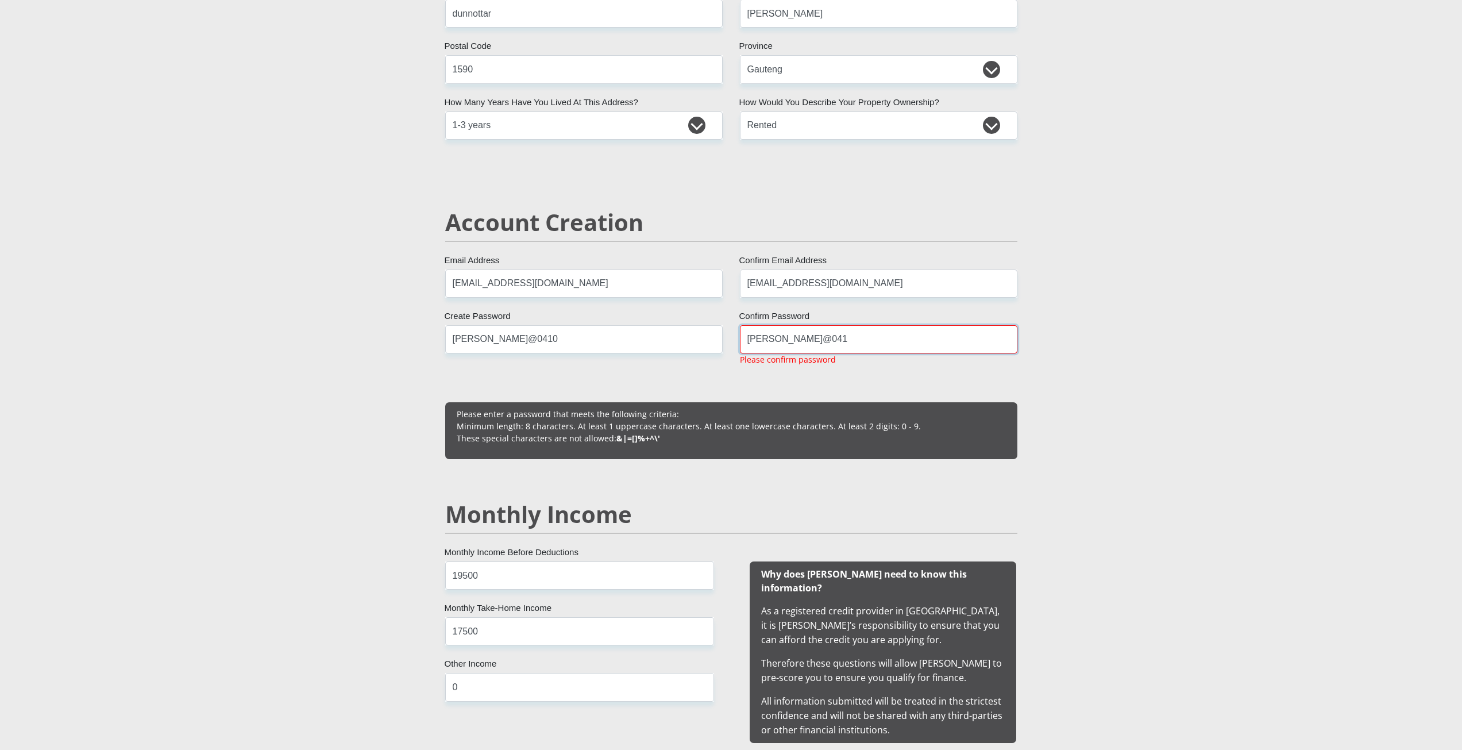
type input "Sheree@0410"
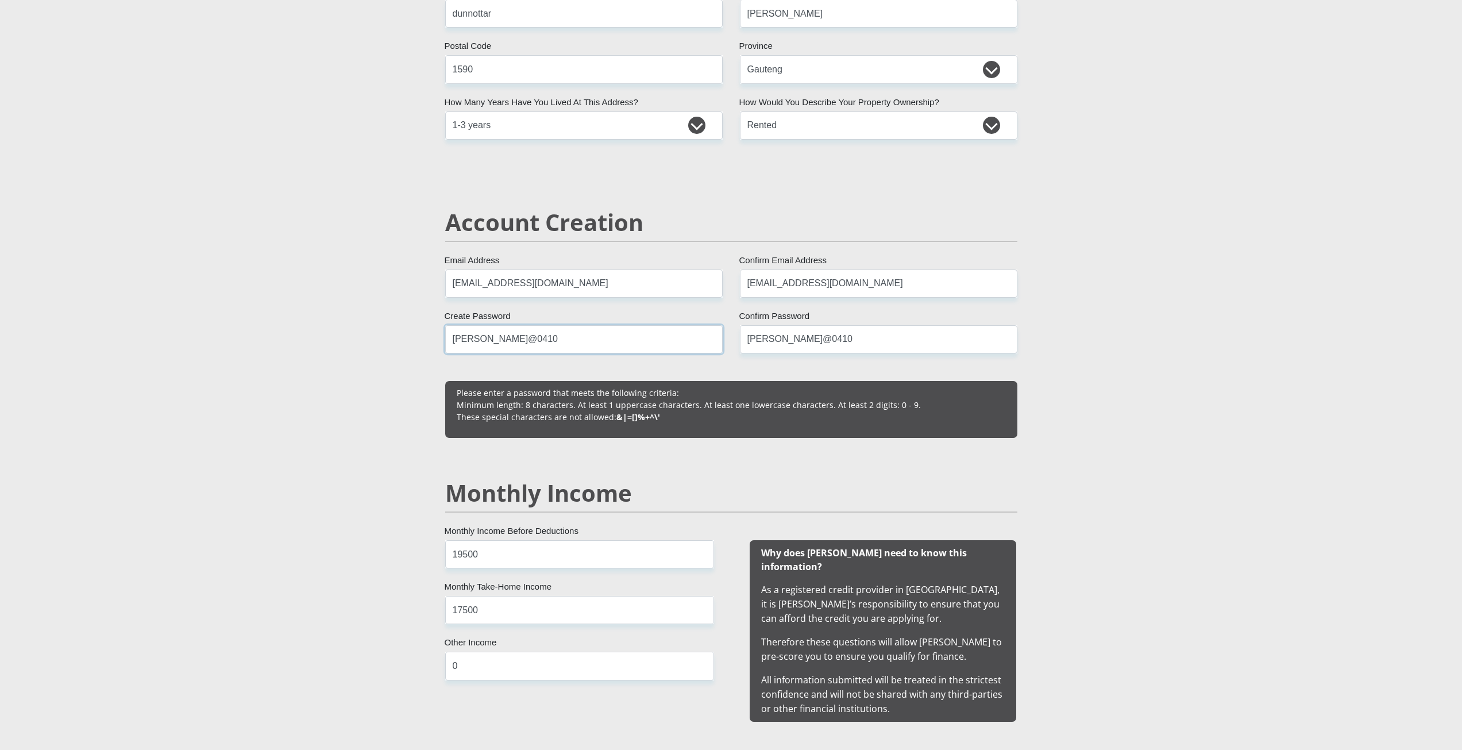
click at [673, 333] on input "Sheree@0410" at bounding box center [583, 339] width 277 height 28
type input "Sheree@0410"
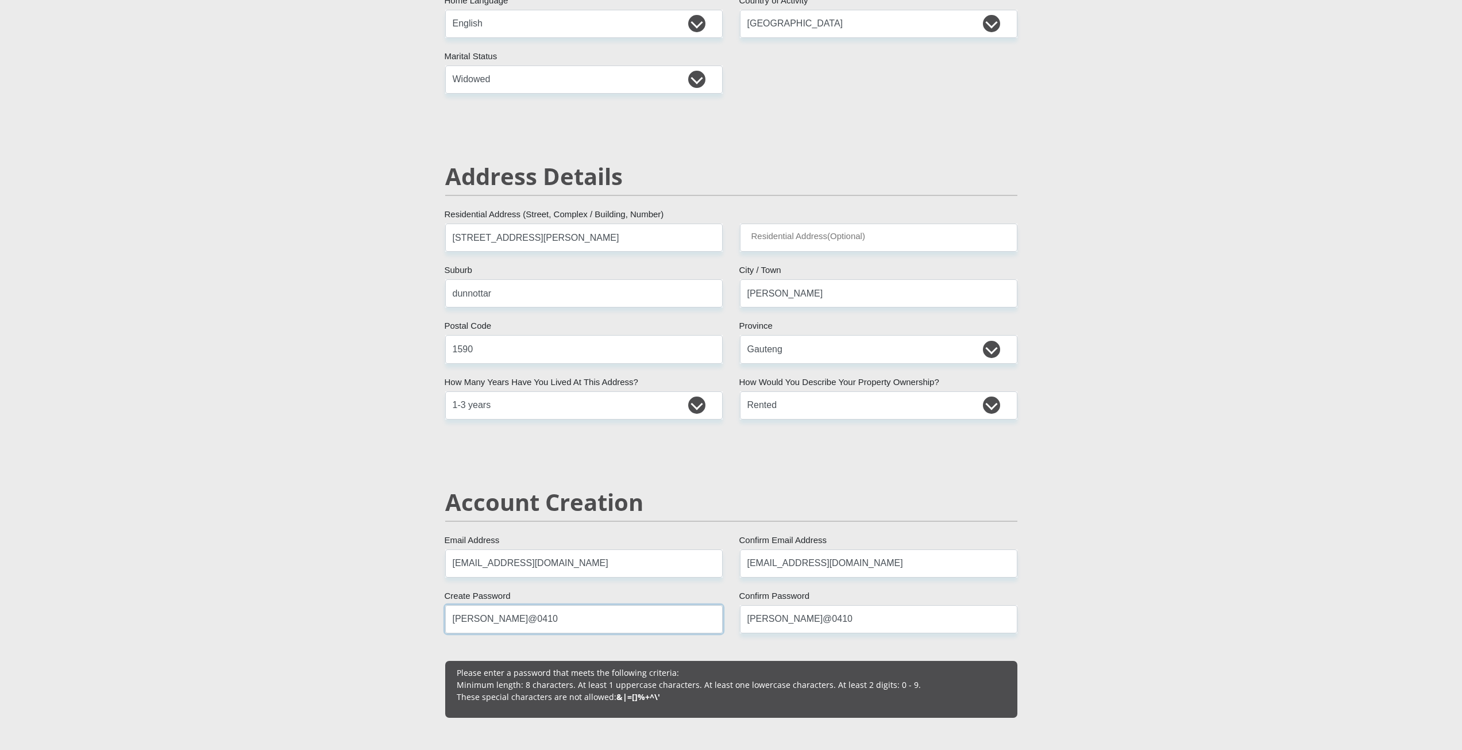
scroll to position [345, 0]
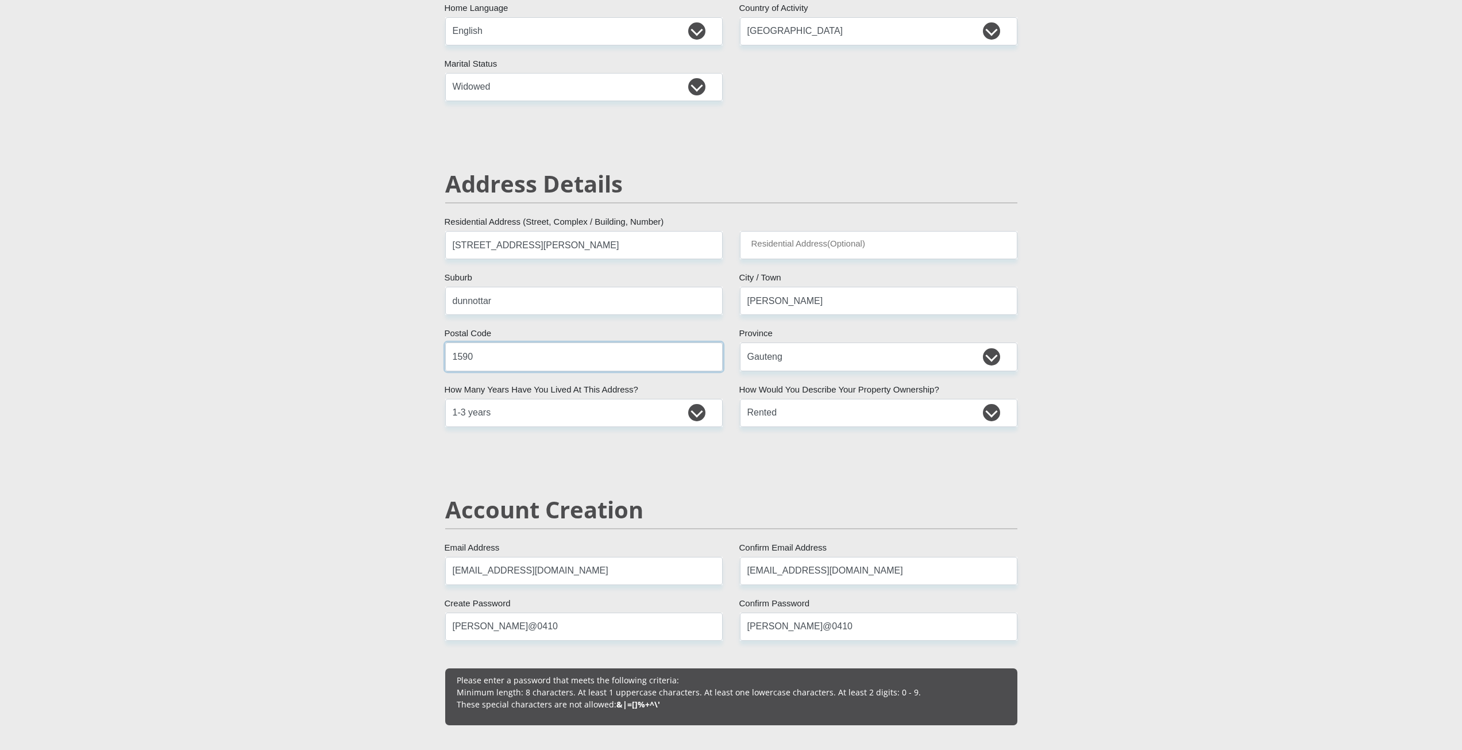
click at [549, 353] on input "1590" at bounding box center [583, 356] width 277 height 28
type input "1590"
click at [546, 302] on input "dunnottar" at bounding box center [583, 301] width 277 height 28
type input "dunnottar"
click at [538, 244] on input "4 rhodes ave" at bounding box center [583, 245] width 277 height 28
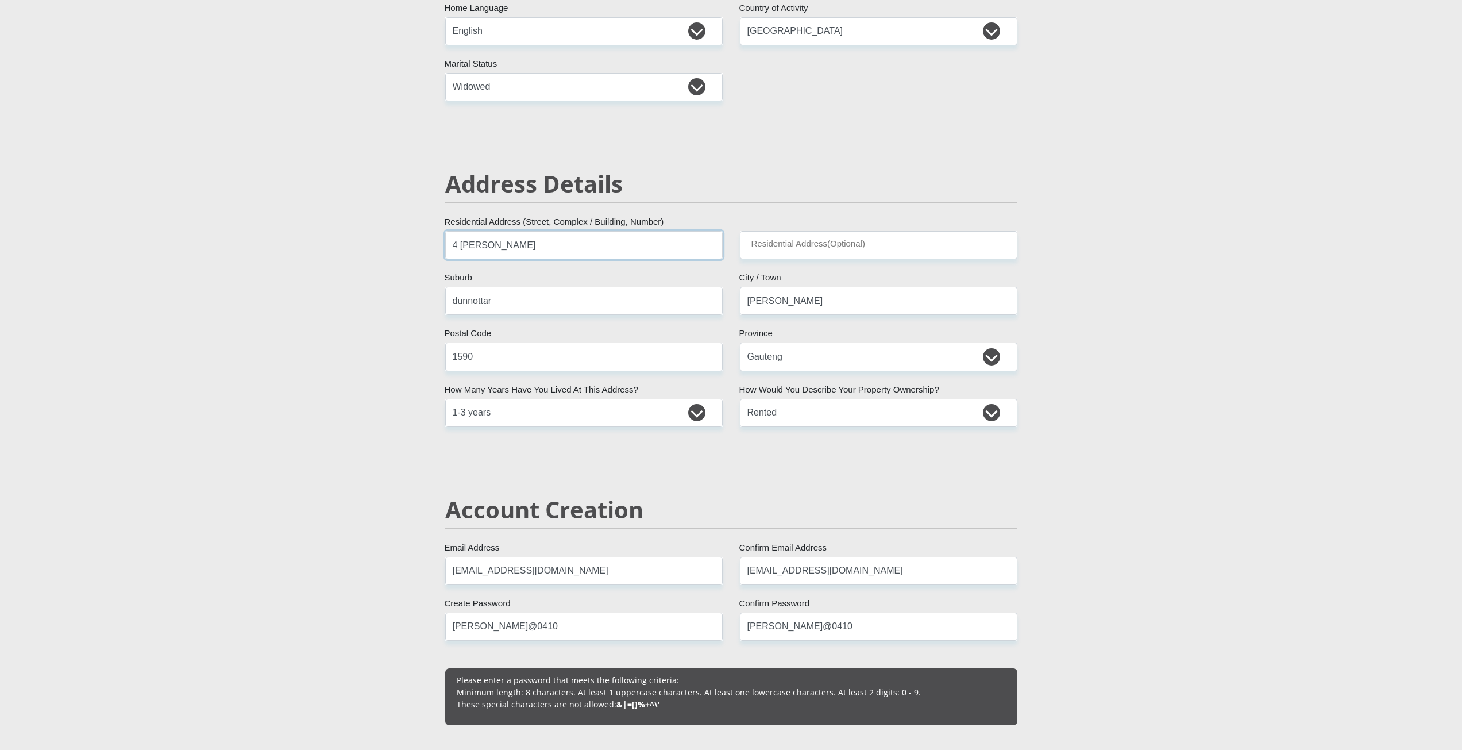
type input "4 rhodes ave"
click at [783, 303] on input "nigel" at bounding box center [878, 301] width 277 height 28
type input "nigel"
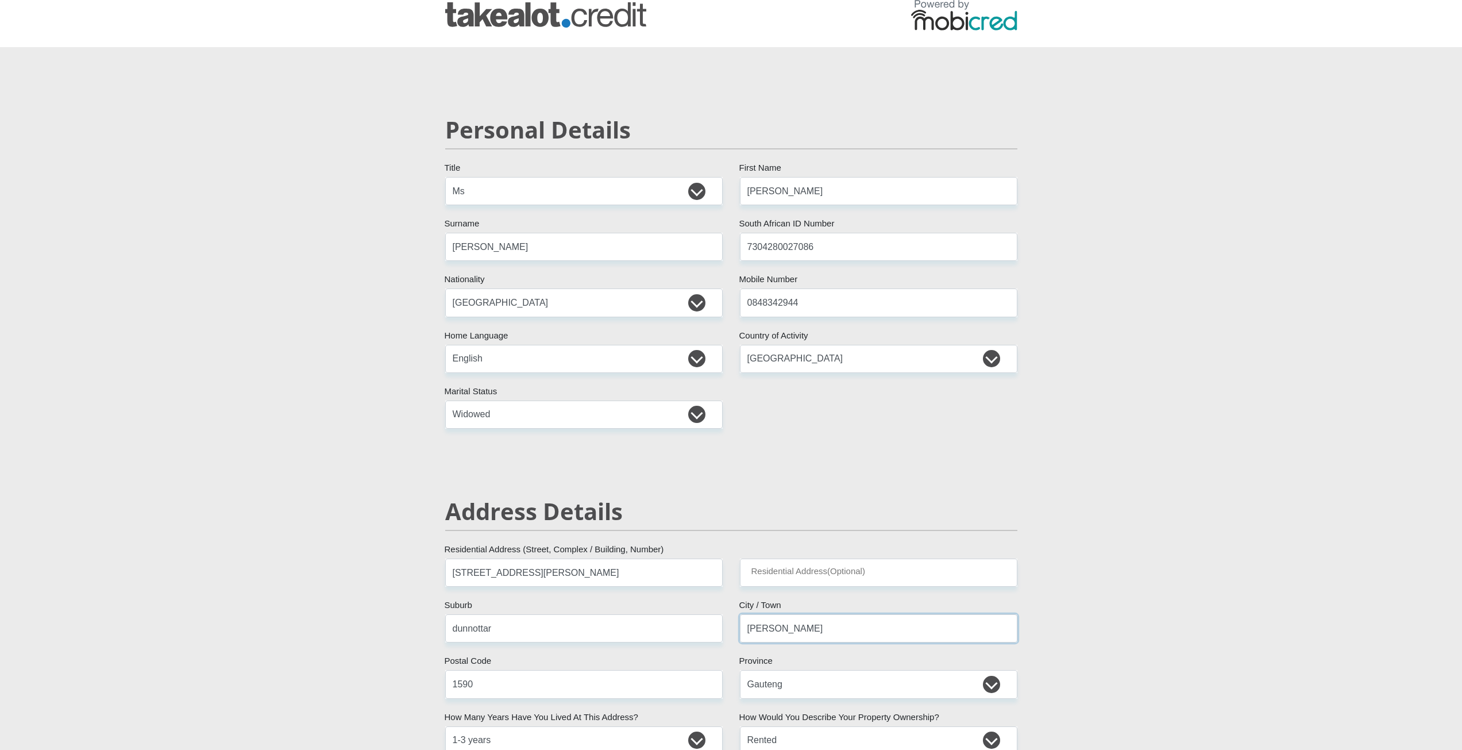
scroll to position [0, 0]
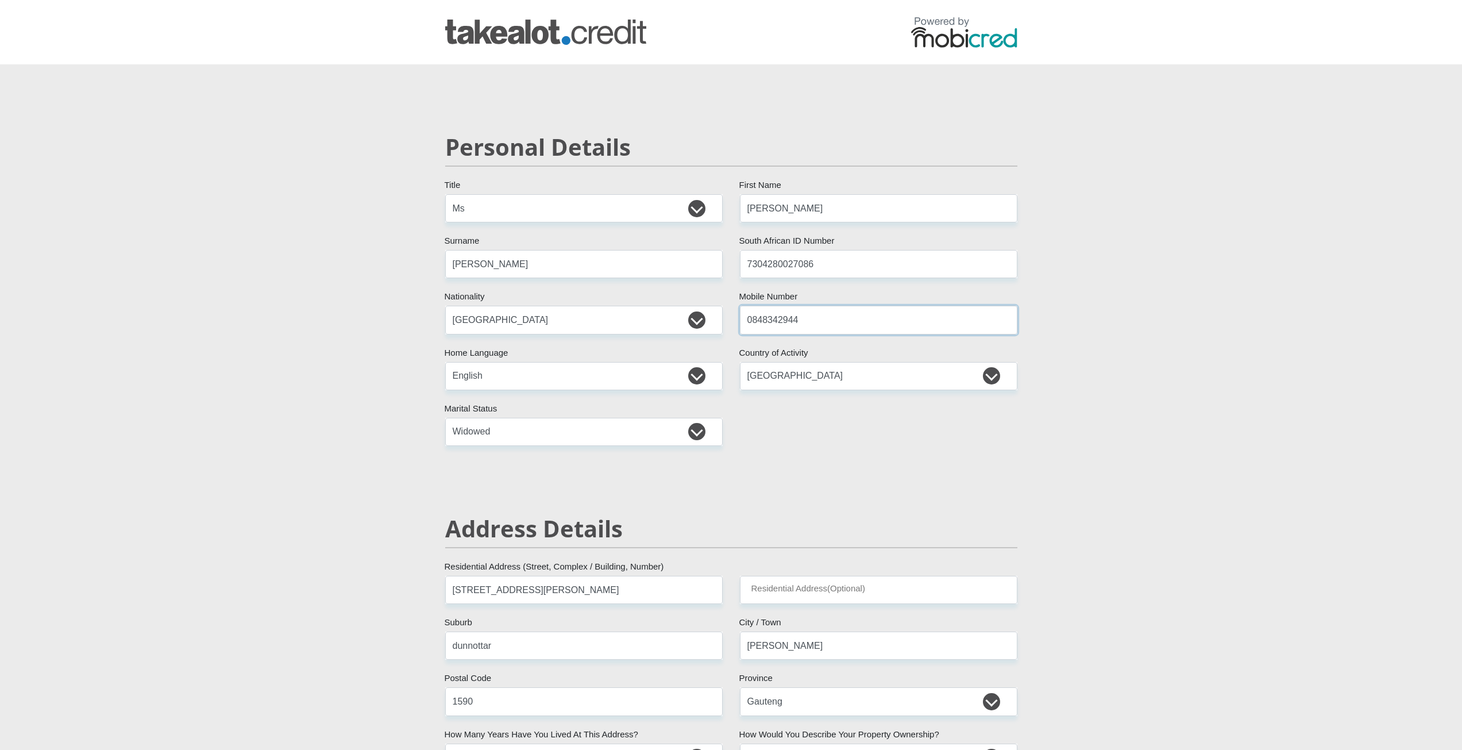
click at [809, 319] on input "0848342944" at bounding box center [878, 320] width 277 height 28
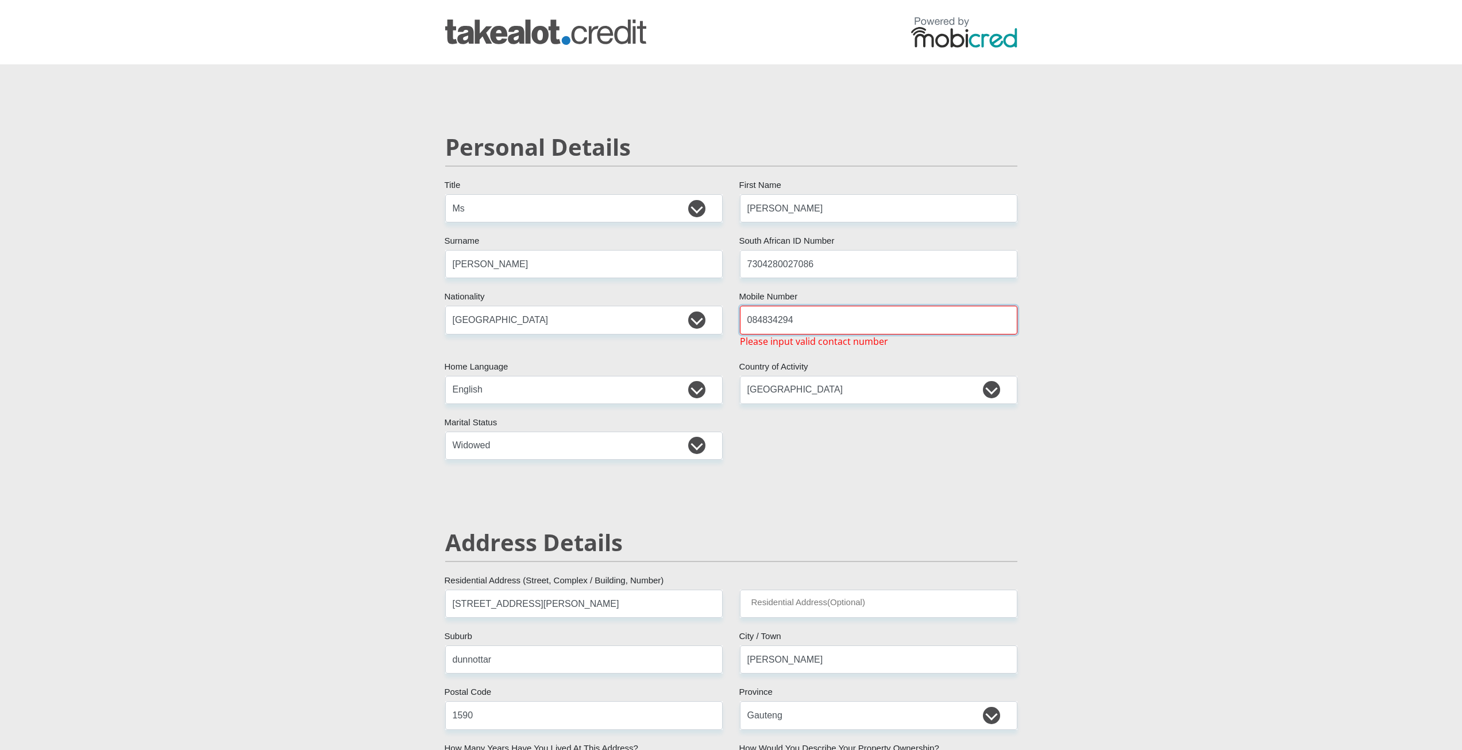
type input "0848342944"
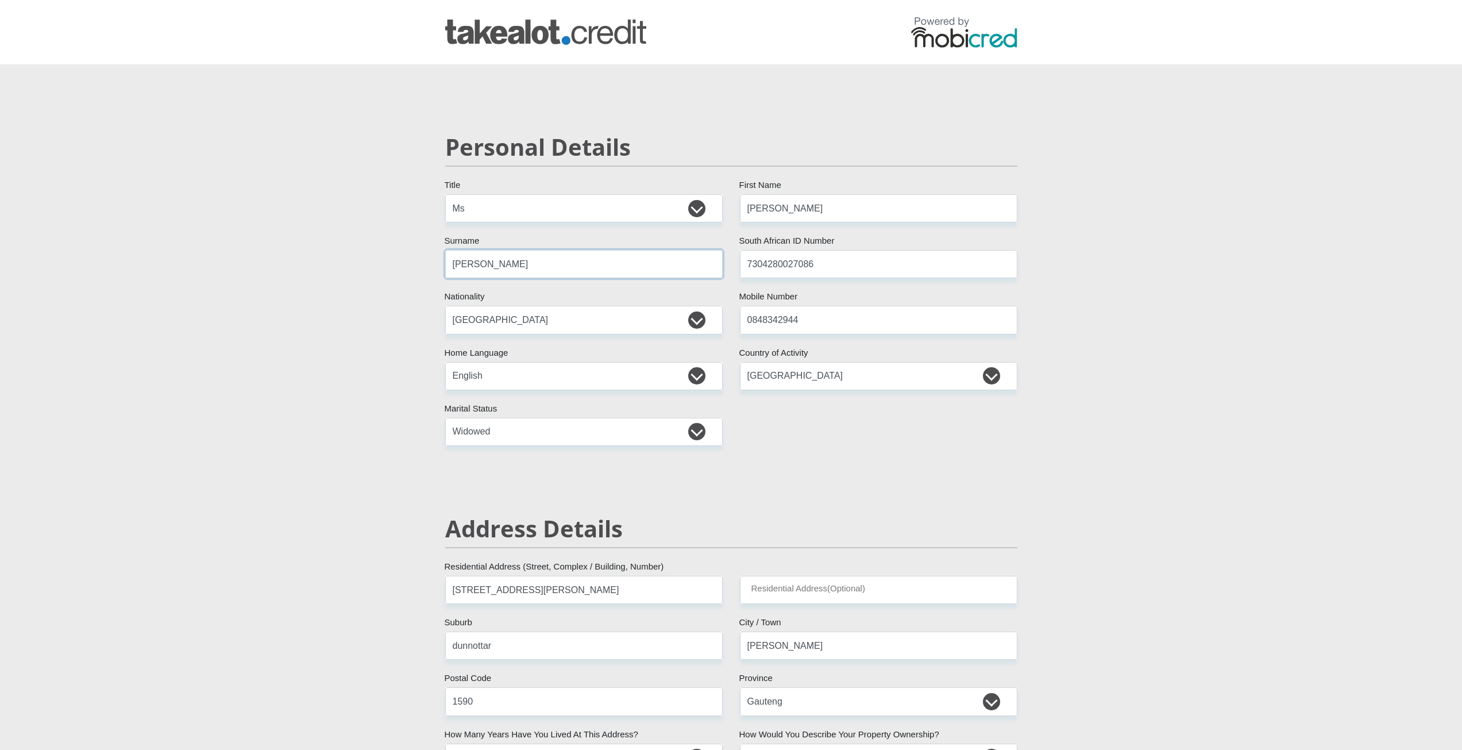
click at [634, 267] on input "mouton" at bounding box center [583, 264] width 277 height 28
type input "mouton"
click at [811, 215] on input "loraine" at bounding box center [878, 208] width 277 height 28
type input "loraine"
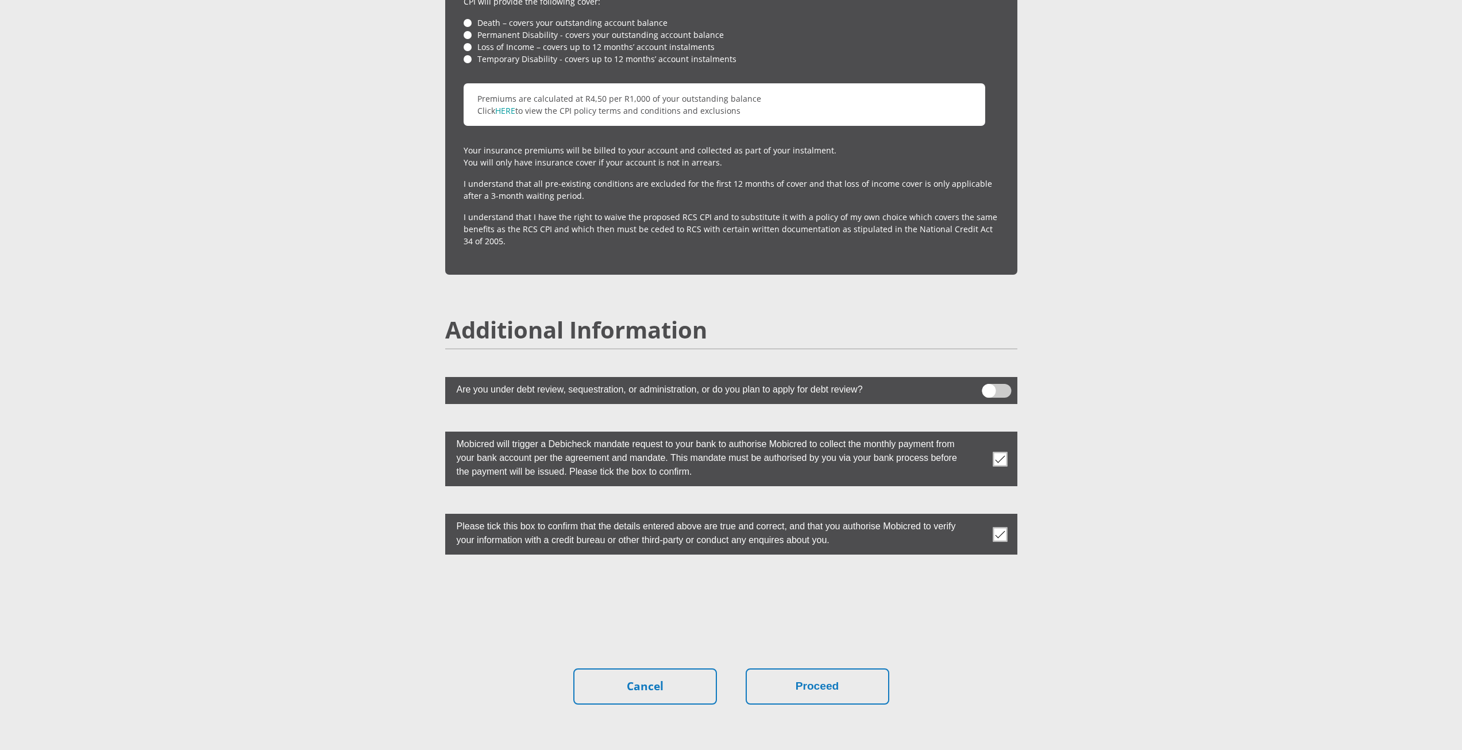
scroll to position [2908, 0]
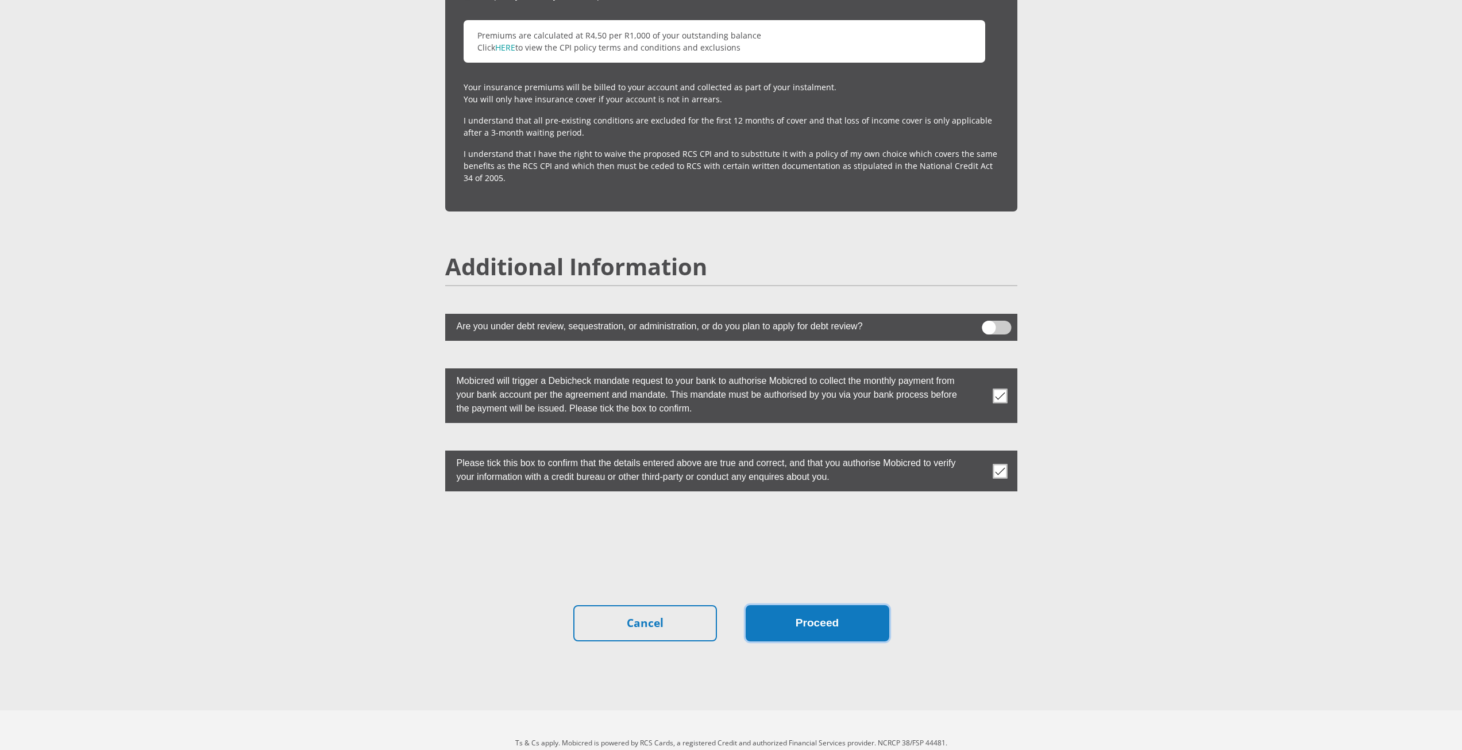
click at [793, 605] on button "Proceed" at bounding box center [818, 623] width 144 height 36
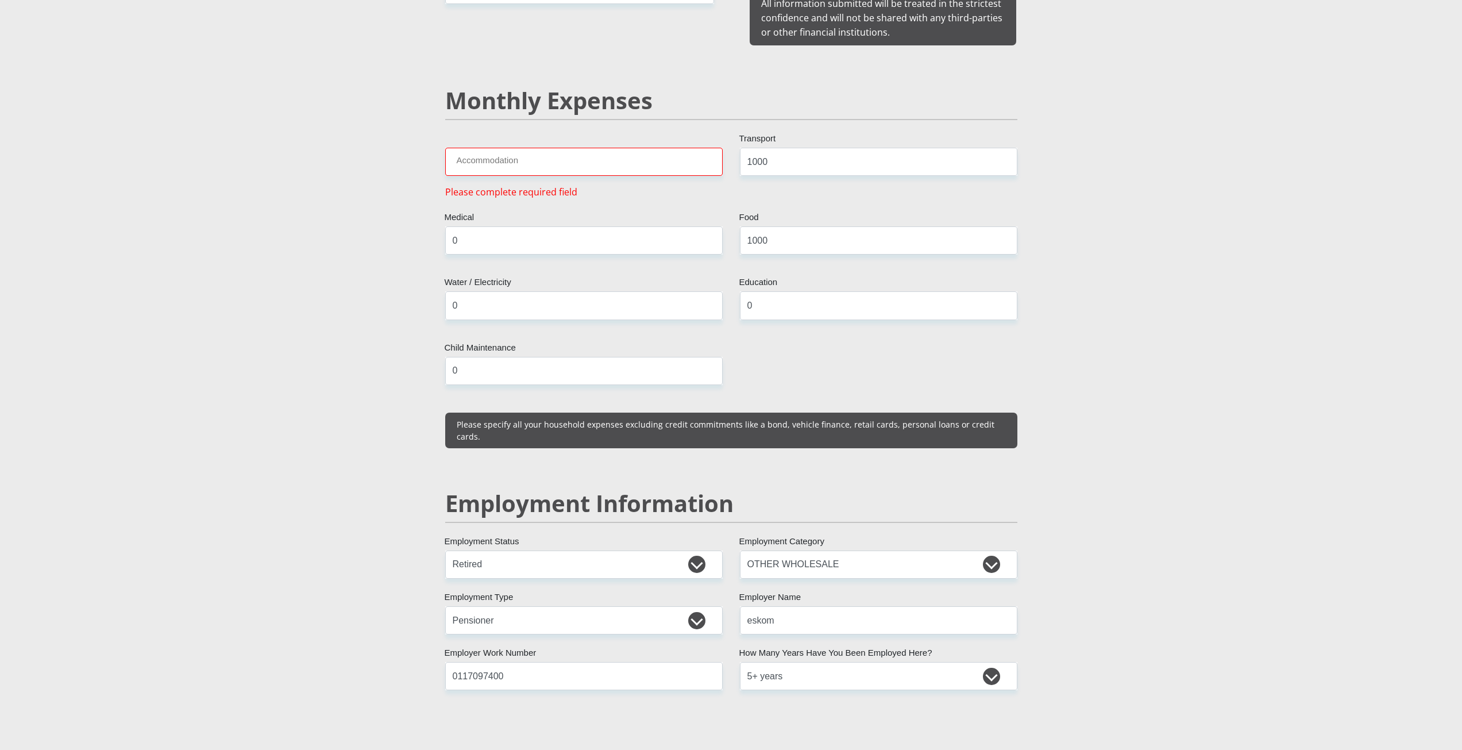
scroll to position [1307, 0]
click at [558, 153] on input "Accommodation" at bounding box center [583, 163] width 277 height 28
type input "3500"
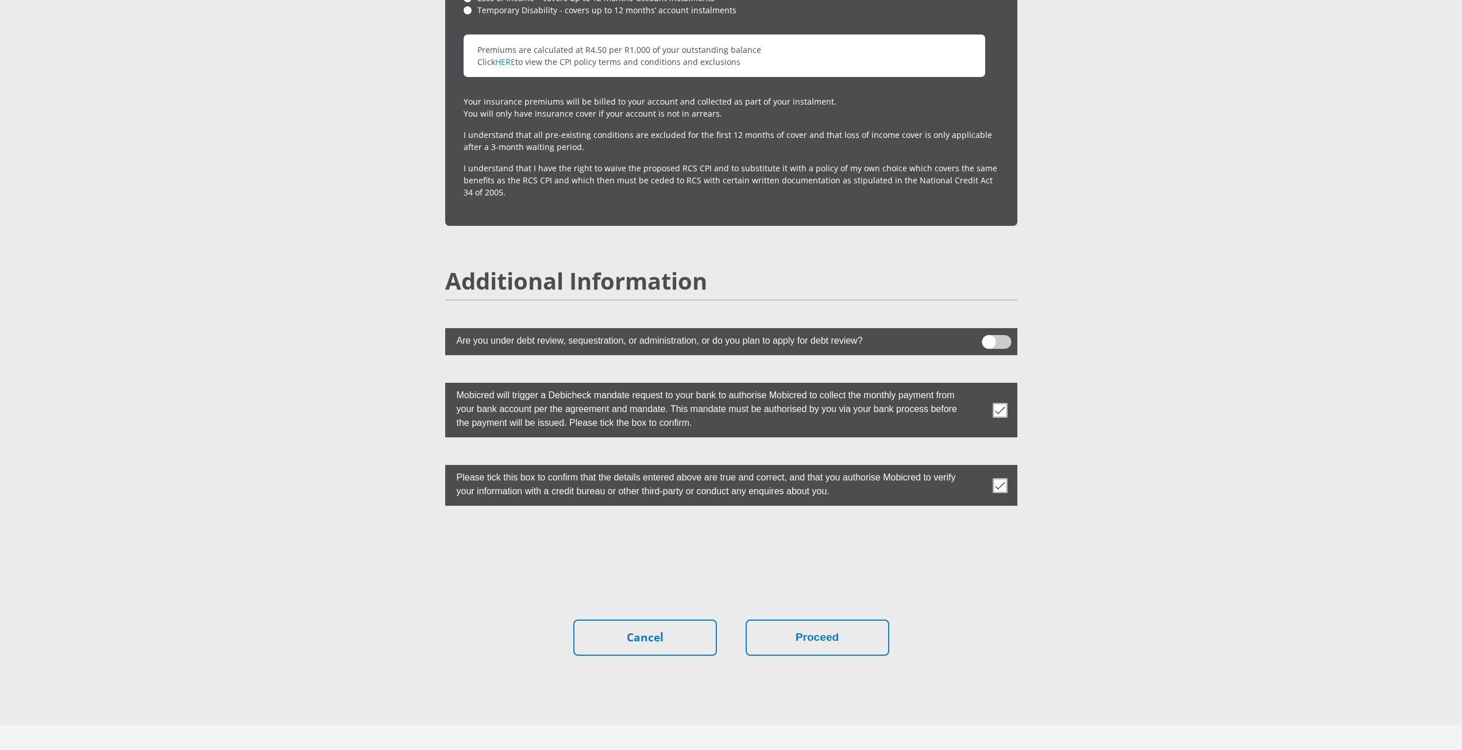
scroll to position [2908, 0]
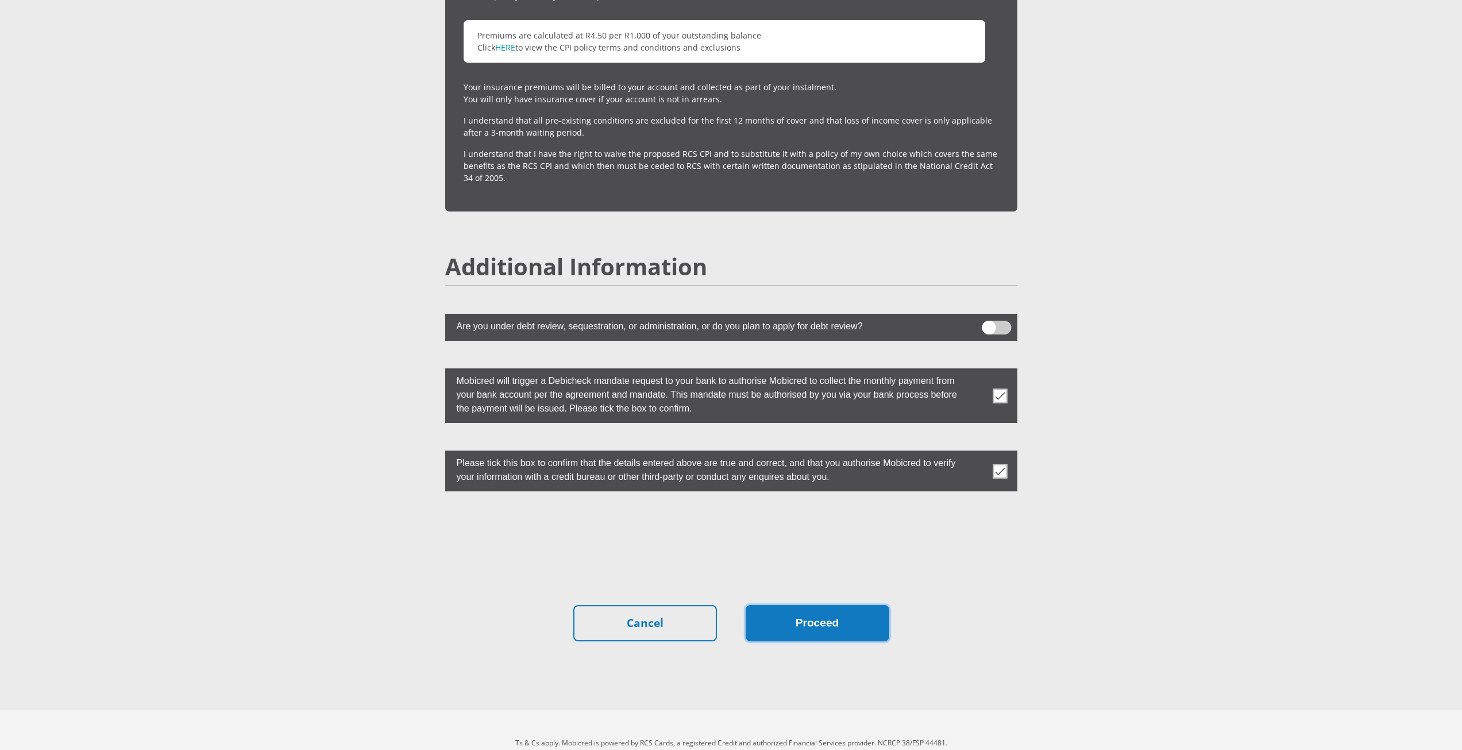
click at [786, 605] on button "Proceed" at bounding box center [818, 623] width 144 height 36
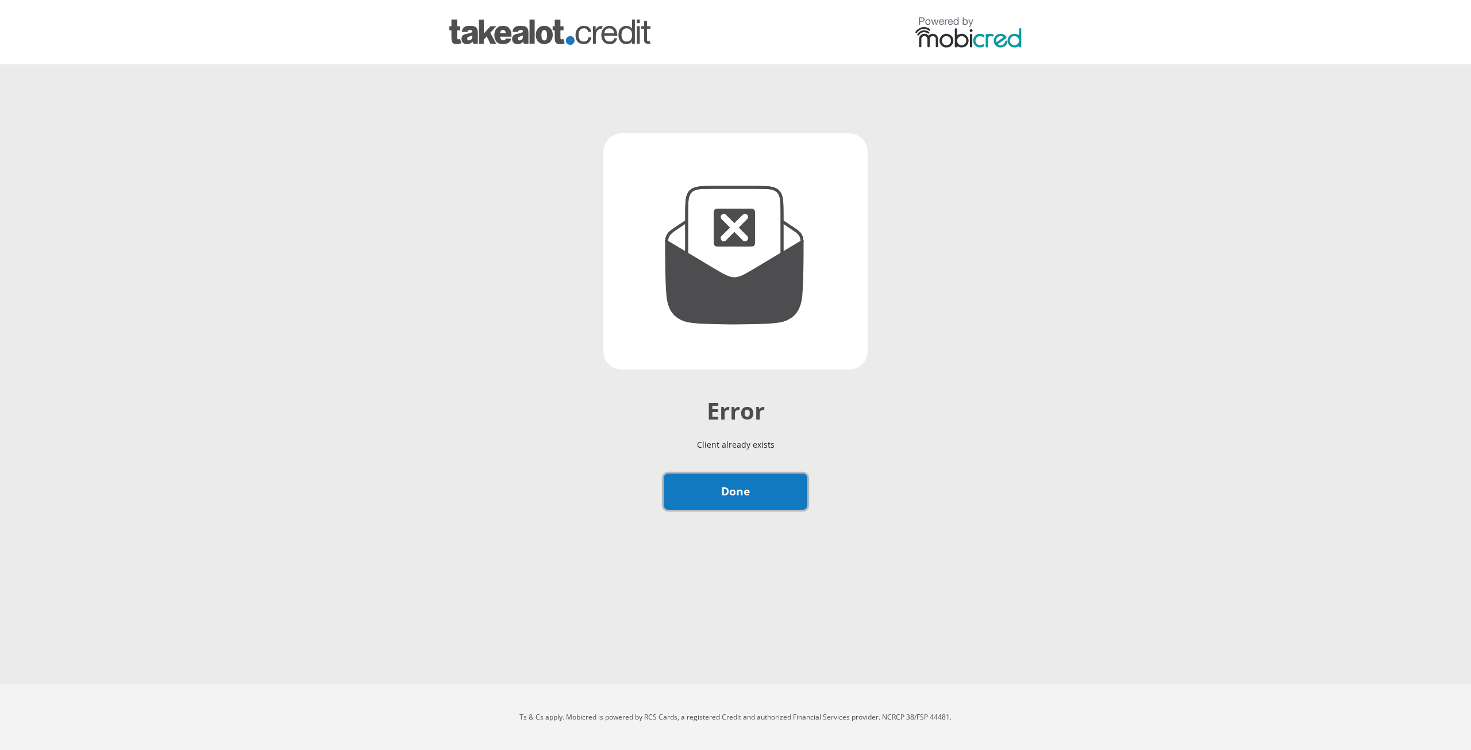
click at [758, 494] on link "Done" at bounding box center [736, 491] width 144 height 36
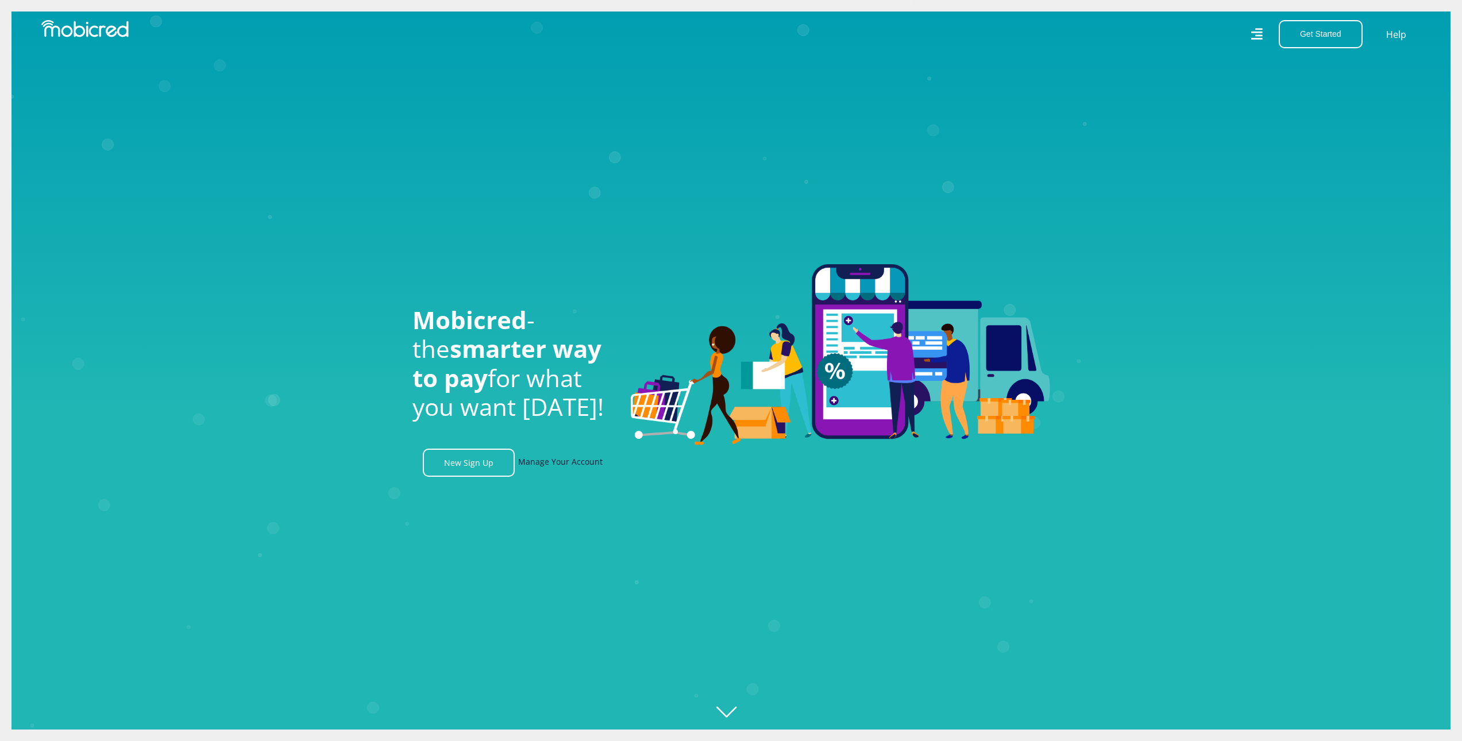
scroll to position [0, 1474]
click at [565, 465] on link "Manage Your Account" at bounding box center [560, 463] width 84 height 28
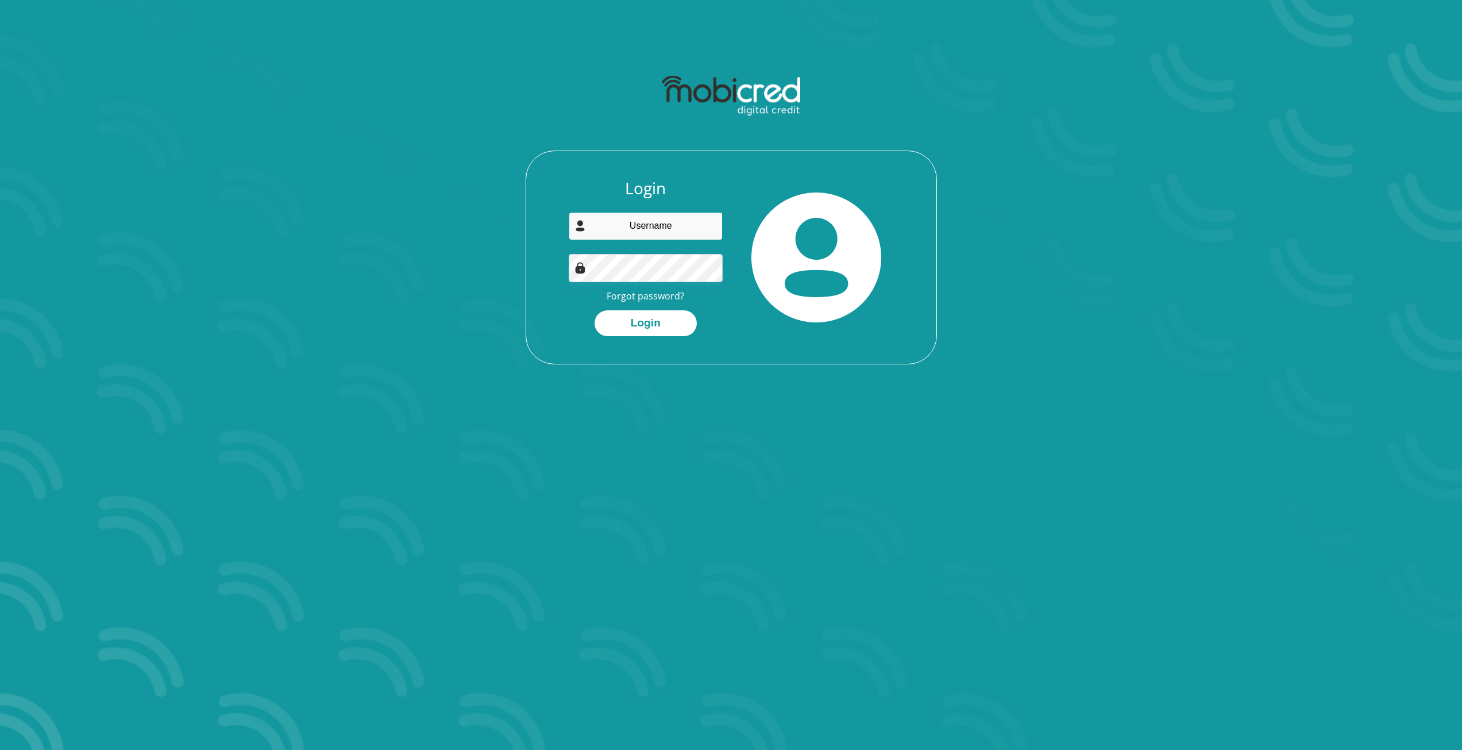
click at [646, 228] on input "email" at bounding box center [646, 226] width 154 height 28
type input "[EMAIL_ADDRESS][DOMAIN_NAME]"
drag, startPoint x: 709, startPoint y: 226, endPoint x: 543, endPoint y: 222, distance: 165.5
click at [543, 222] on div "Login lorainemouton0@gmail.com Forgot password? Login" at bounding box center [731, 271] width 410 height 185
click at [658, 298] on link "Forgot password?" at bounding box center [646, 296] width 78 height 13
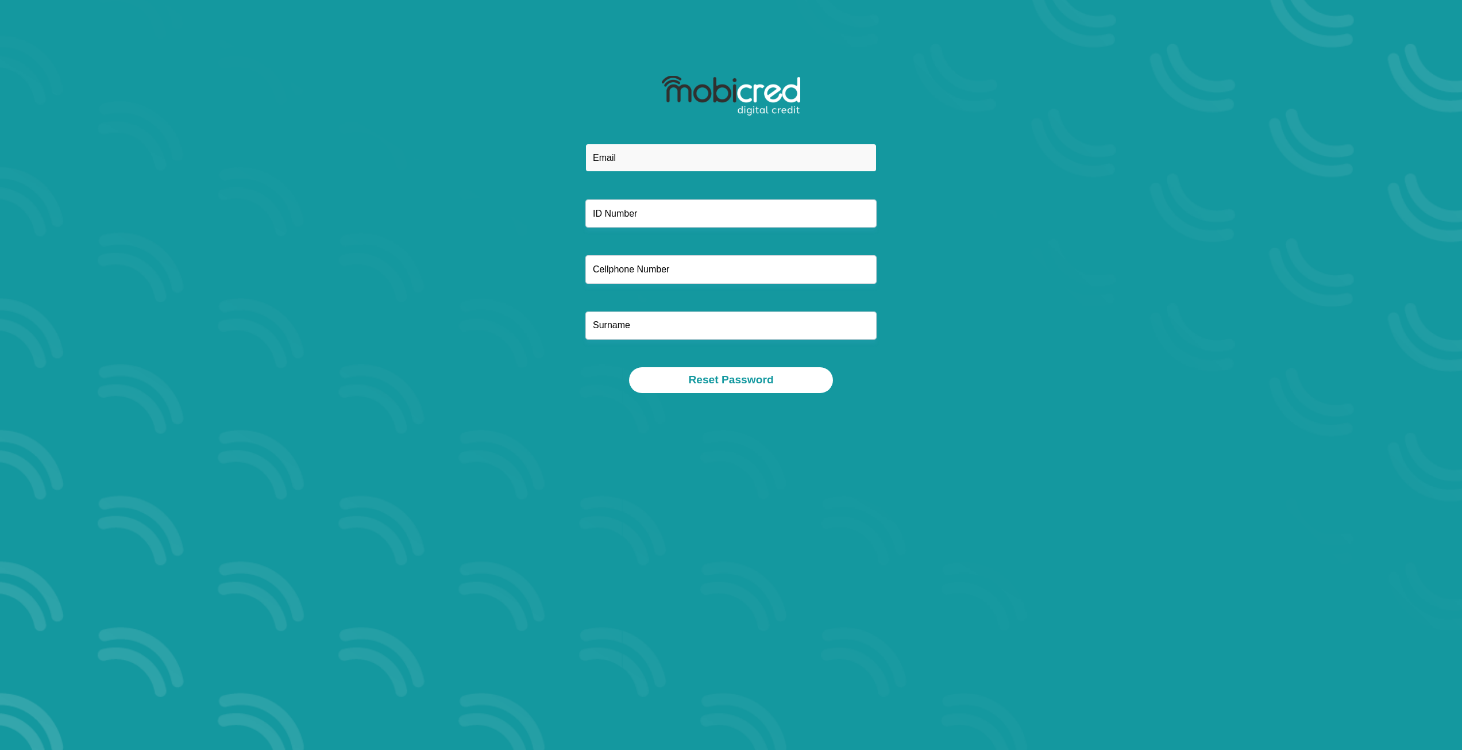
click at [631, 163] on input "email" at bounding box center [730, 158] width 291 height 28
type input "[EMAIL_ADDRESS][DOMAIN_NAME]"
click at [653, 210] on input "text" at bounding box center [730, 213] width 291 height 28
type input "7304280027086"
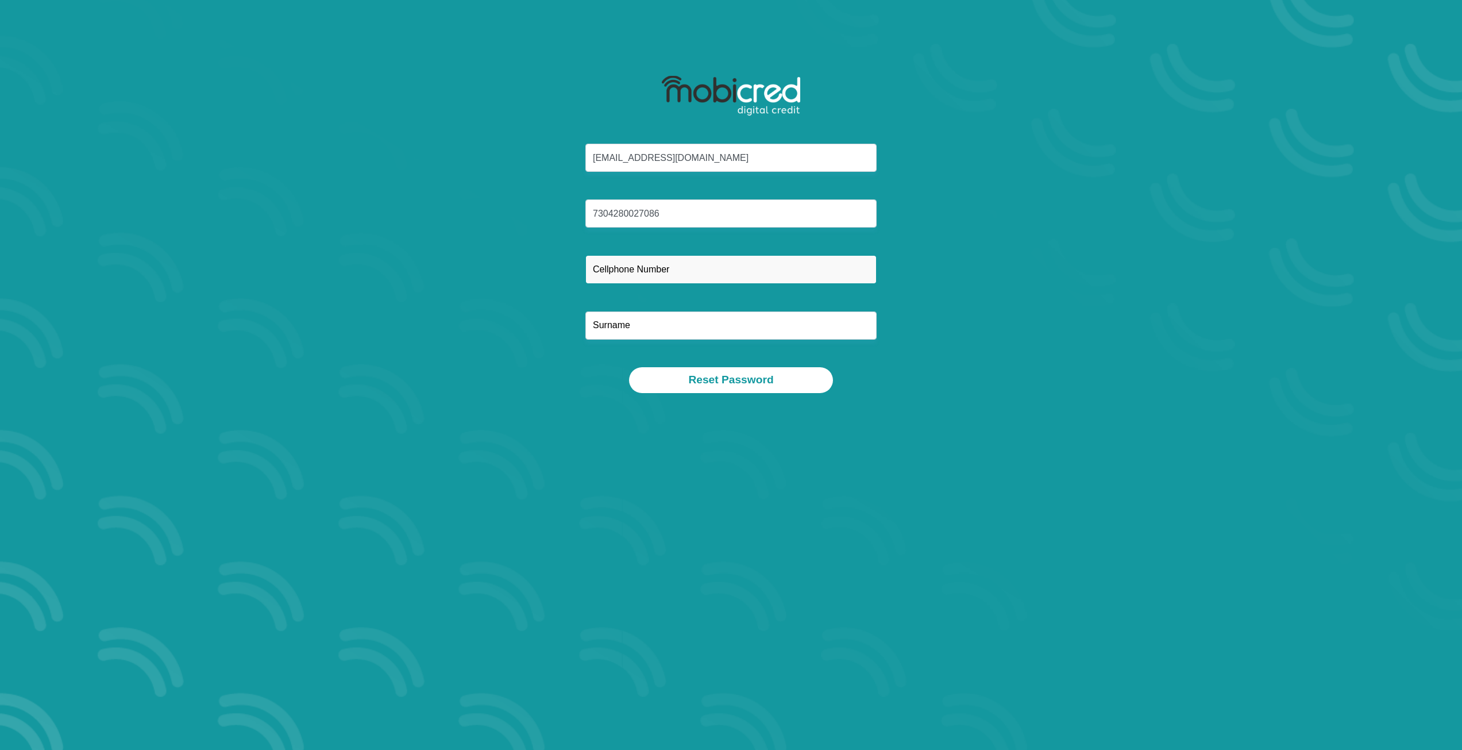
click at [645, 265] on input "text" at bounding box center [730, 269] width 291 height 28
type input "0848342944"
drag, startPoint x: 655, startPoint y: 284, endPoint x: 653, endPoint y: 321, distance: 36.8
click at [653, 317] on input "text" at bounding box center [730, 325] width 291 height 28
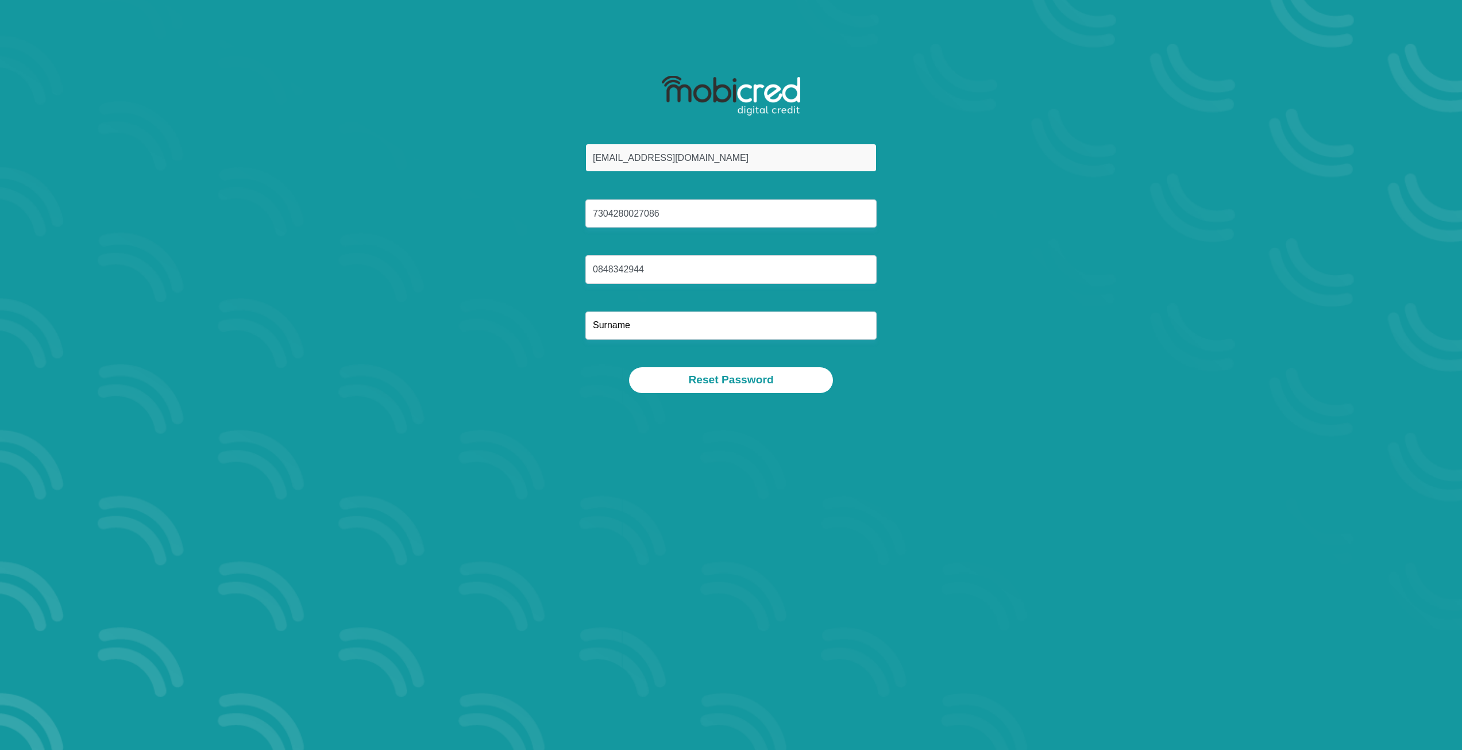
drag, startPoint x: 720, startPoint y: 159, endPoint x: 553, endPoint y: 155, distance: 167.8
click at [554, 156] on div "[EMAIL_ADDRESS][DOMAIN_NAME] 7304280027086 0848342944" at bounding box center [731, 255] width 617 height 223
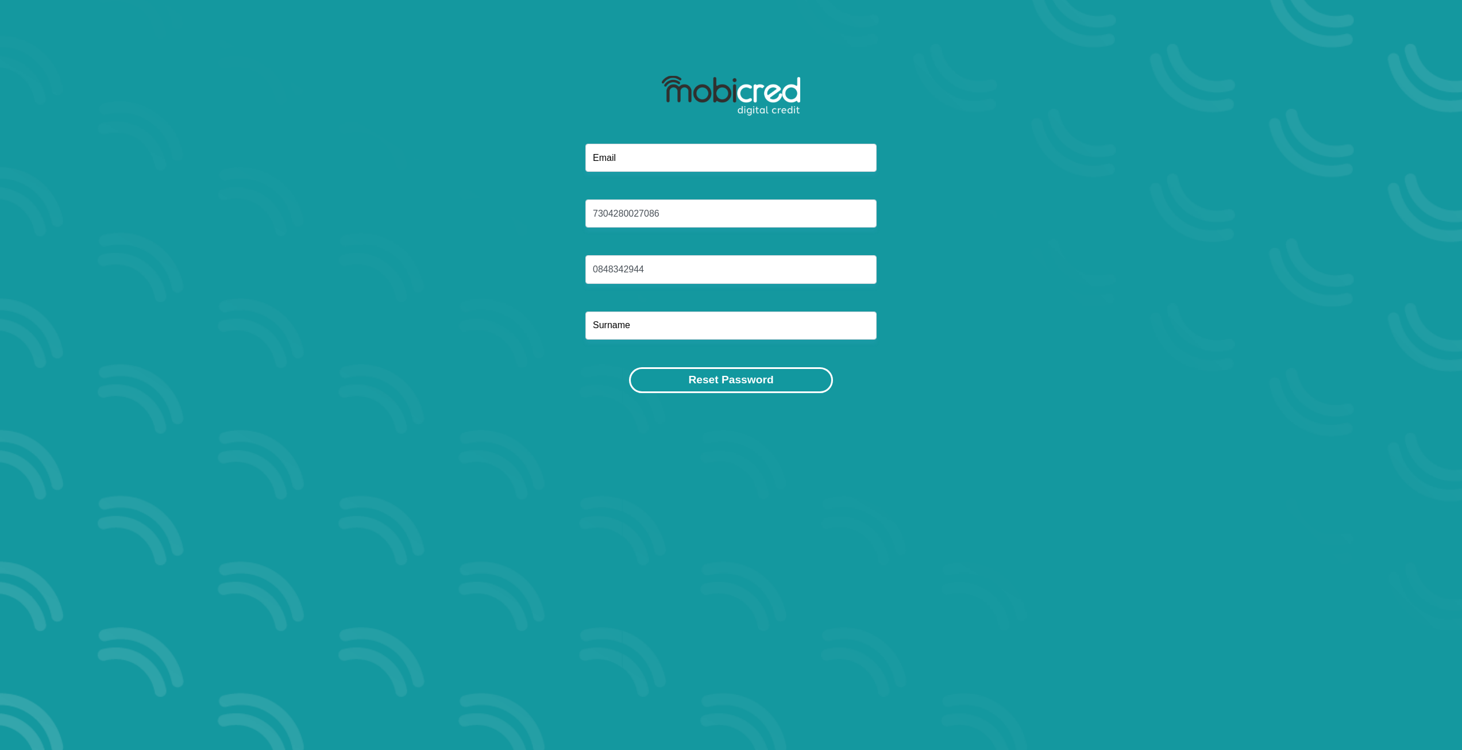
click at [717, 382] on button "Reset Password" at bounding box center [730, 380] width 203 height 26
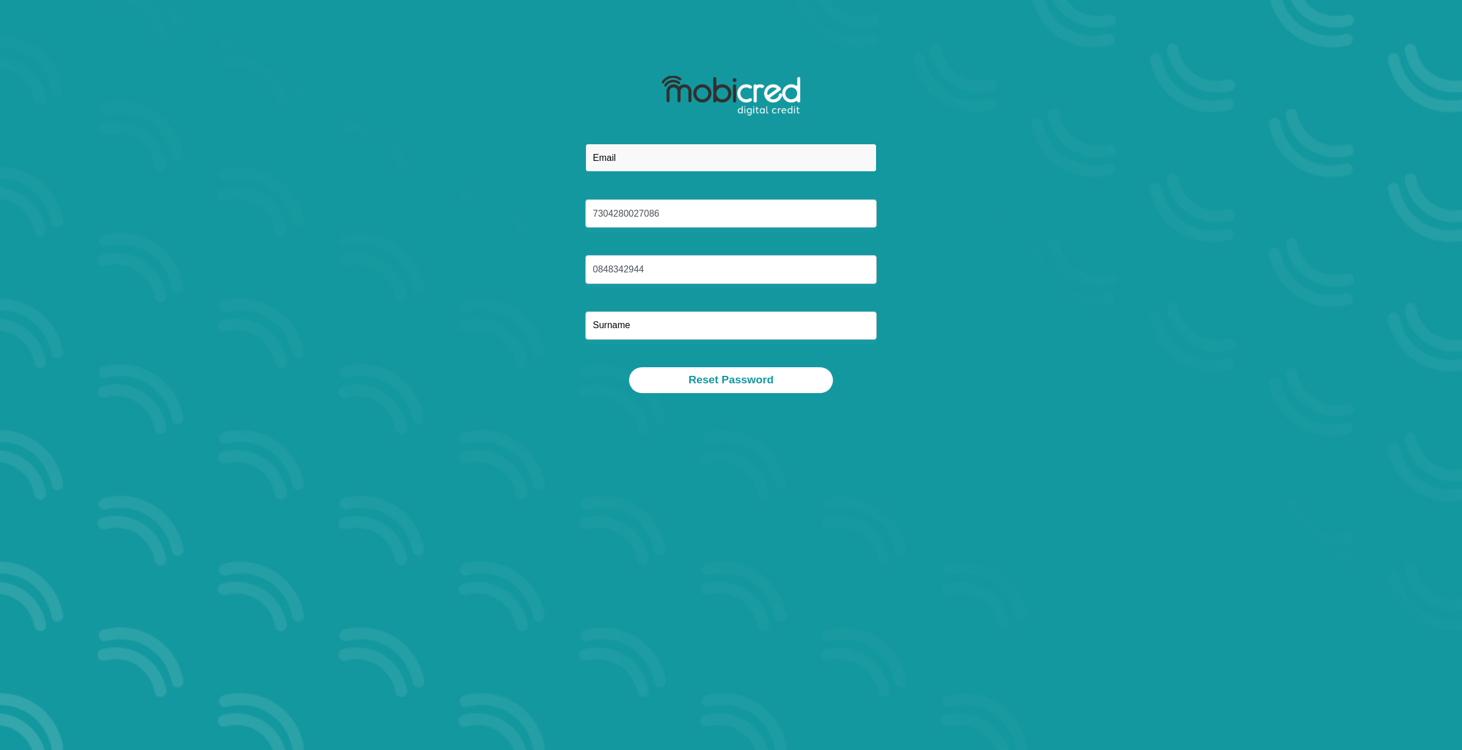
click at [620, 165] on input "email" at bounding box center [730, 158] width 291 height 28
